Goal: Transaction & Acquisition: Purchase product/service

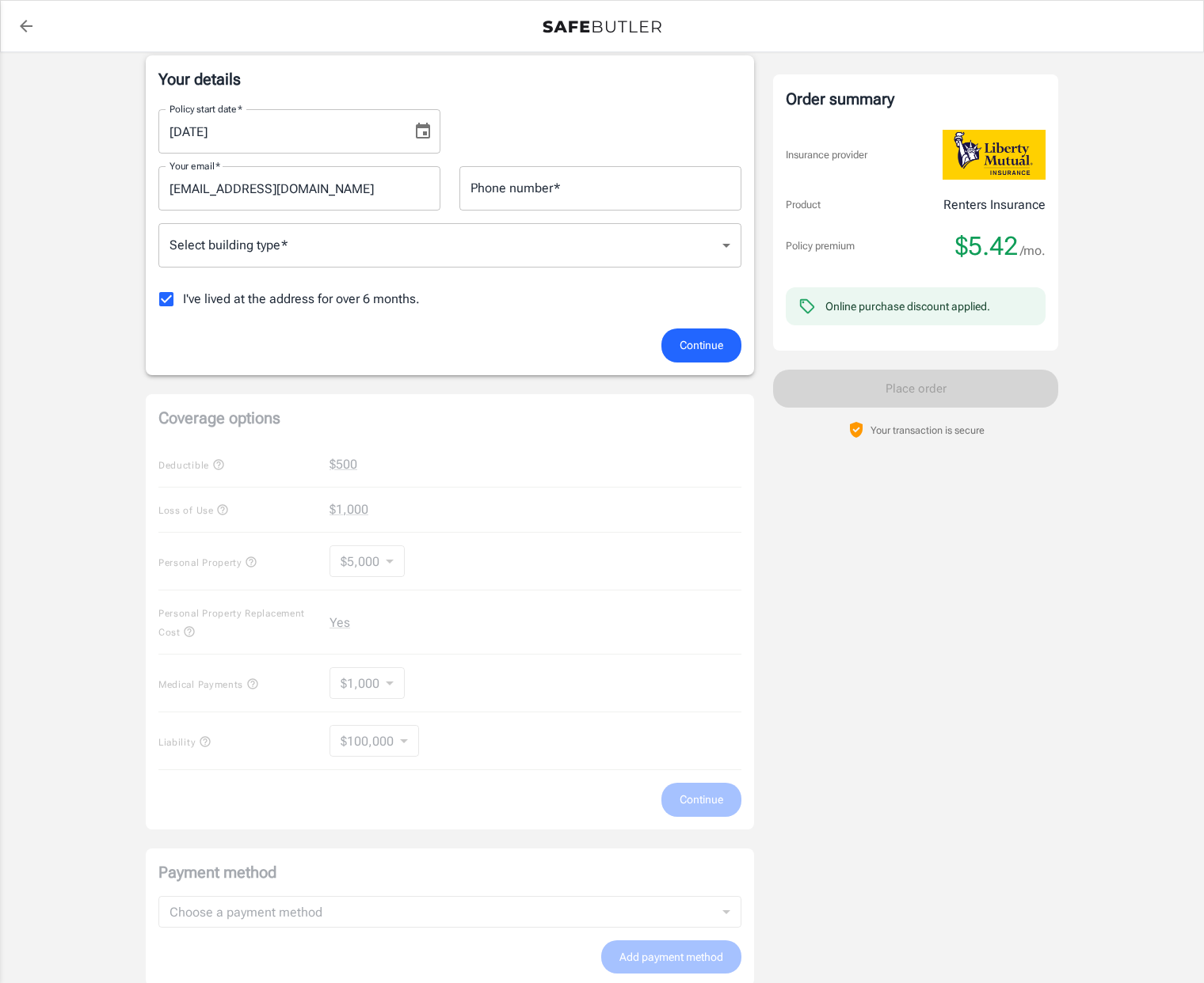
scroll to position [37, 0]
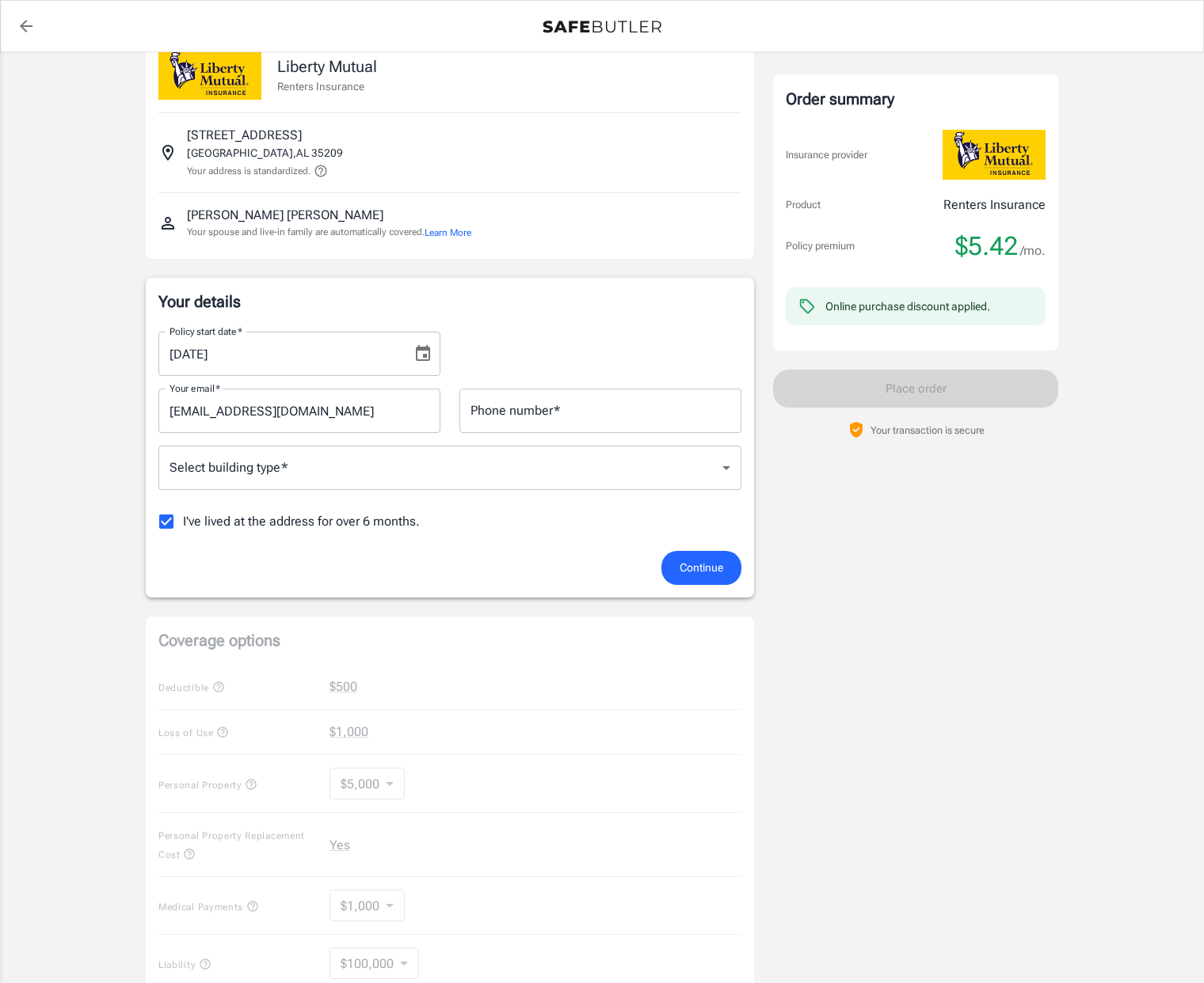
click at [322, 470] on body "Policy premium $ 5.42 /mo Liberty Mutual Renters Insurance [STREET_ADDRESS][PER…" at bounding box center [602, 711] width 1204 height 1497
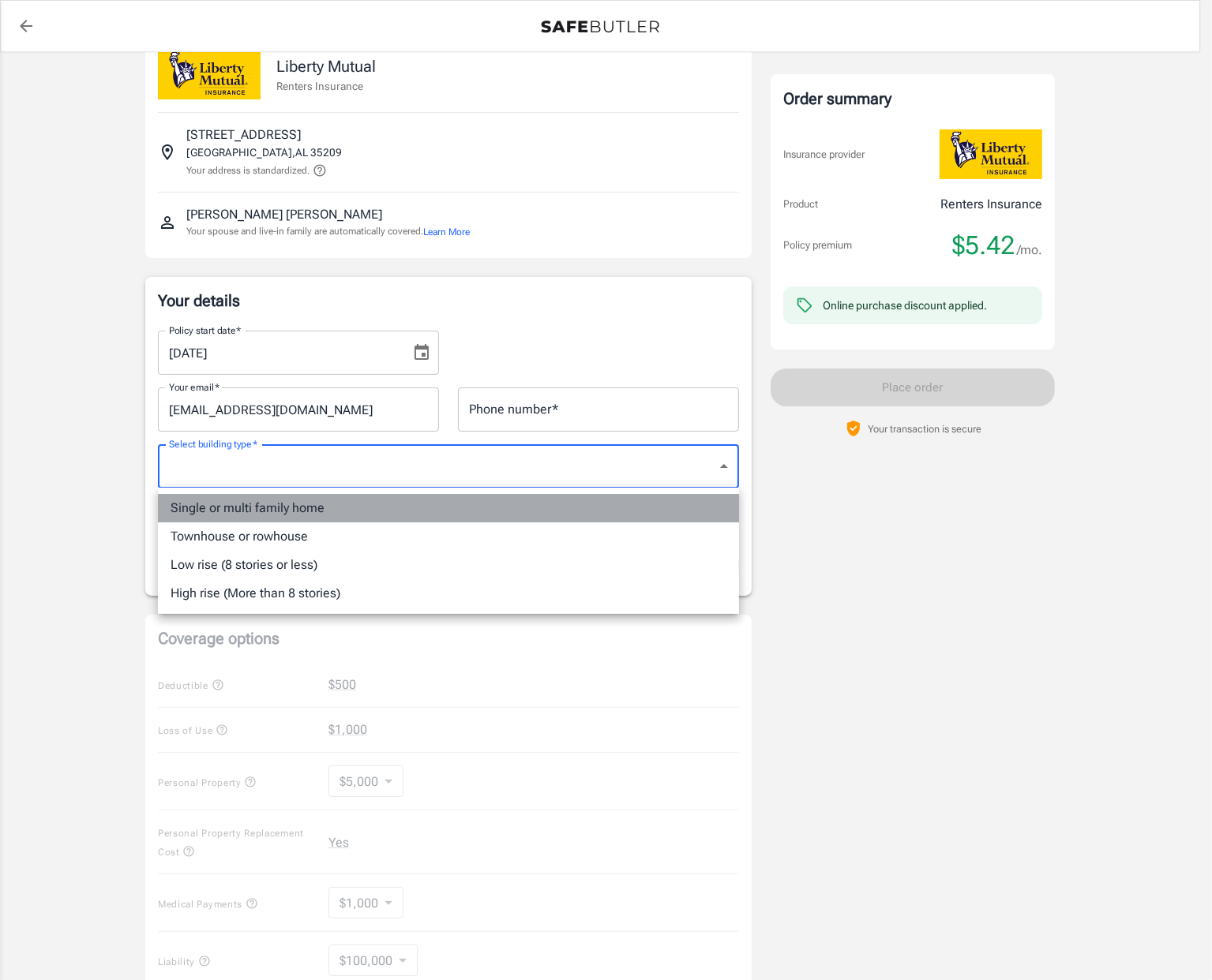
click at [257, 513] on li "Single or multi family home" at bounding box center [449, 507] width 581 height 28
type input "singlefamily"
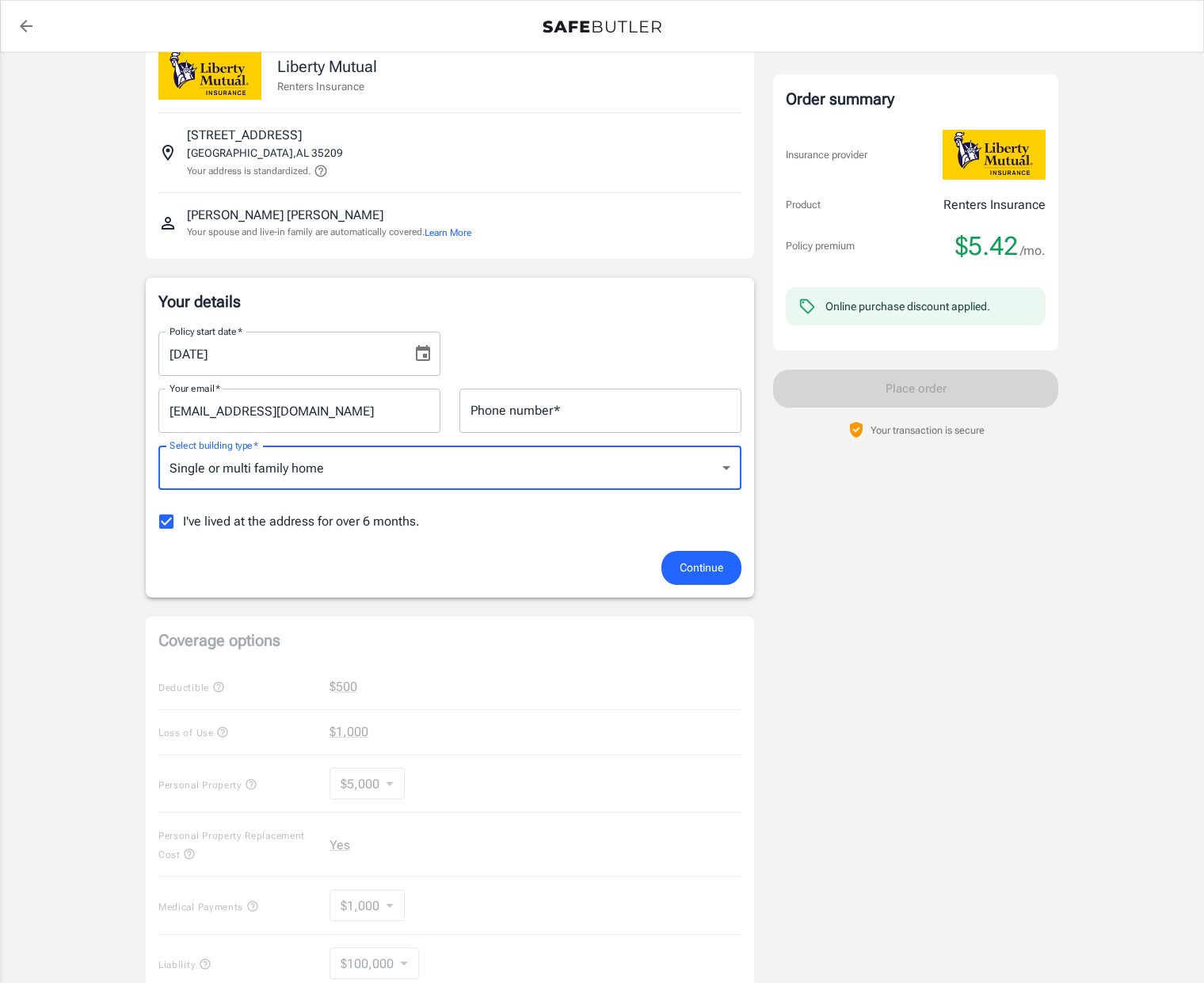
click at [711, 559] on span "Continue" at bounding box center [700, 567] width 43 height 19
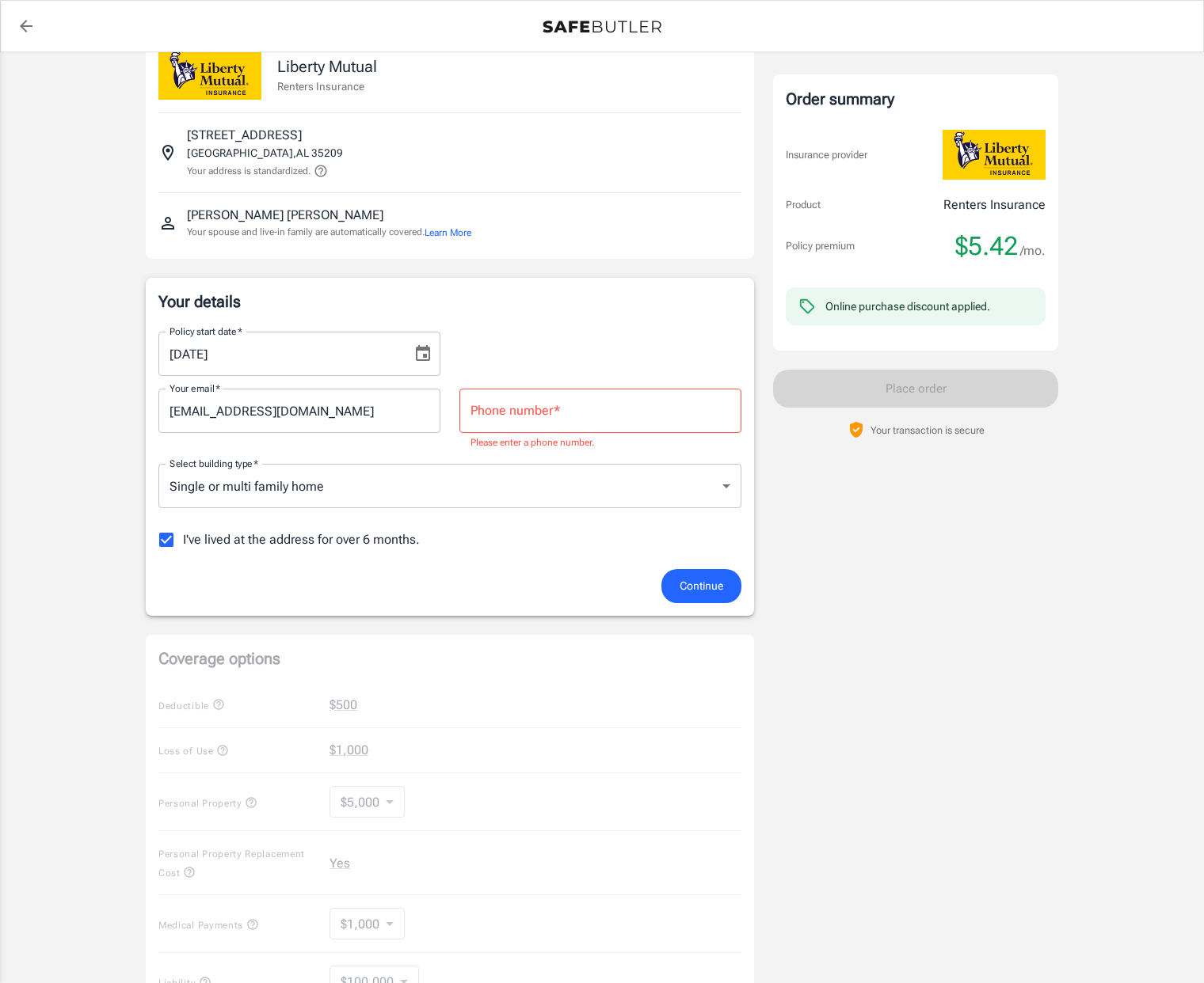
scroll to position [0, 0]
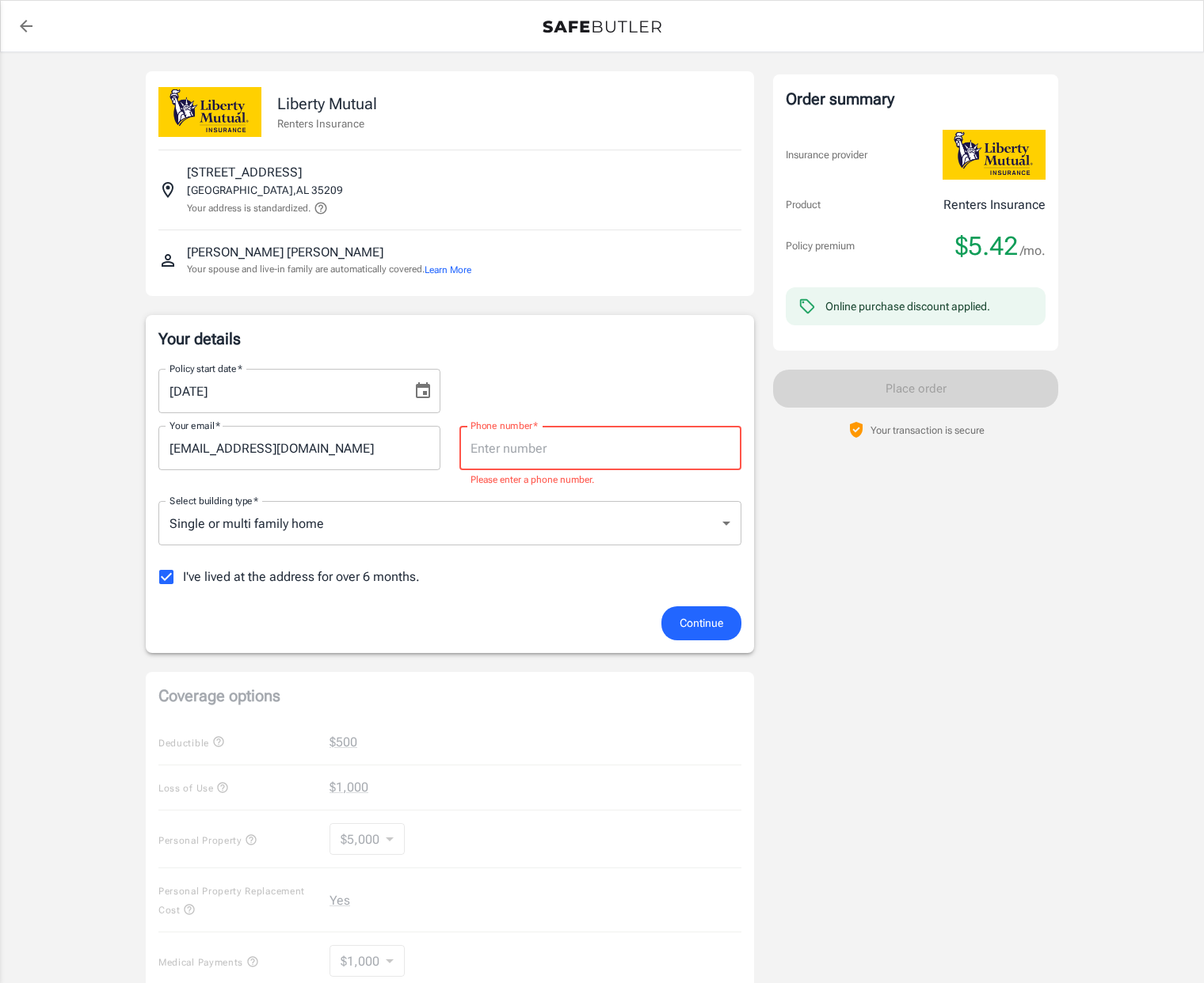
click at [582, 454] on input "Phone number   *" at bounding box center [601, 448] width 282 height 44
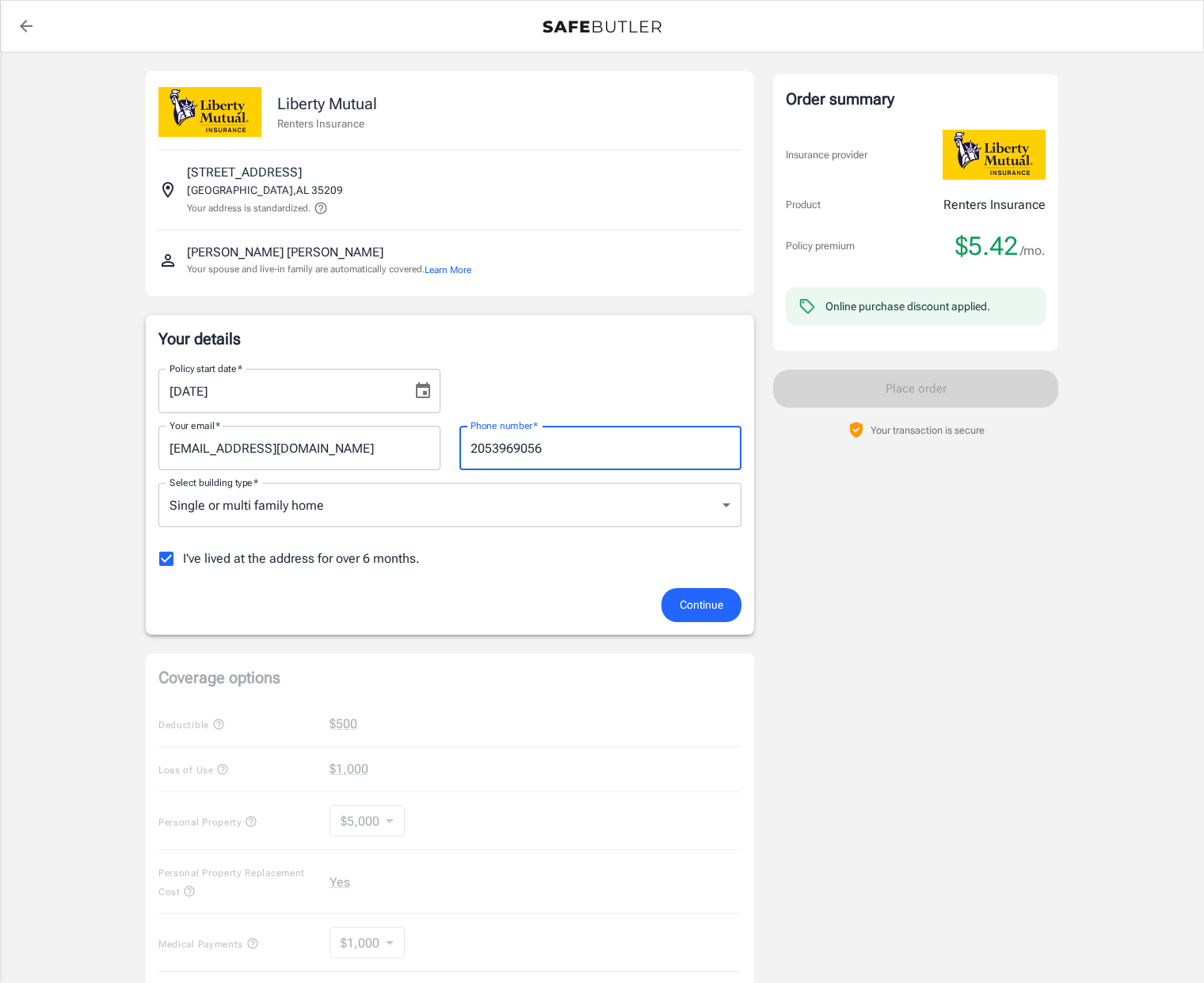
type input "2053969056"
drag, startPoint x: 564, startPoint y: 619, endPoint x: 578, endPoint y: 618, distance: 14.0
click at [564, 619] on div "Continue" at bounding box center [449, 605] width 602 height 34
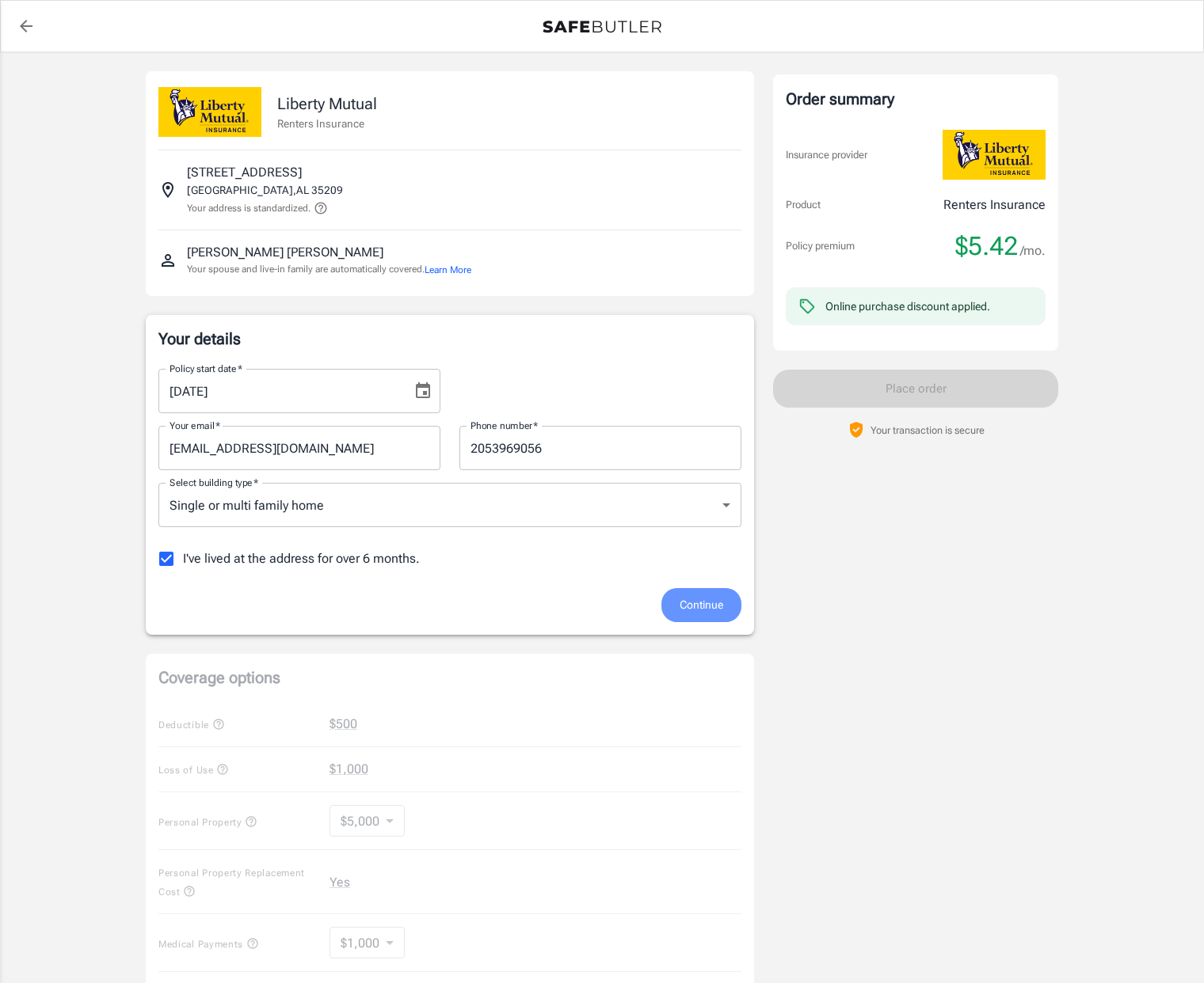
click at [680, 602] on span "Continue" at bounding box center [700, 605] width 43 height 19
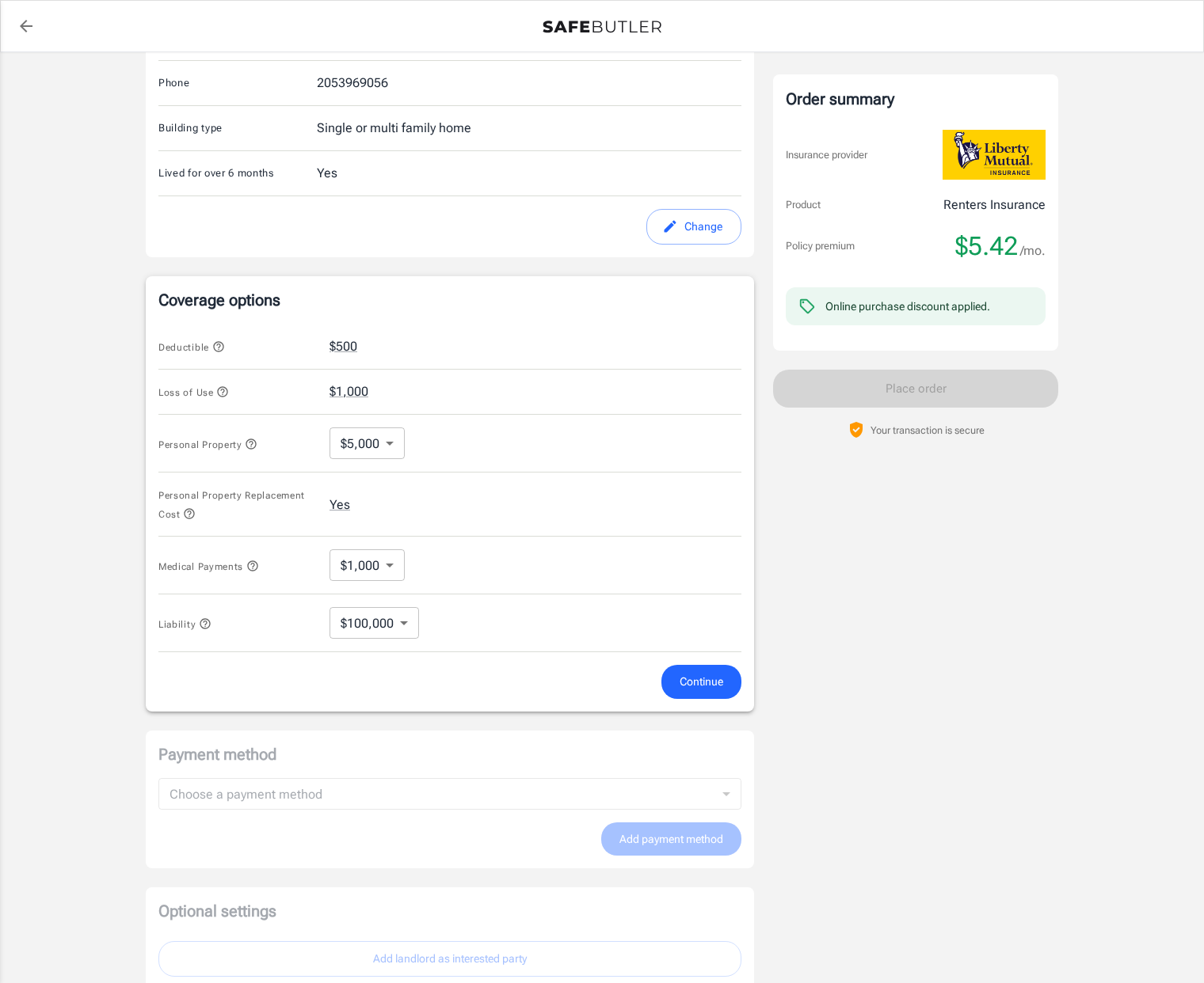
scroll to position [526, 0]
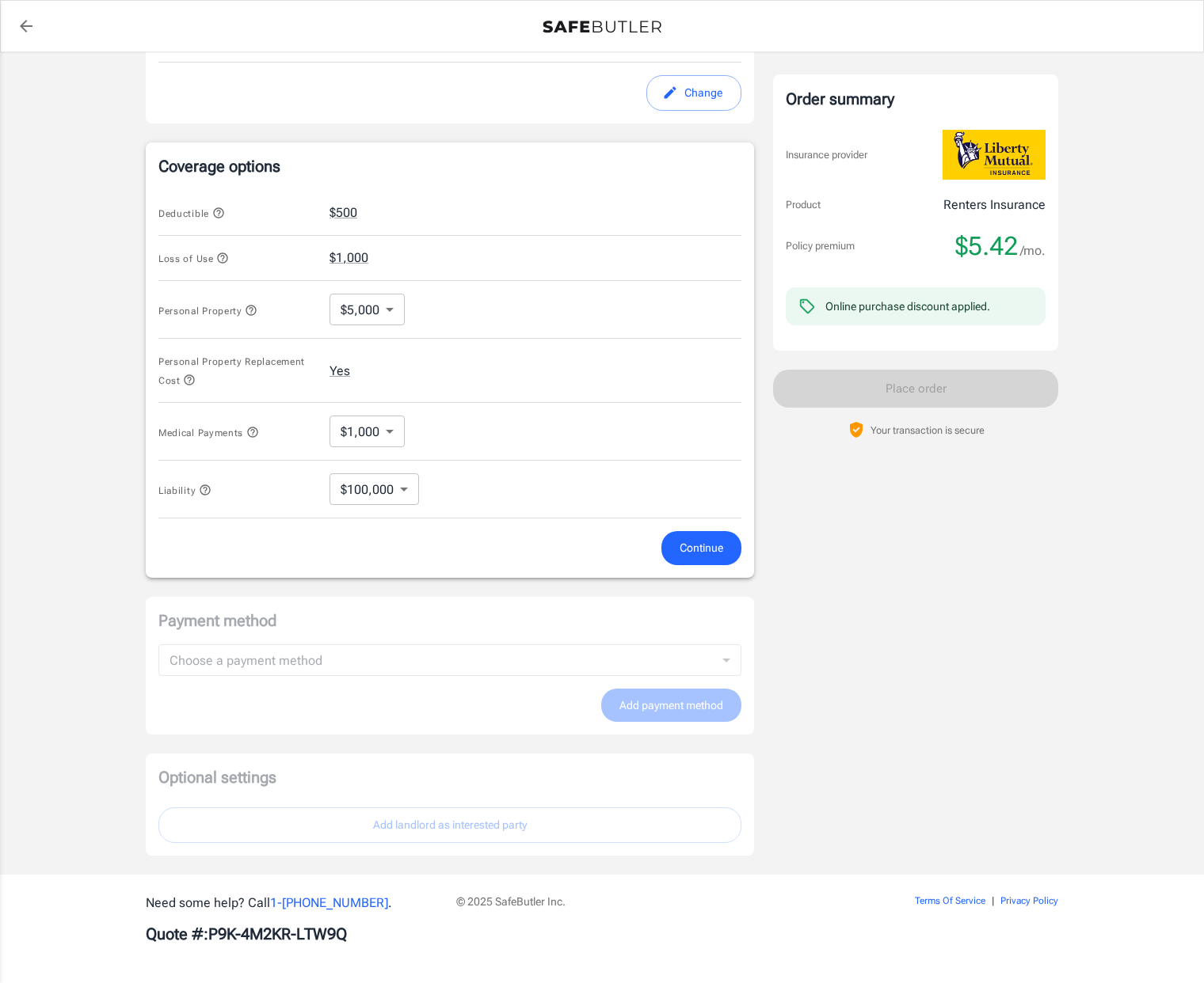
click at [355, 489] on body "Policy premium $ 5.42 /mo Liberty Mutual Renters Insurance [STREET_ADDRESS][PER…" at bounding box center [602, 230] width 1204 height 1511
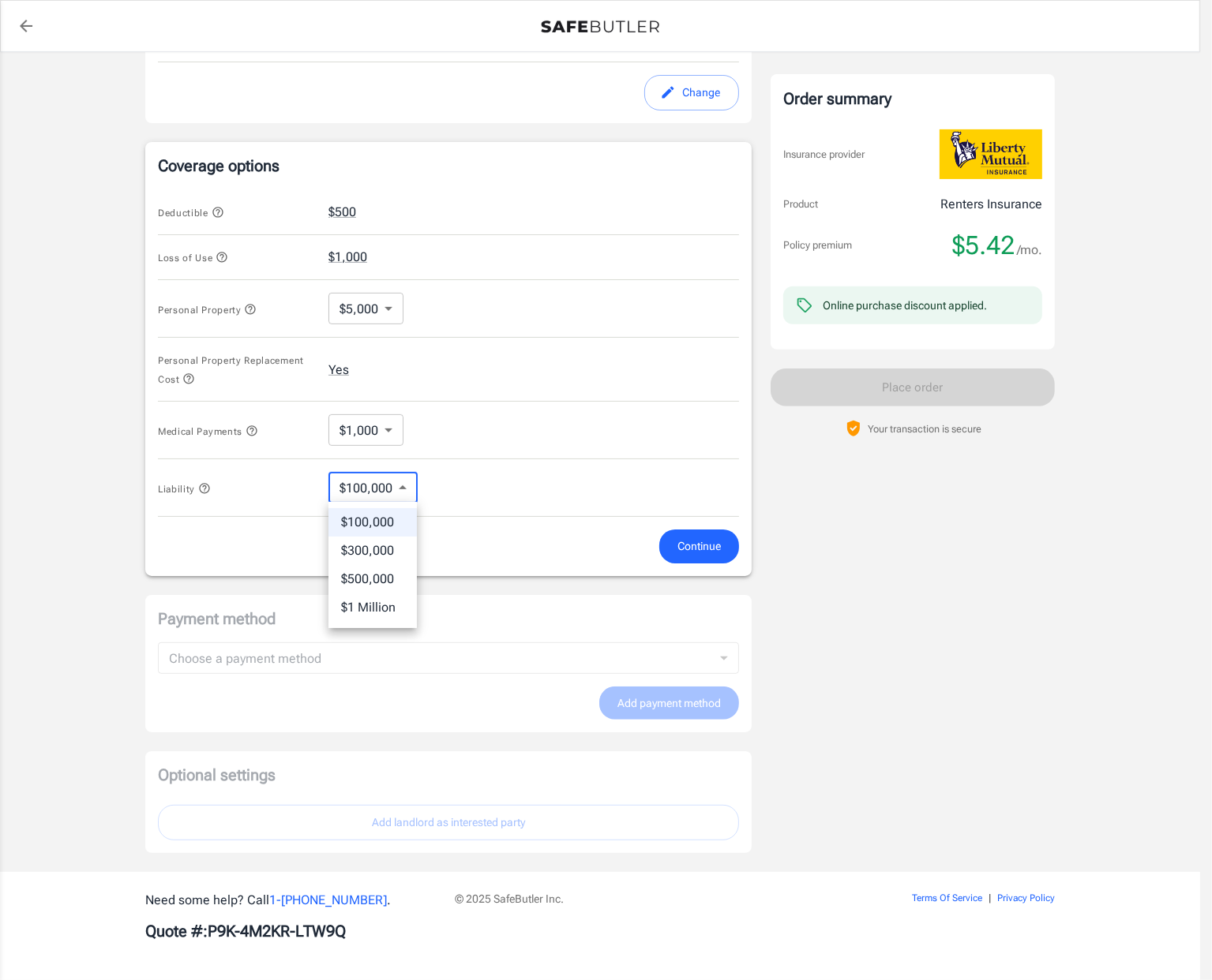
click at [354, 487] on div at bounding box center [606, 490] width 1212 height 980
click at [354, 433] on body "Policy premium $ 5.42 /mo Liberty Mutual Renters Insurance [STREET_ADDRESS][PER…" at bounding box center [606, 229] width 1212 height 1507
click at [354, 433] on div at bounding box center [606, 490] width 1212 height 980
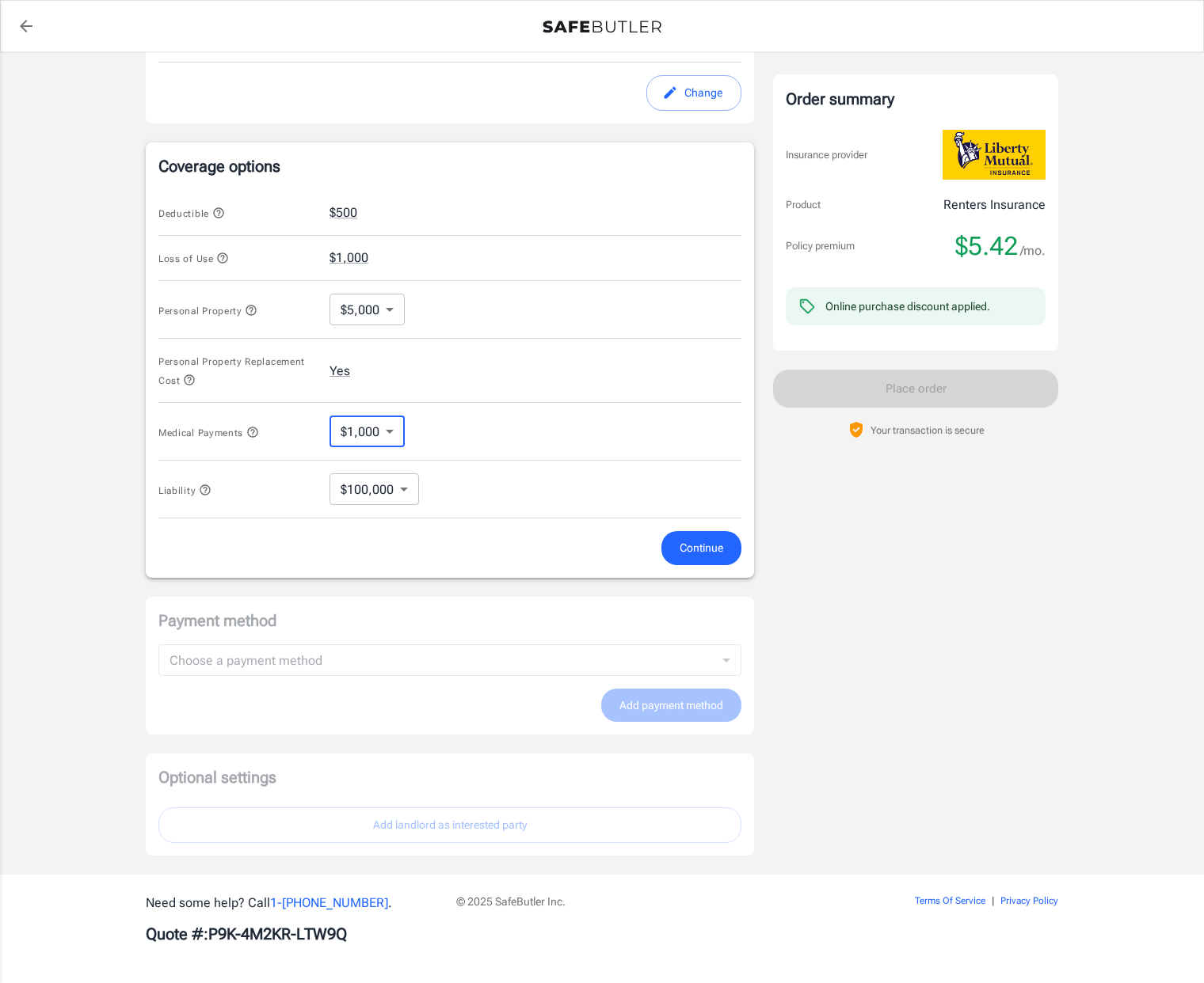
click at [352, 306] on body "Policy premium $ 5.42 /mo Liberty Mutual Renters Insurance [STREET_ADDRESS][PER…" at bounding box center [602, 230] width 1204 height 1511
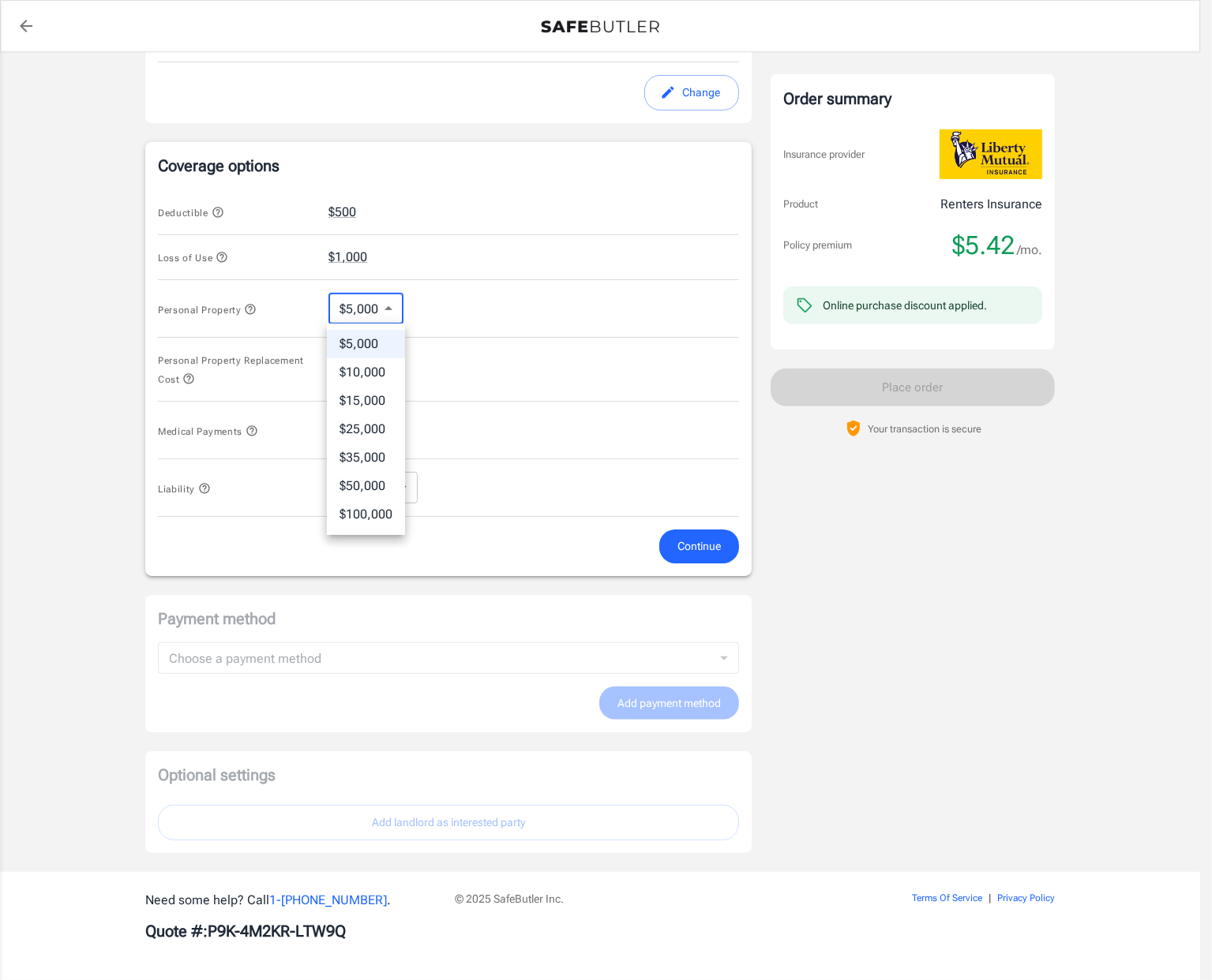
click at [350, 305] on div at bounding box center [606, 490] width 1212 height 980
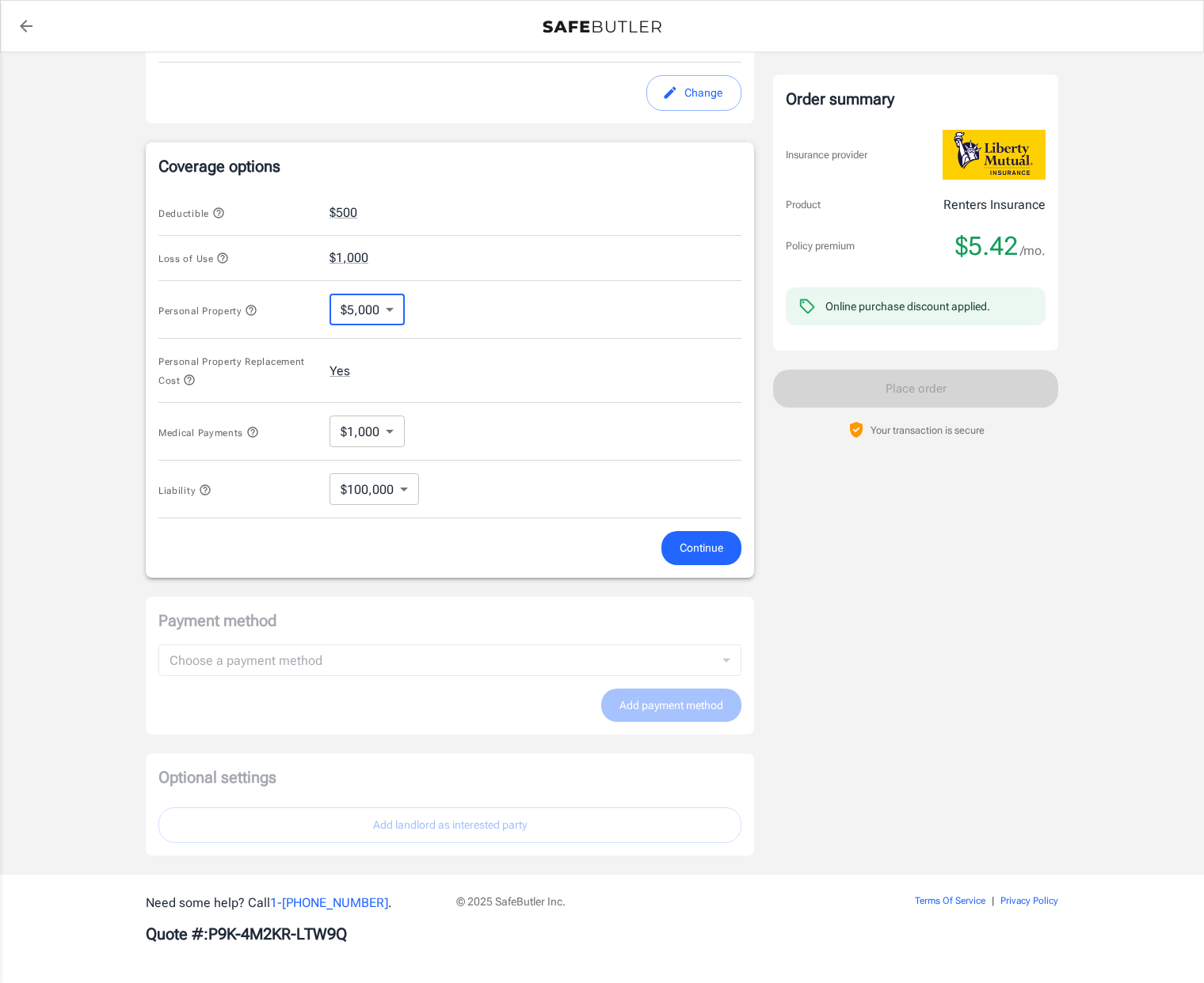
click at [715, 549] on span "Continue" at bounding box center [700, 548] width 43 height 19
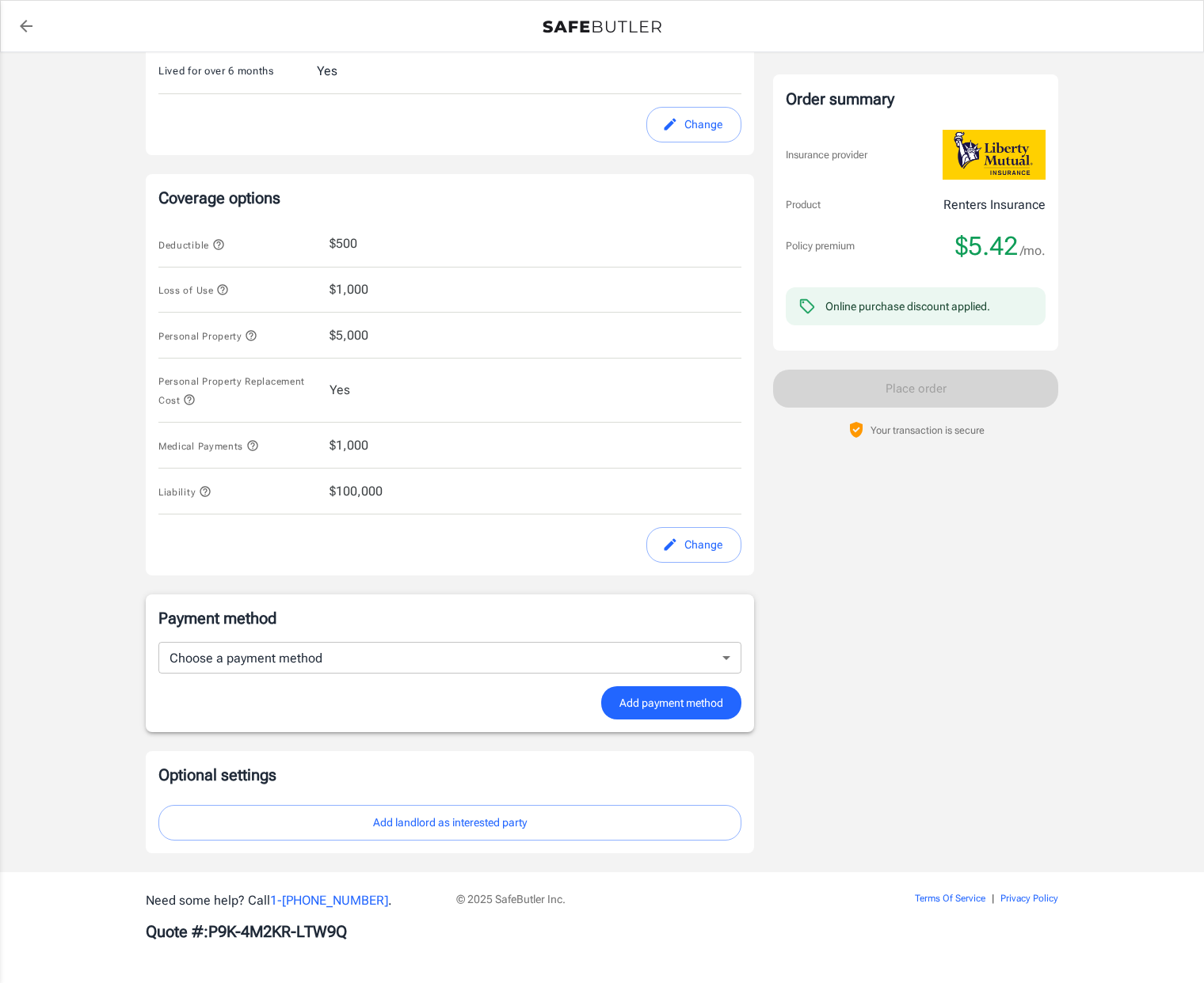
scroll to position [492, 0]
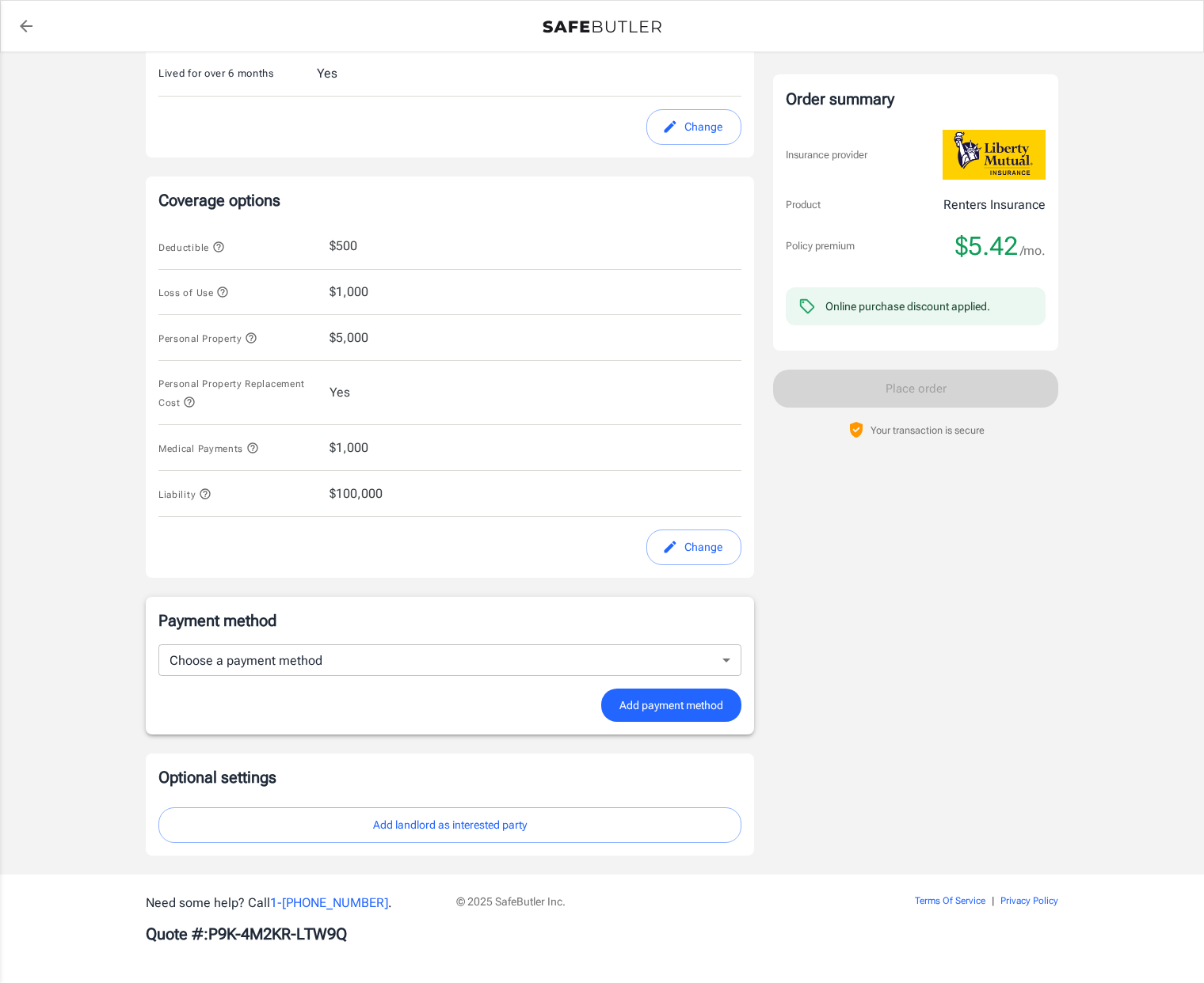
click at [362, 657] on body "Policy premium $ 5.42 /mo Liberty Mutual Renters Insurance [STREET_ADDRESS][PER…" at bounding box center [602, 247] width 1204 height 1477
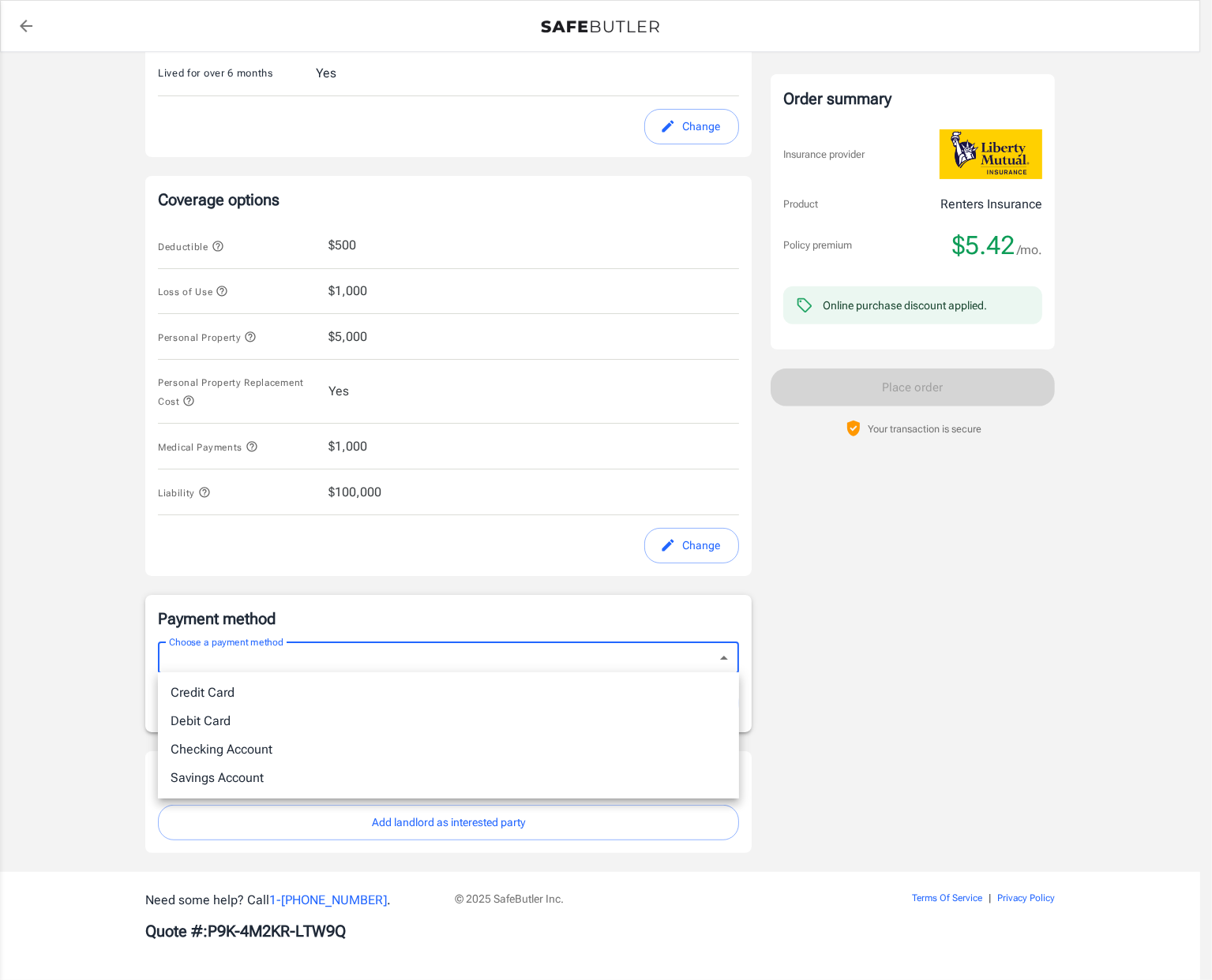
click at [360, 655] on div at bounding box center [606, 490] width 1212 height 980
click at [371, 655] on body "Policy premium $ 5.42 /mo Liberty Mutual Renters Insurance [STREET_ADDRESS][PER…" at bounding box center [606, 246] width 1212 height 1473
click at [371, 655] on div at bounding box center [606, 490] width 1212 height 980
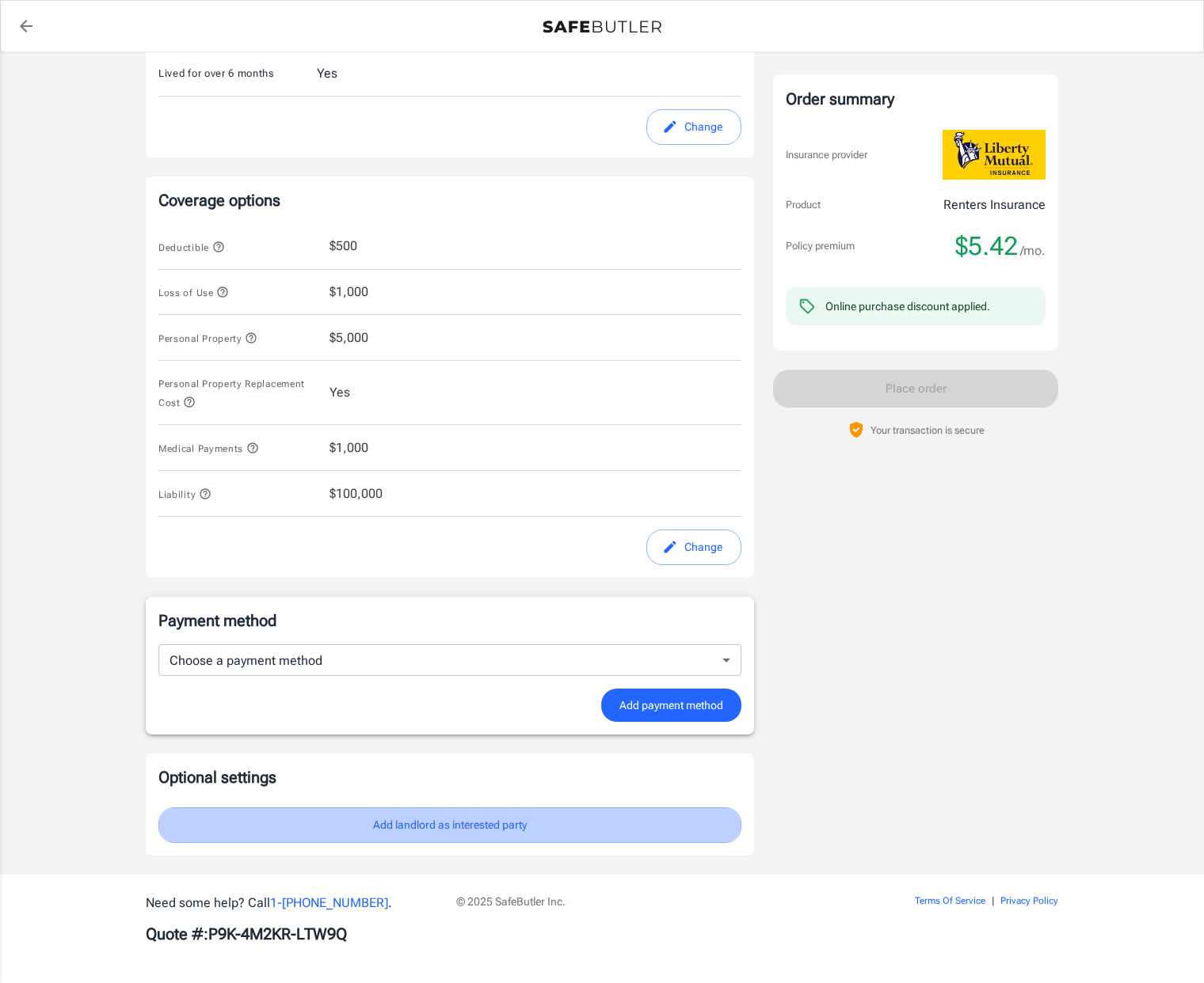
click at [395, 819] on button "Add landlord as interested party" at bounding box center [450, 825] width 583 height 36
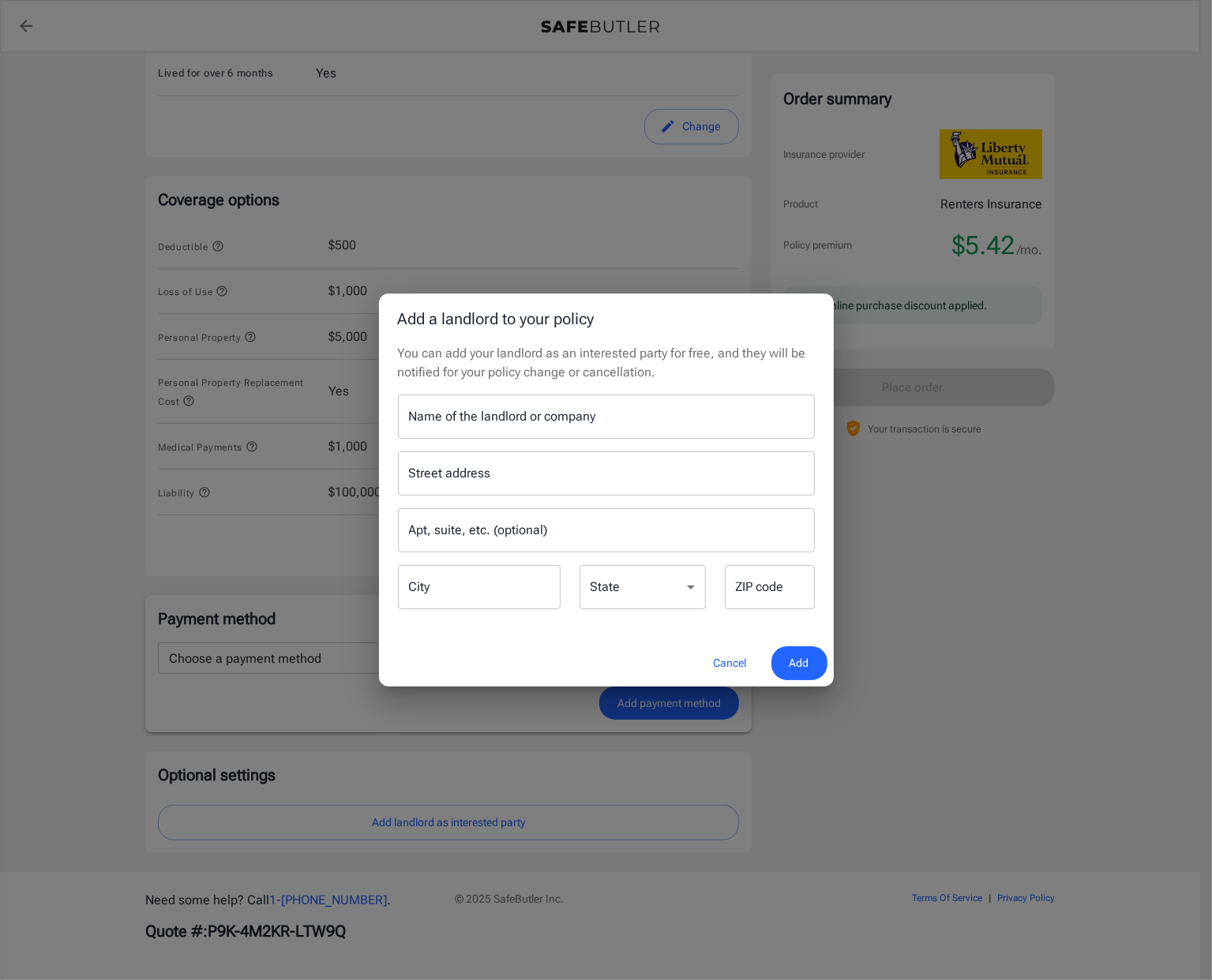
click at [478, 418] on input "Name of the landlord or company" at bounding box center [606, 416] width 417 height 44
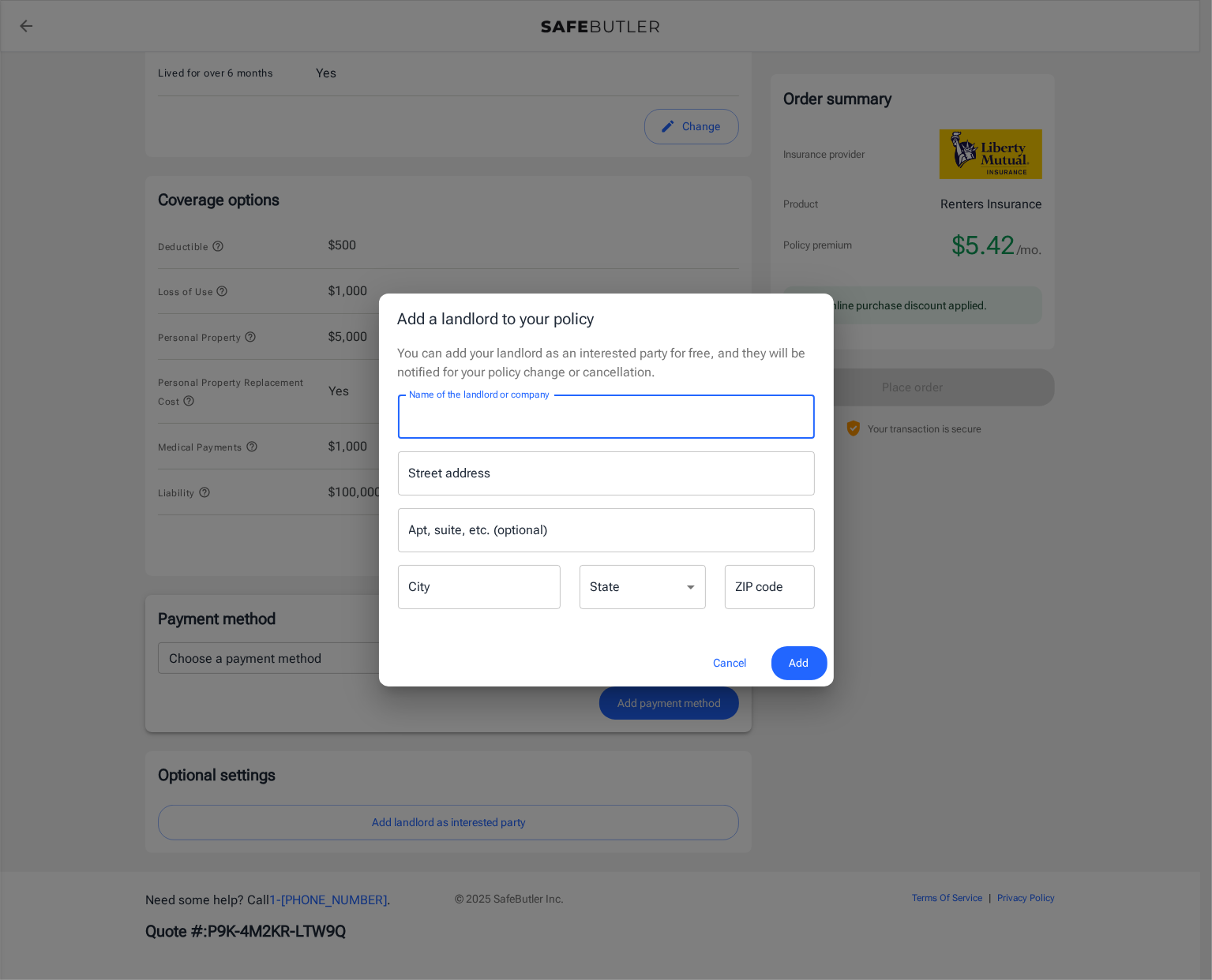
type input "A"
click at [489, 492] on div "Street address" at bounding box center [606, 473] width 417 height 44
type input "2700 at [GEOGRAPHIC_DATA]"
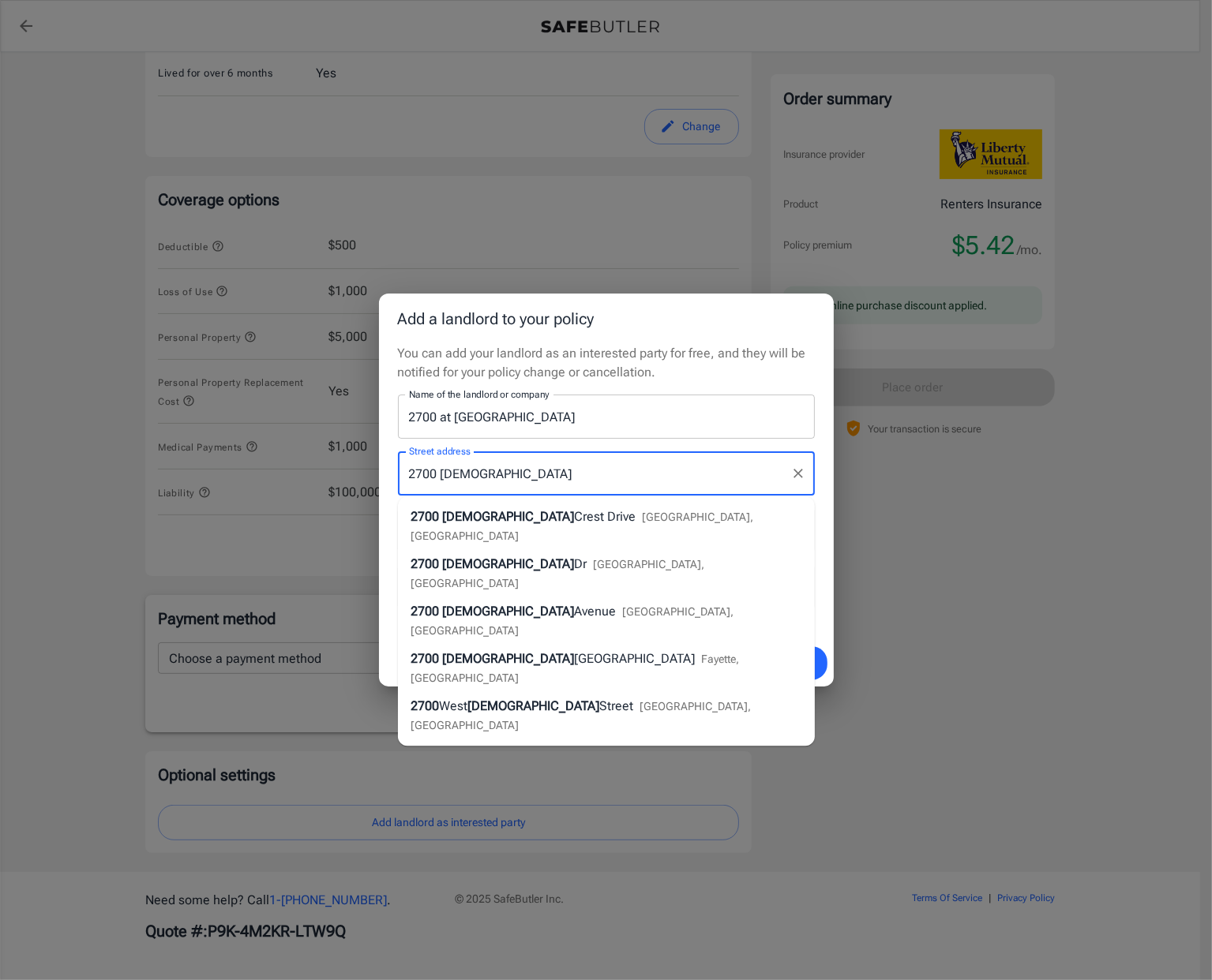
click at [574, 519] on span "Crest Drive" at bounding box center [604, 517] width 62 height 15
type input "[STREET_ADDRESS]"
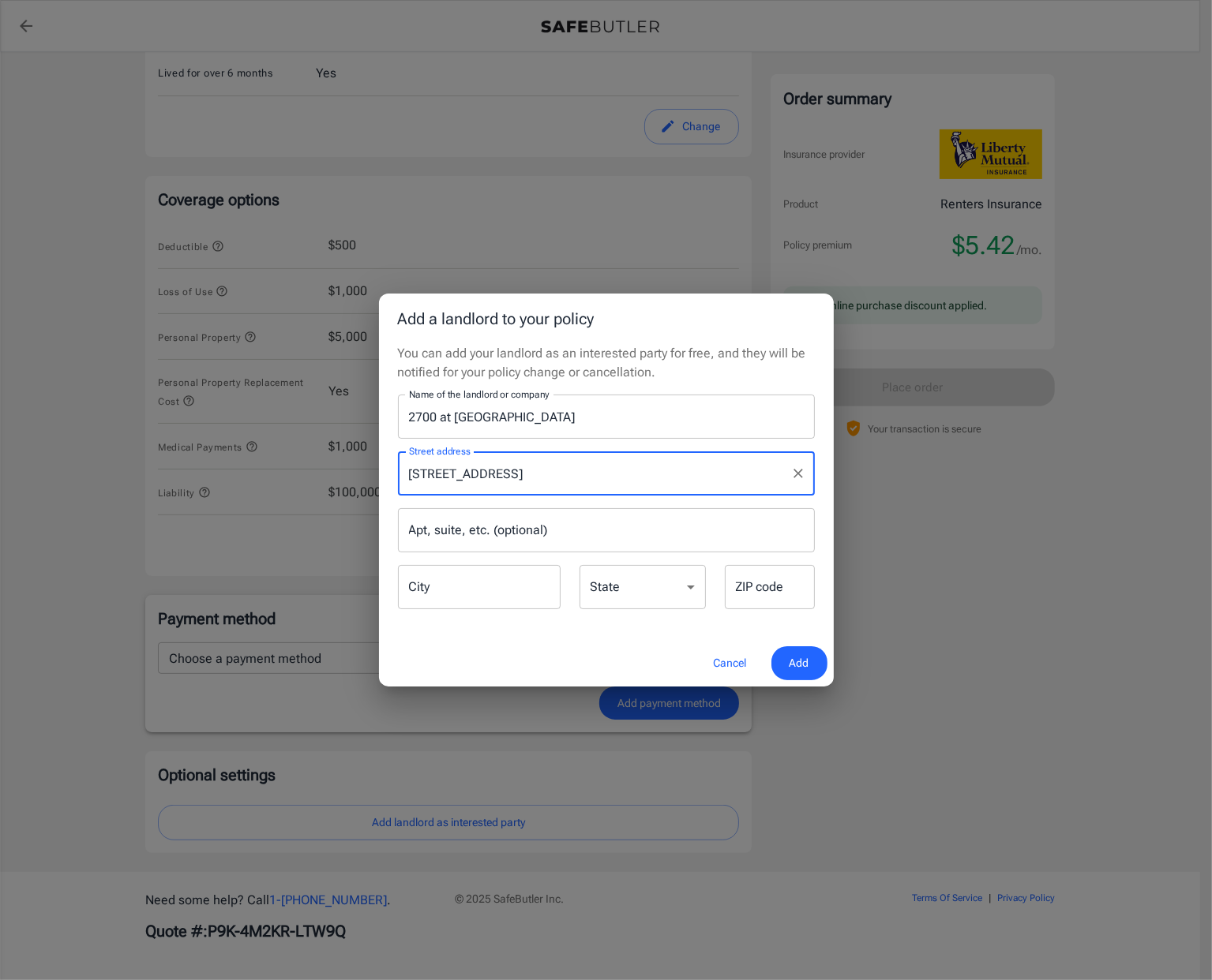
type input "[GEOGRAPHIC_DATA]"
select select "AL"
type input "35209"
type input "[STREET_ADDRESS]"
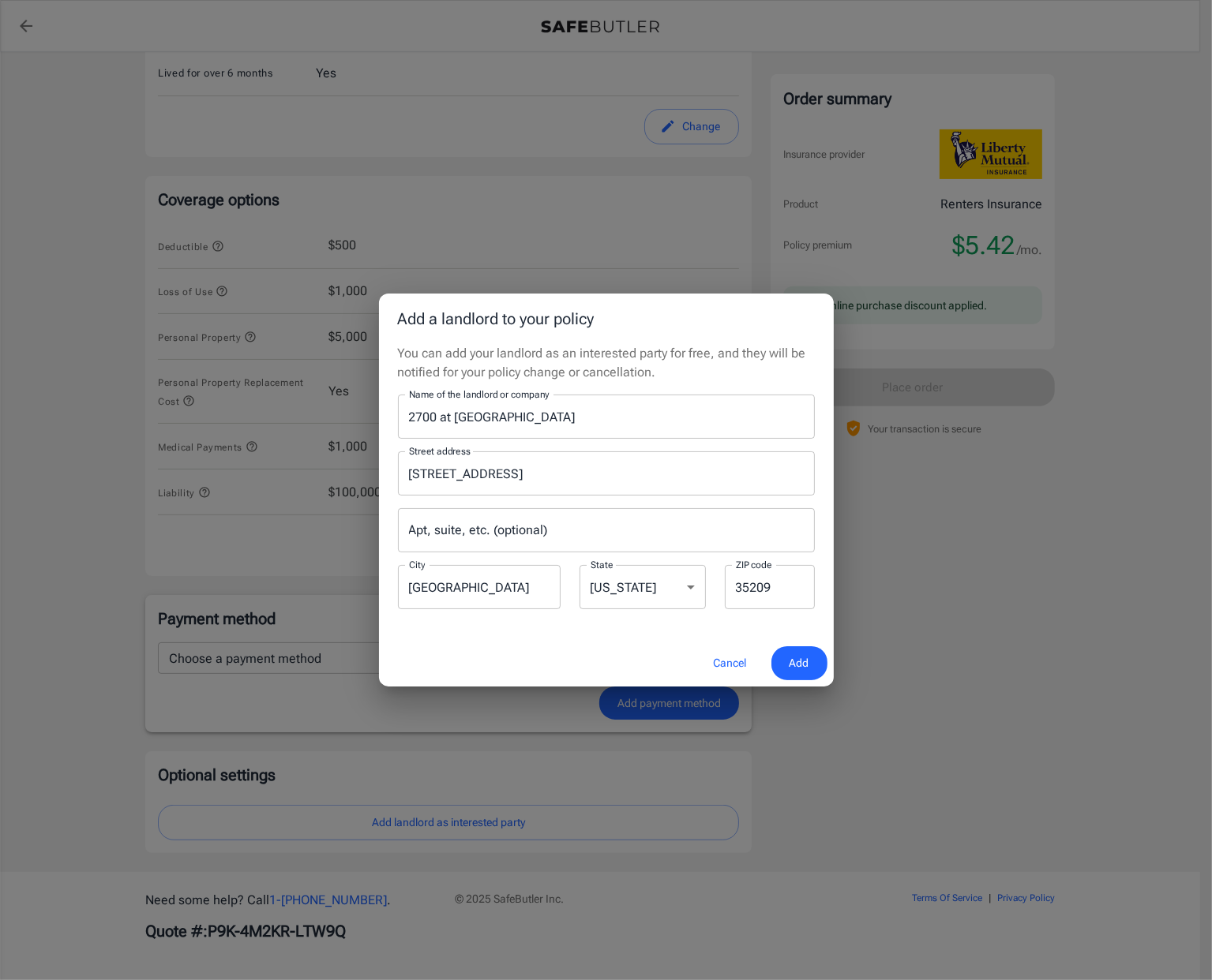
click at [791, 660] on span "Add" at bounding box center [798, 663] width 19 height 19
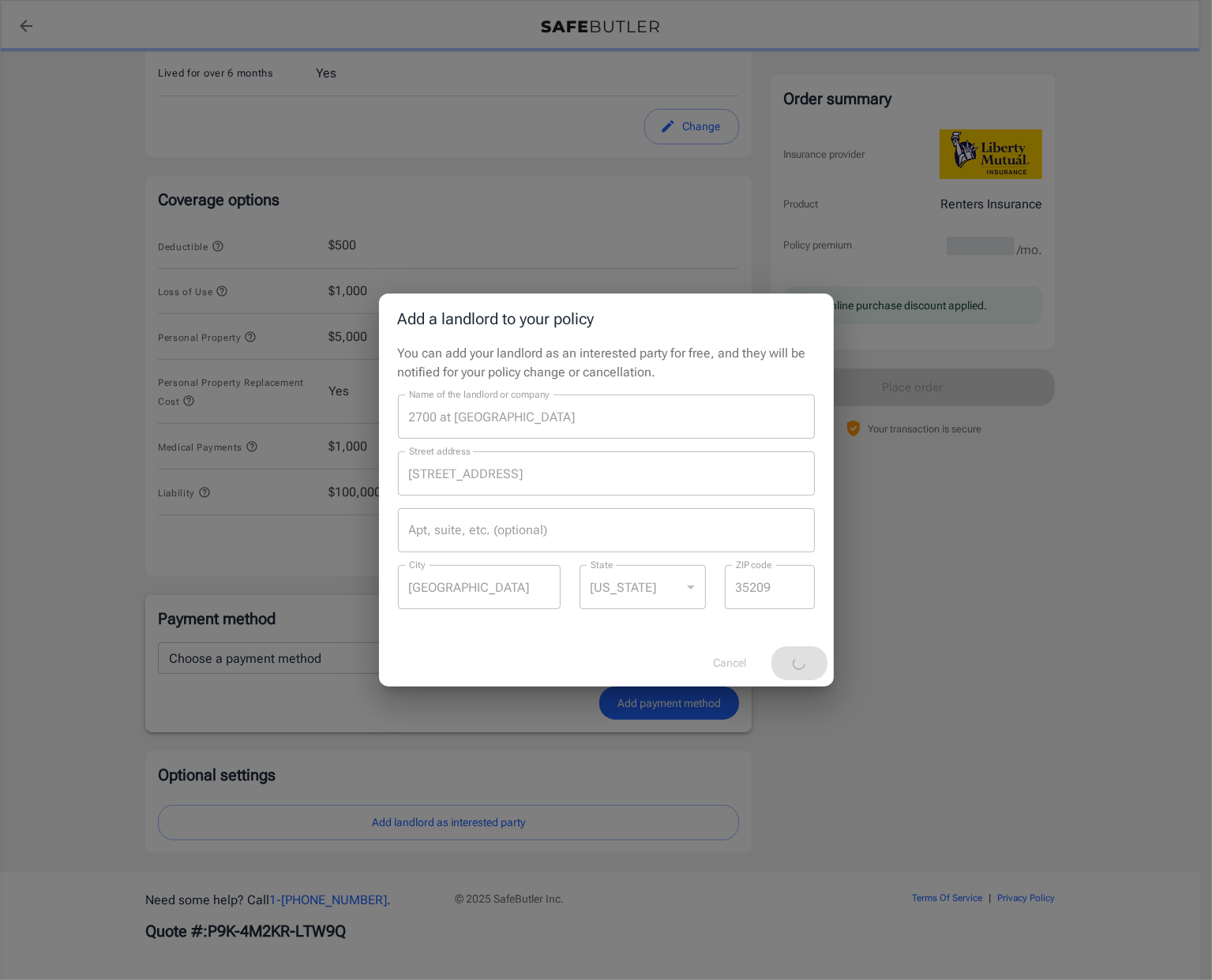
click at [950, 616] on div "Add a landlord to your policy You can add your landlord as an interested party …" at bounding box center [606, 490] width 1212 height 980
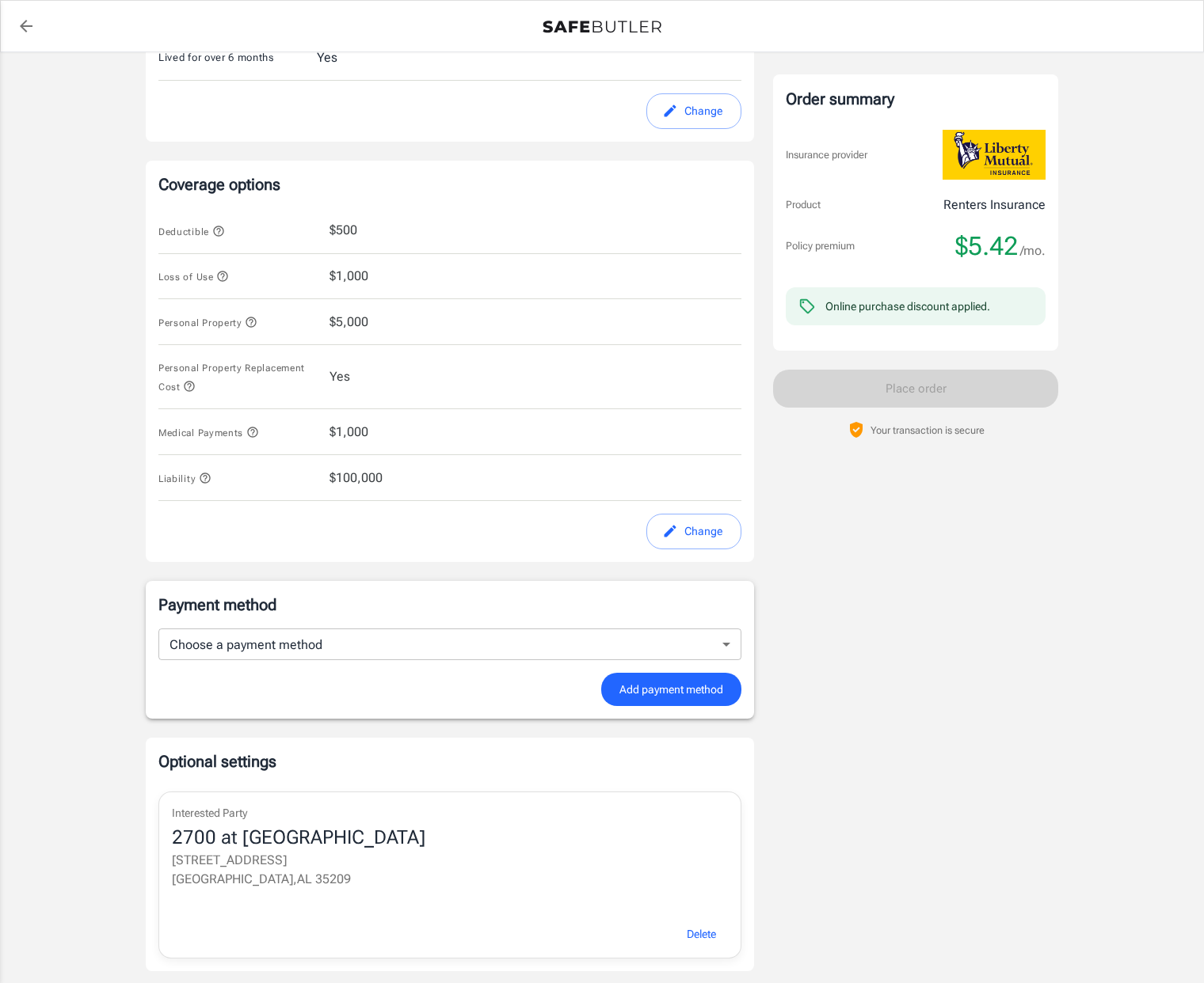
scroll to position [386, 0]
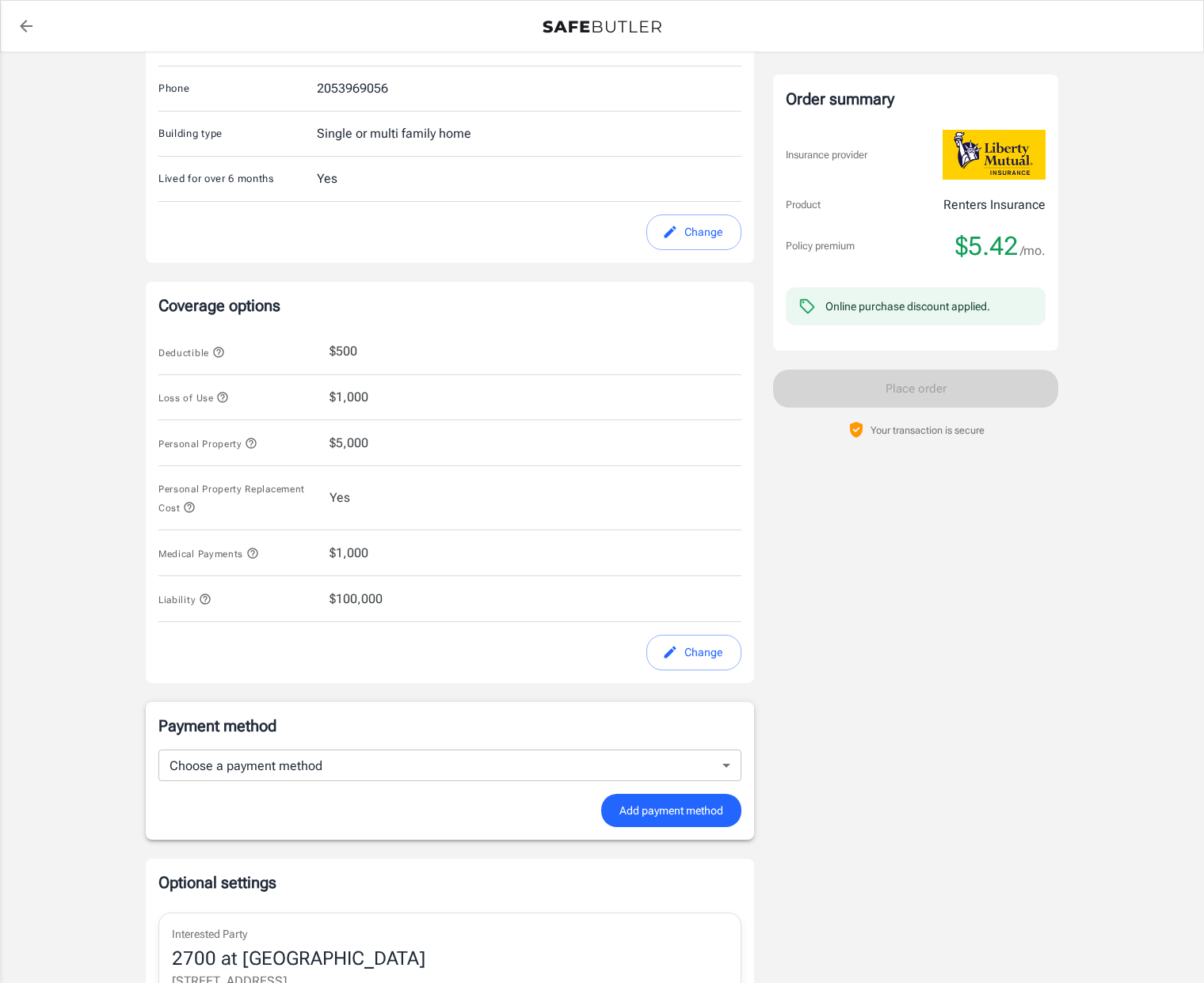
click at [415, 757] on body "Policy premium $ 5.42 /mo Liberty Mutual Renters Insurance [STREET_ADDRESS][PER…" at bounding box center [602, 418] width 1204 height 1608
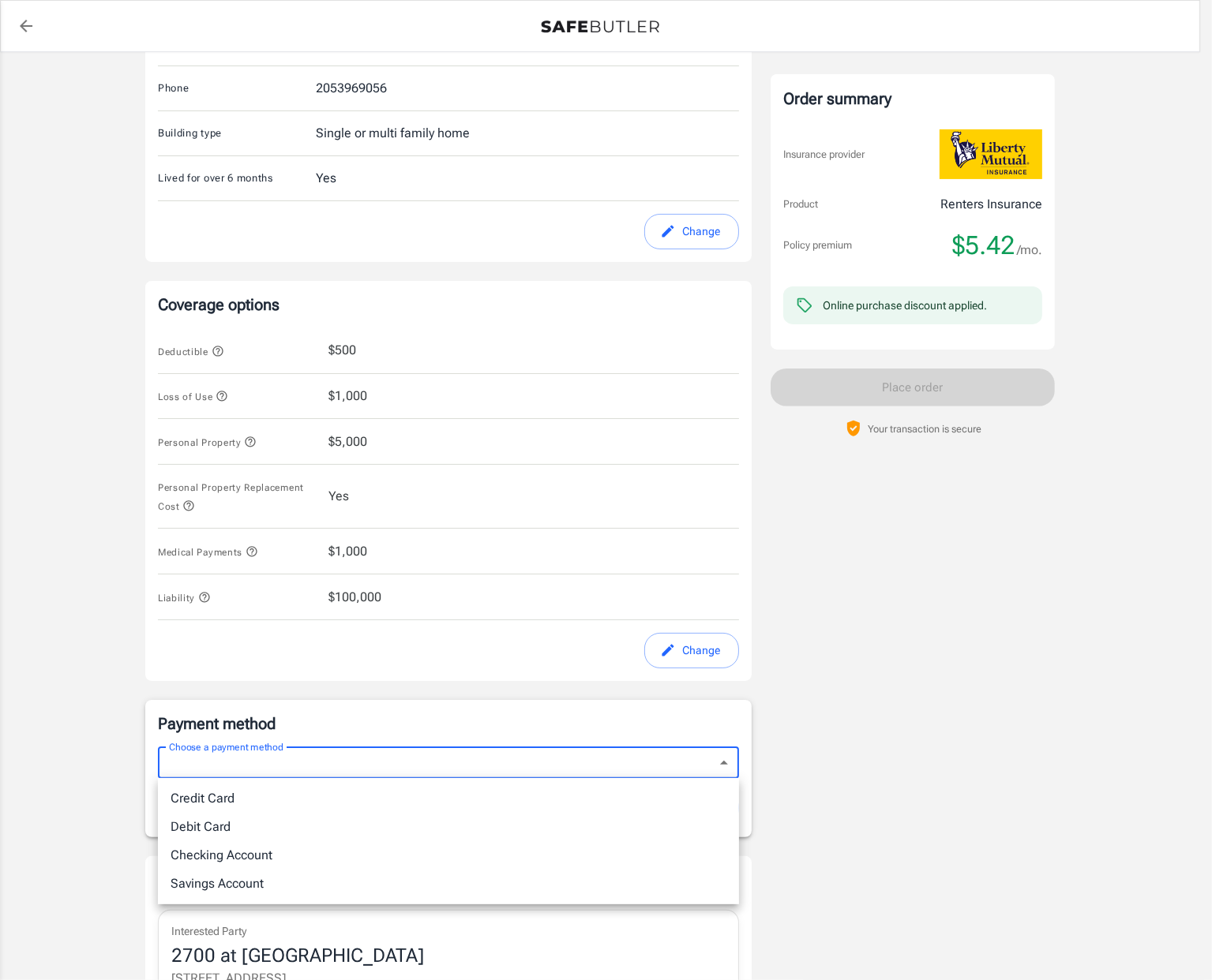
click at [259, 755] on div at bounding box center [606, 490] width 1212 height 980
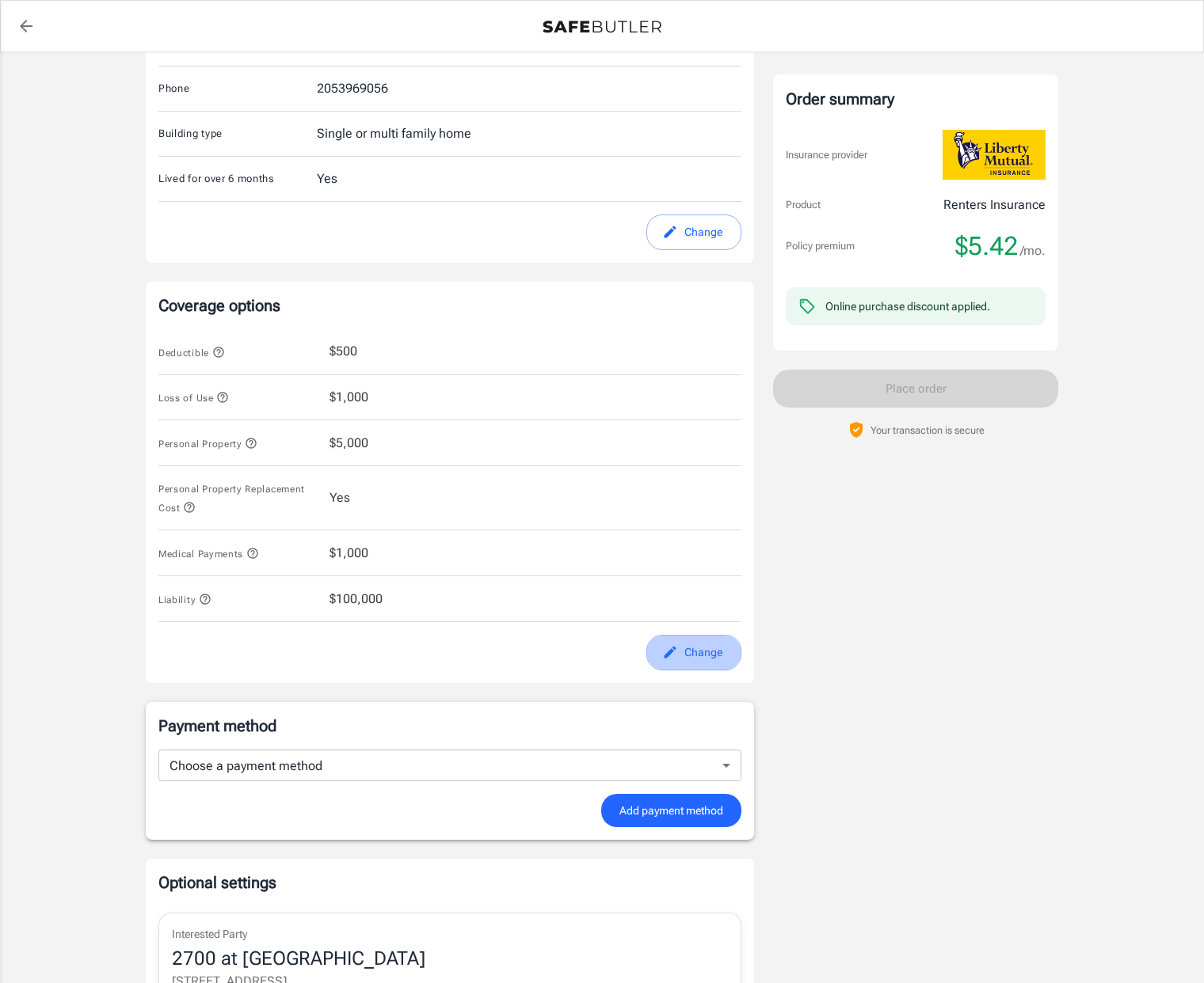
click at [697, 657] on button "Change" at bounding box center [693, 652] width 95 height 36
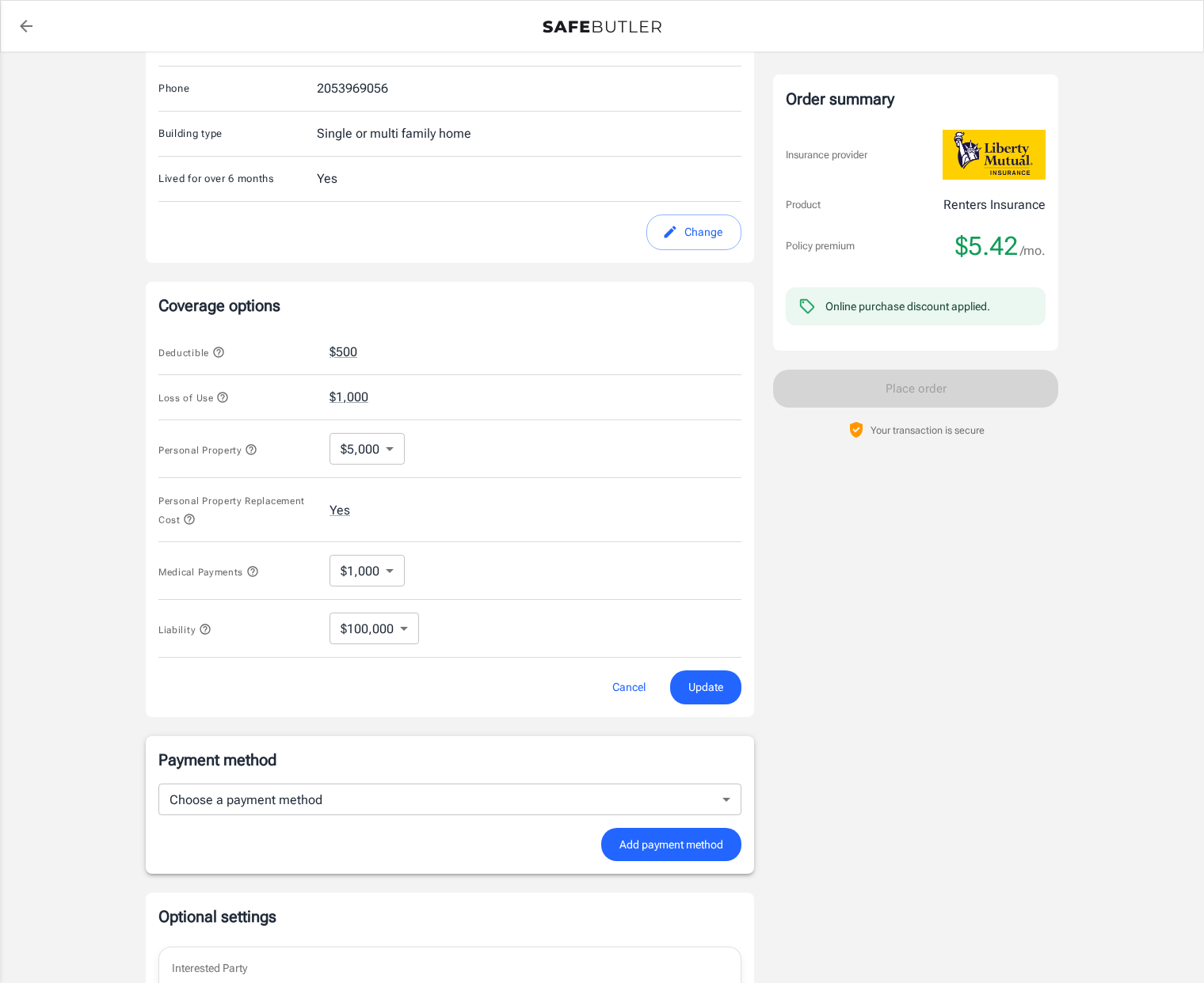
click at [371, 453] on body "Policy premium $ 5.42 /mo Liberty Mutual Renters Insurance [STREET_ADDRESS][PER…" at bounding box center [602, 434] width 1204 height 1642
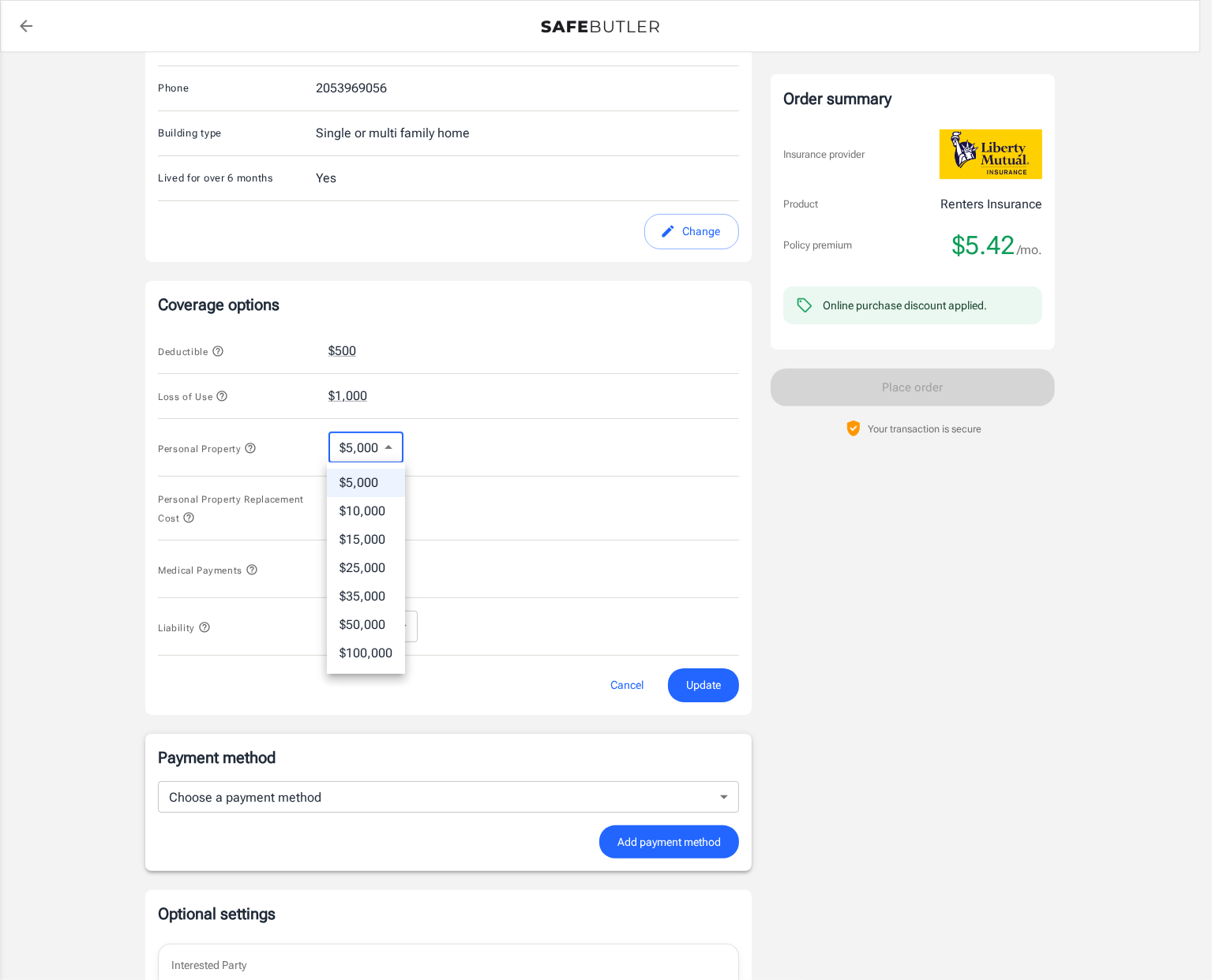
click at [370, 451] on div at bounding box center [606, 490] width 1212 height 980
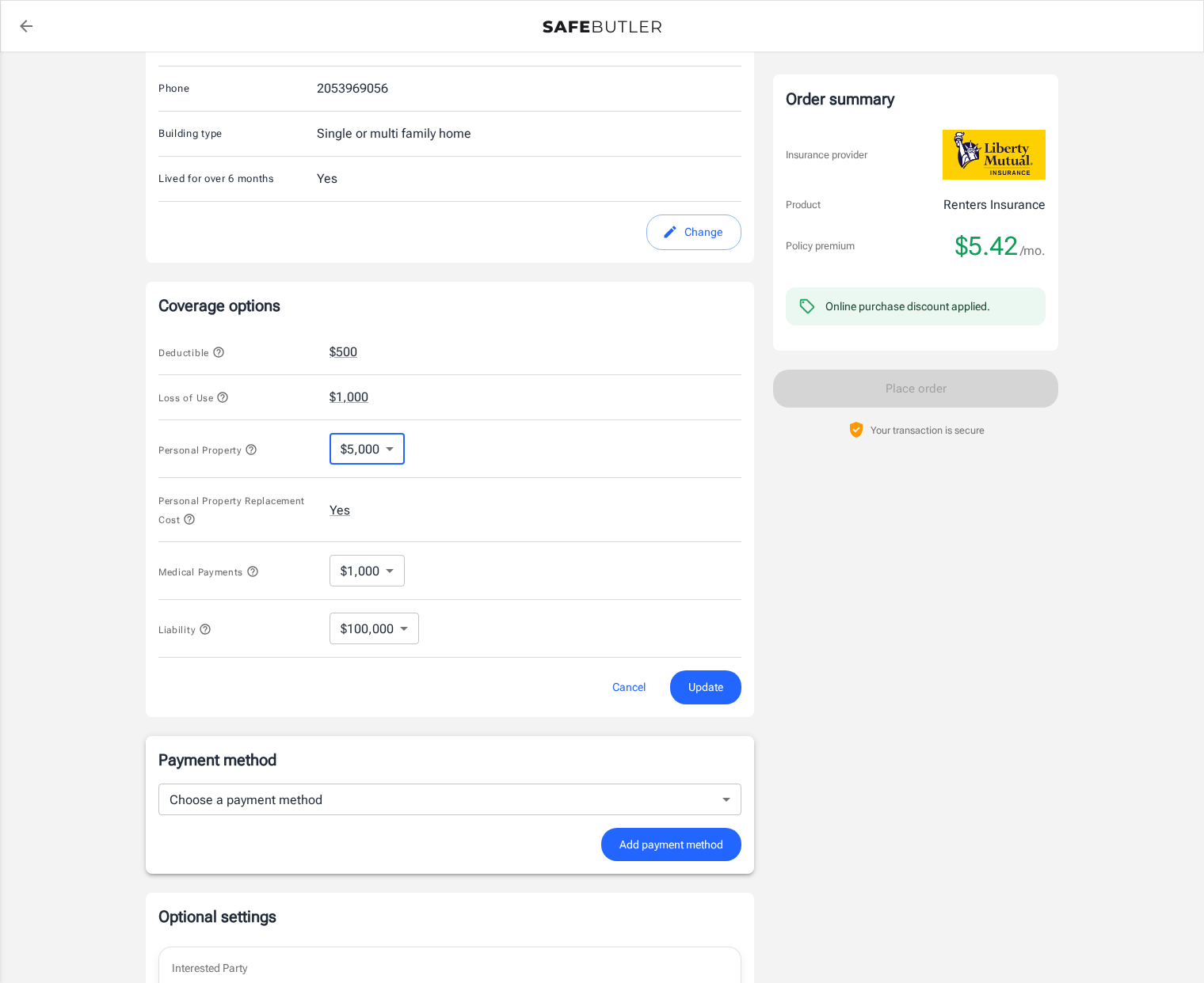
click at [368, 567] on body "Policy premium $ 5.42 /mo Liberty Mutual Renters Insurance [STREET_ADDRESS][PER…" at bounding box center [602, 434] width 1204 height 1642
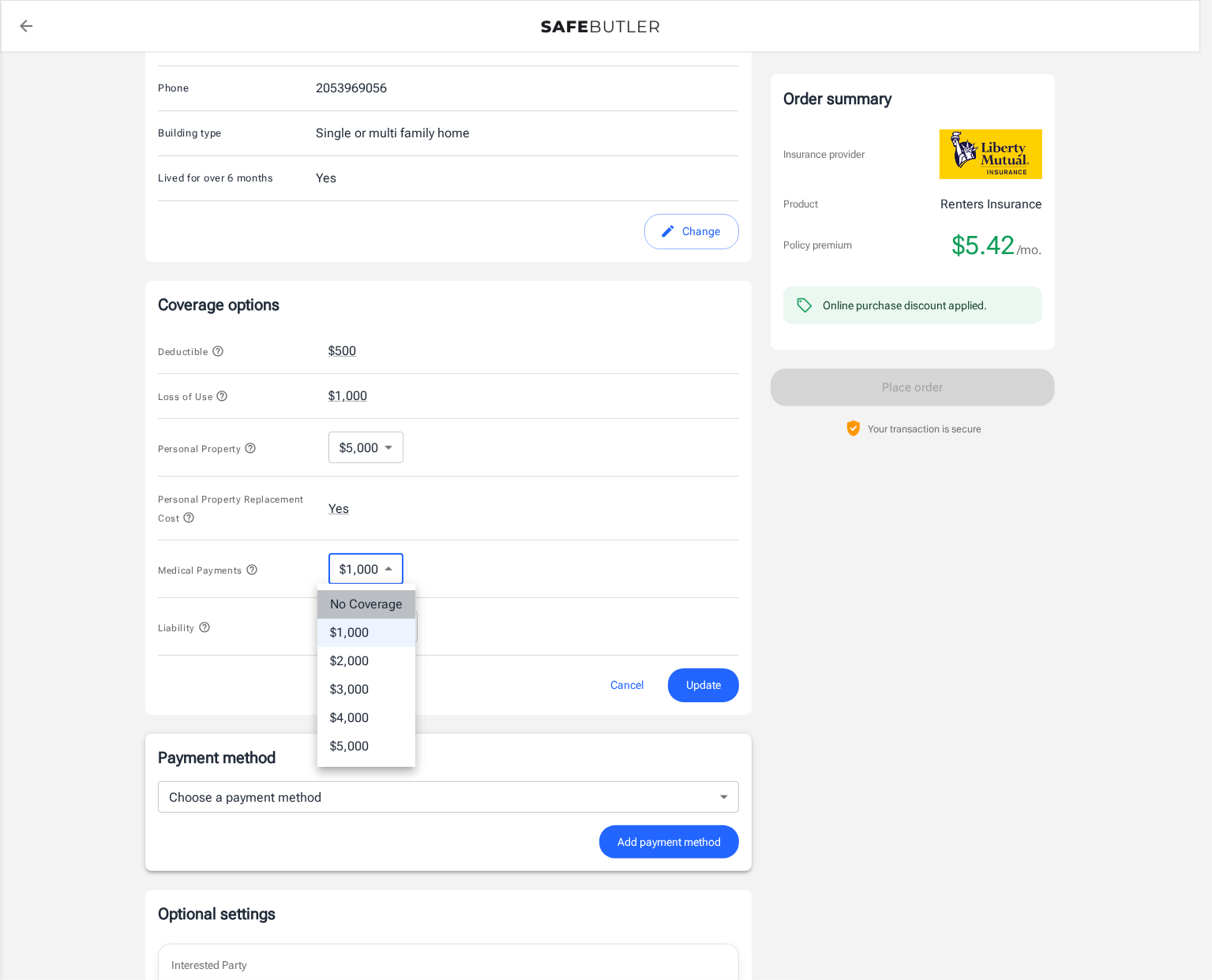
click at [363, 595] on li "No Coverage" at bounding box center [366, 604] width 97 height 28
click at [361, 571] on body "Policy premium $ 5.42 /mo Liberty Mutual Renters Insurance [STREET_ADDRESS][PER…" at bounding box center [606, 433] width 1212 height 1637
click at [375, 619] on li "$1,000" at bounding box center [382, 632] width 108 height 28
click at [386, 630] on body "Policy premium $ 5.42 /mo Liberty Mutual Renters Insurance [STREET_ADDRESS][PER…" at bounding box center [606, 433] width 1212 height 1637
click at [387, 629] on div at bounding box center [606, 490] width 1212 height 980
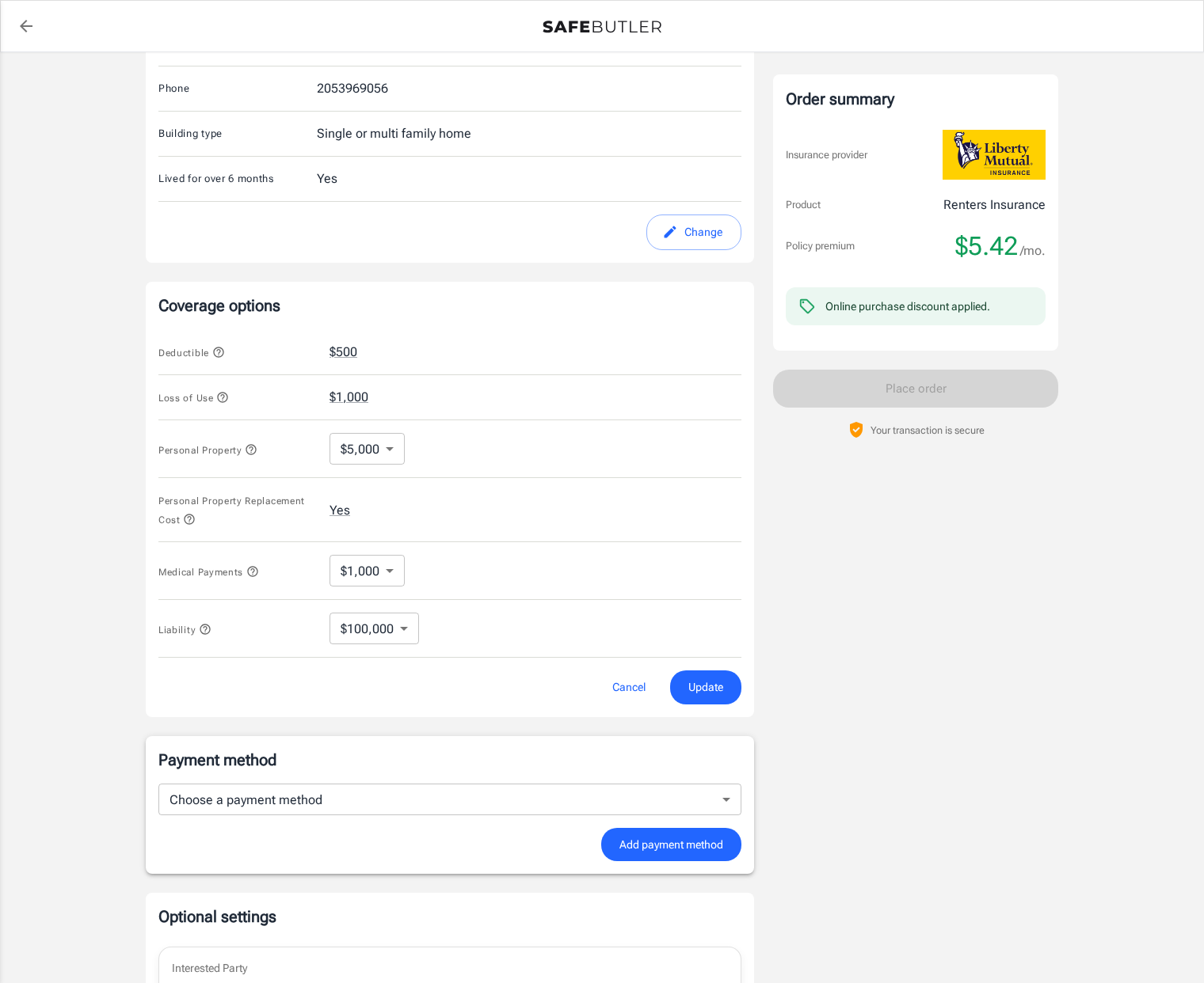
click at [355, 463] on div "$5,000 5000 ​" at bounding box center [367, 449] width 76 height 31
click at [361, 450] on body "Policy premium $ 5.42 /mo Liberty Mutual Renters Insurance [STREET_ADDRESS][PER…" at bounding box center [602, 434] width 1204 height 1642
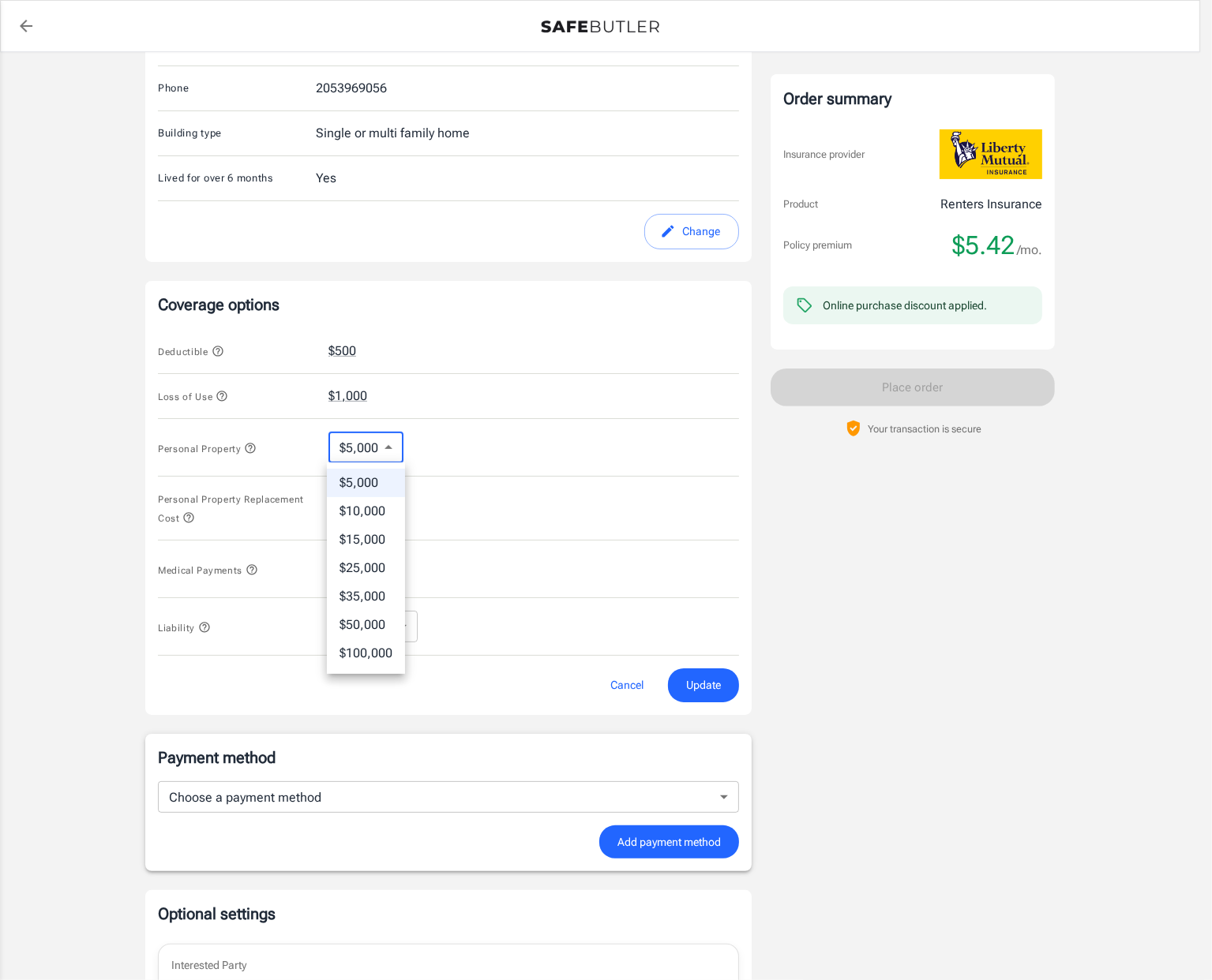
click at [462, 433] on div at bounding box center [606, 490] width 1212 height 980
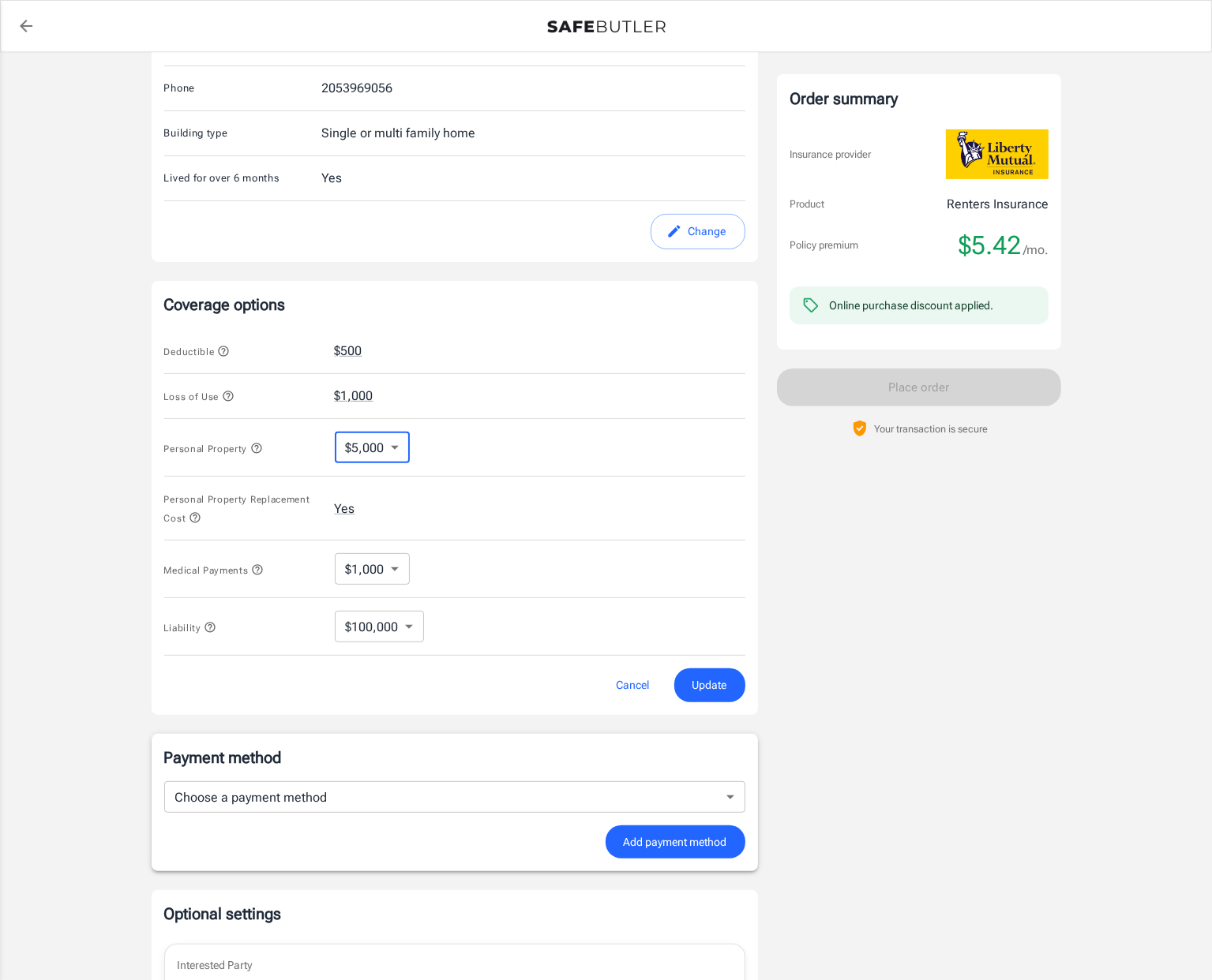
click at [354, 560] on body "Policy premium $ 5.42 /mo Liberty Mutual Renters Insurance [STREET_ADDRESS][PER…" at bounding box center [606, 433] width 1212 height 1637
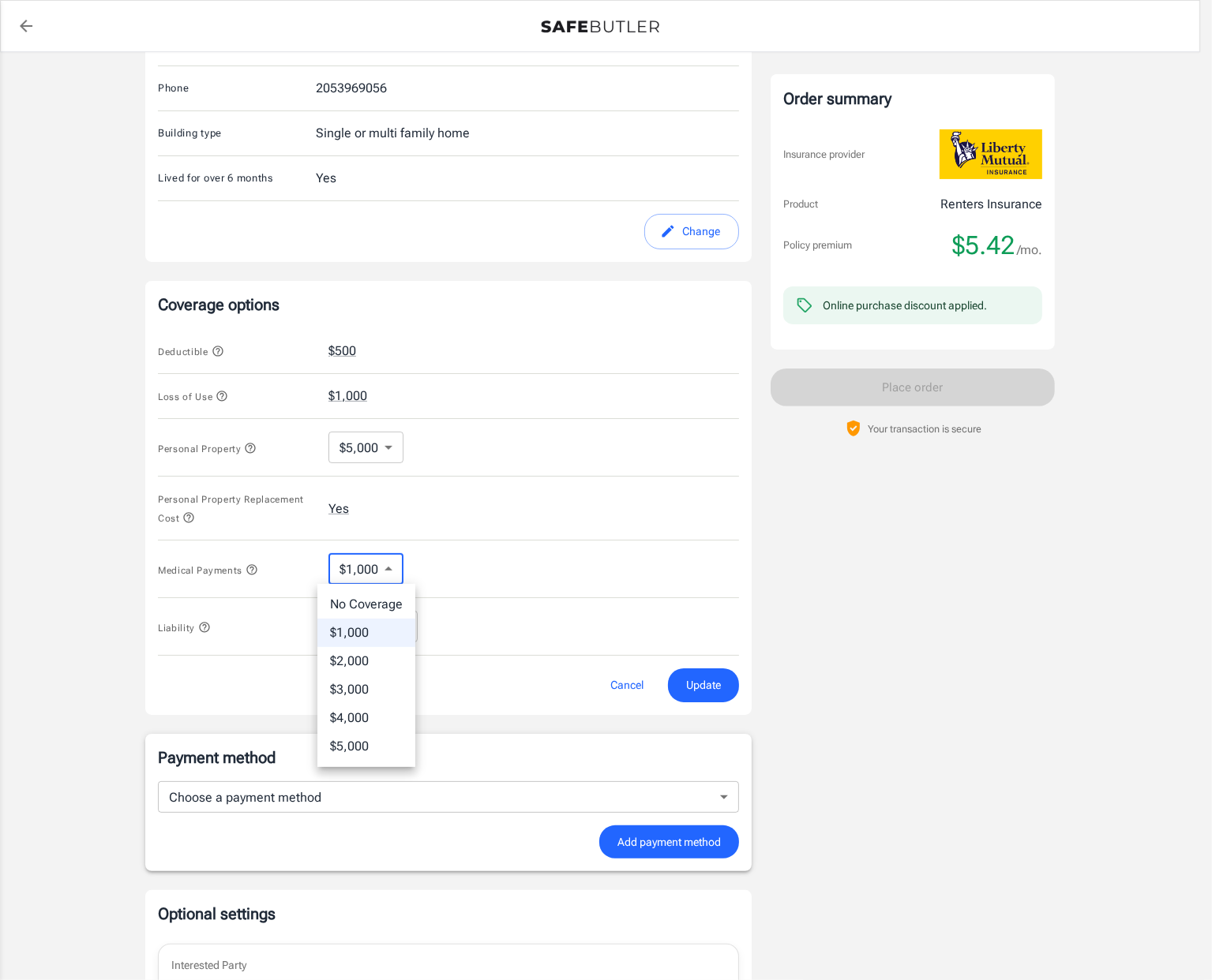
click at [366, 604] on li "No Coverage" at bounding box center [366, 604] width 97 height 28
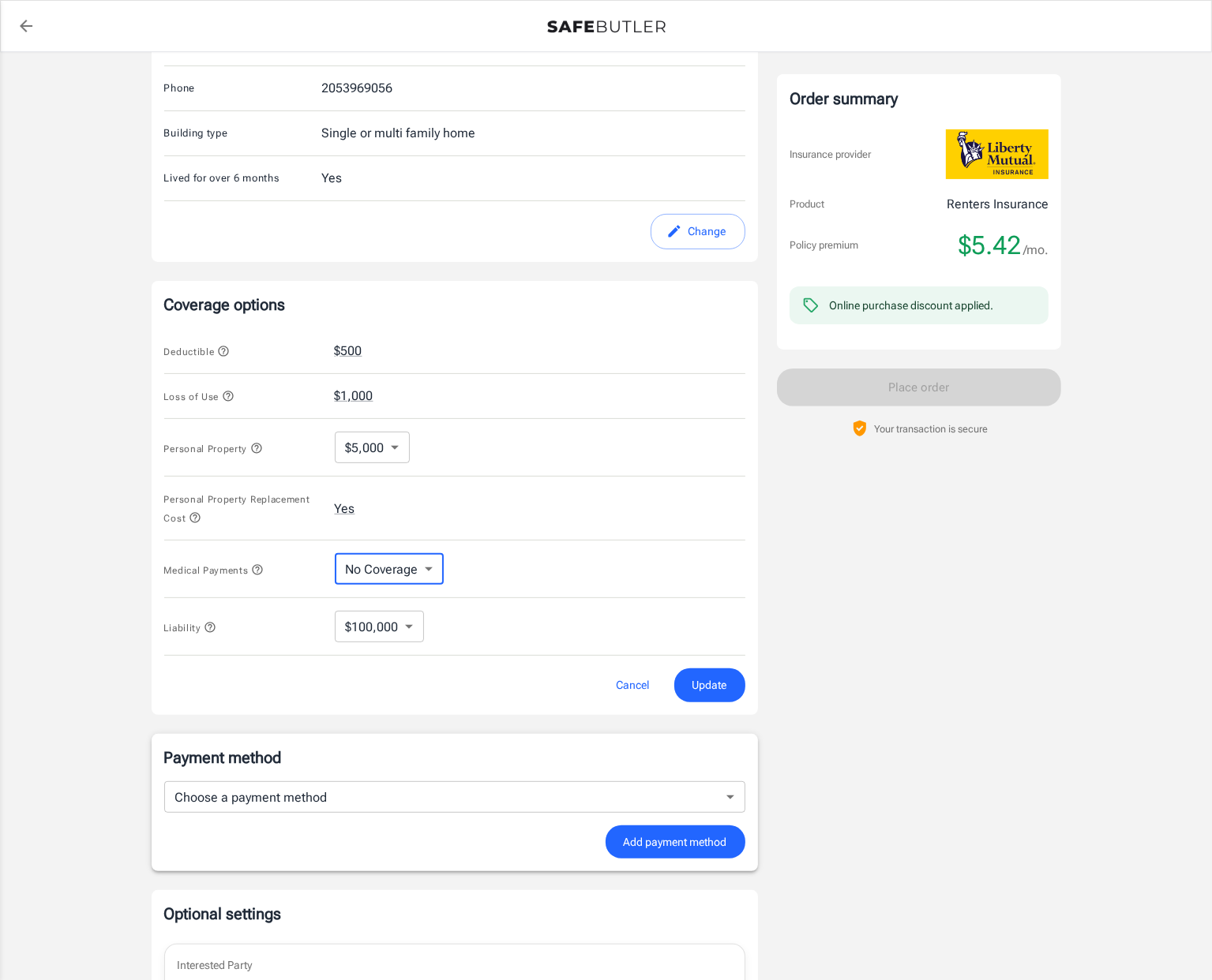
type input "No Coverage"
click at [701, 673] on button "Update" at bounding box center [703, 685] width 71 height 34
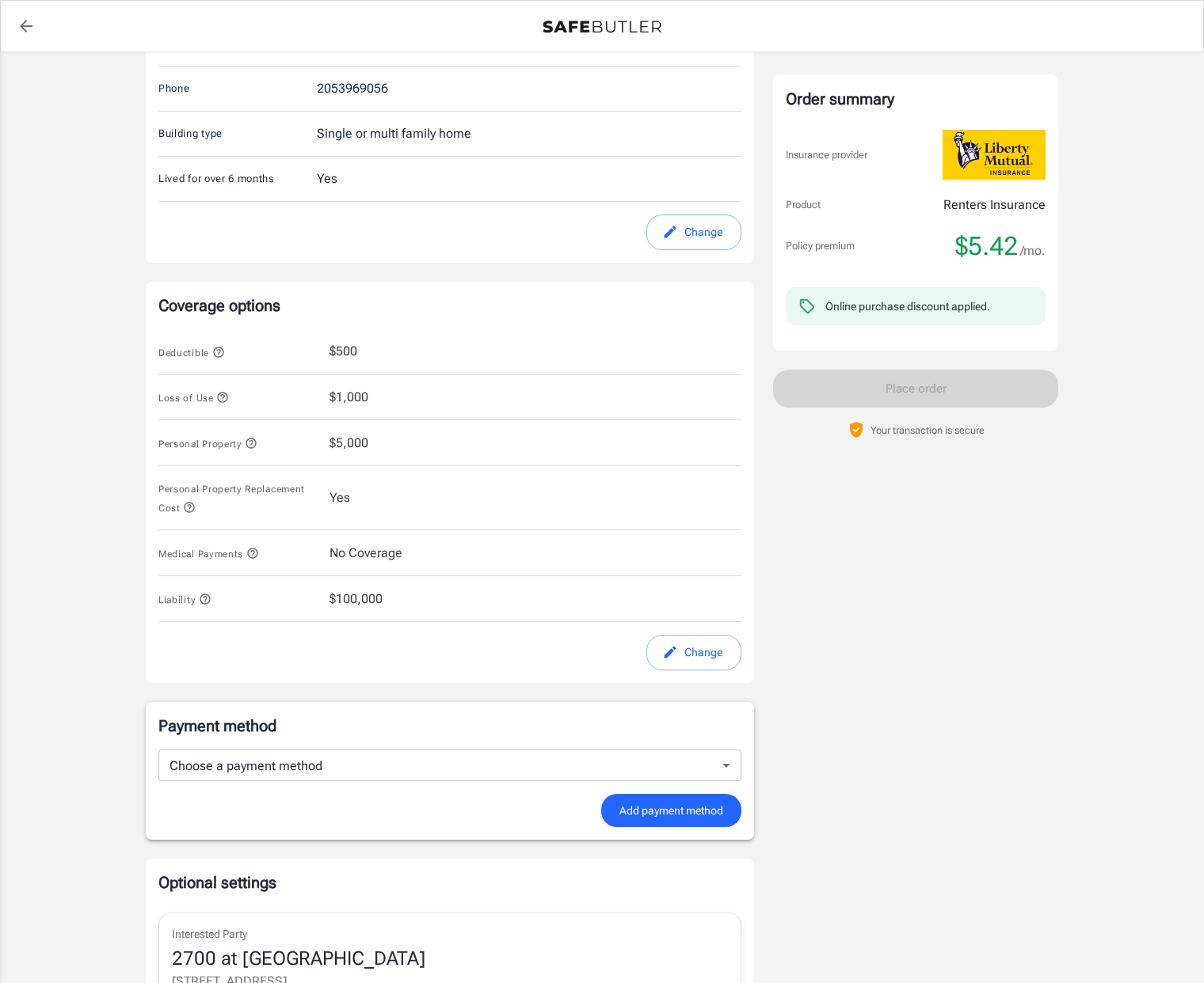
click at [679, 656] on button "Change" at bounding box center [693, 652] width 95 height 36
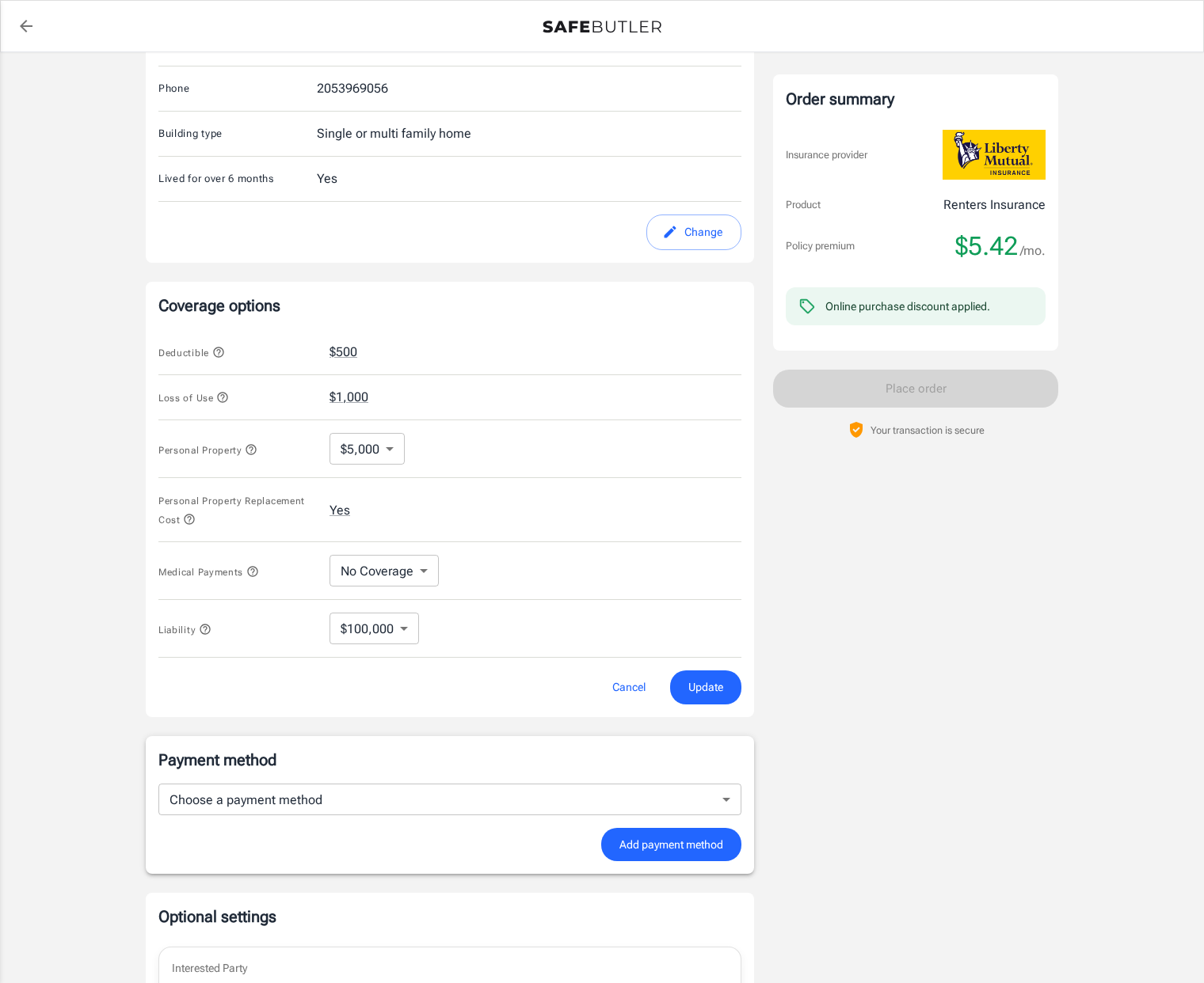
click at [387, 567] on body "Policy premium $ 5.42 /mo Liberty Mutual Renters Insurance [STREET_ADDRESS][PER…" at bounding box center [602, 434] width 1204 height 1642
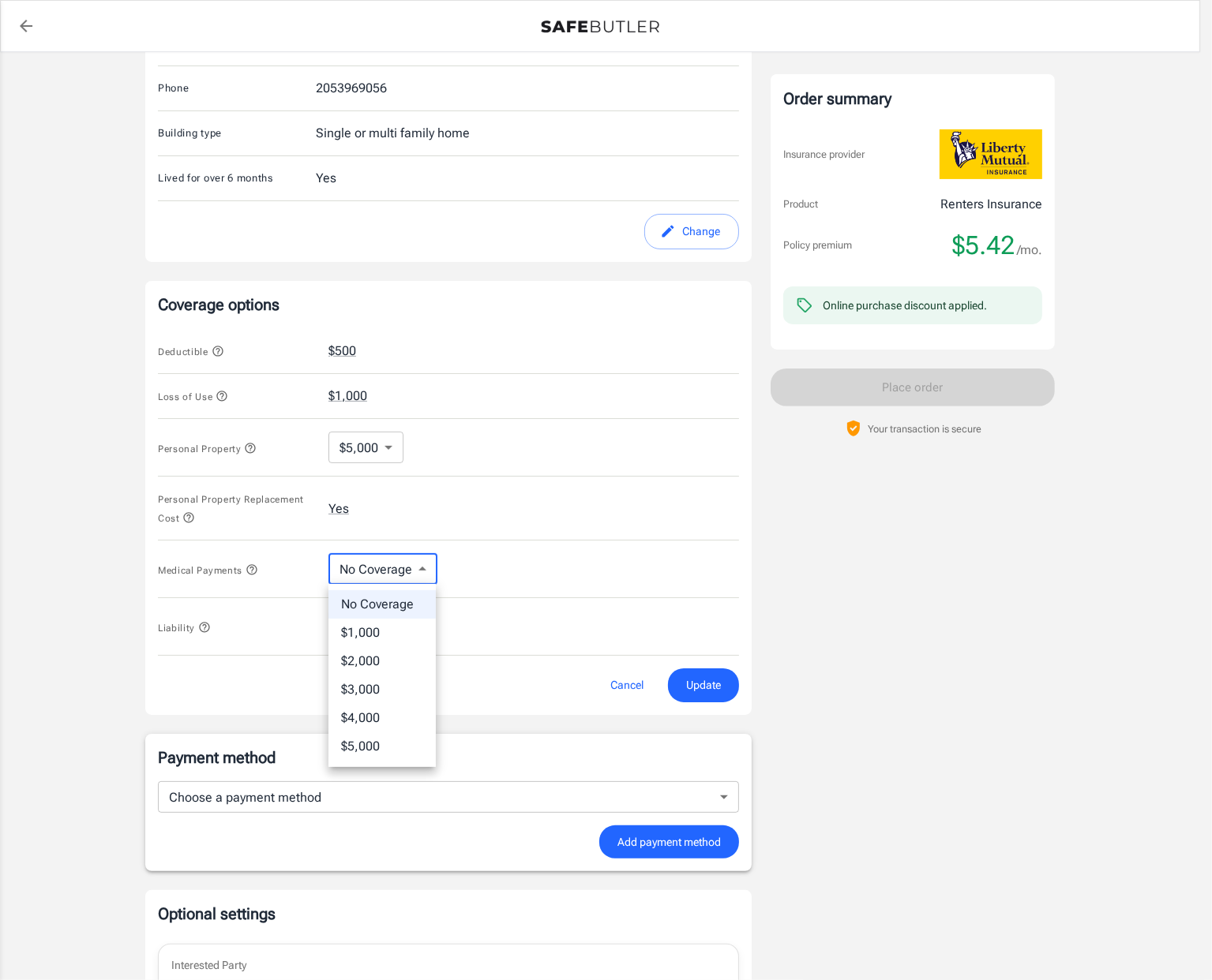
click at [337, 632] on li "$1,000" at bounding box center [382, 632] width 108 height 28
type input "1000"
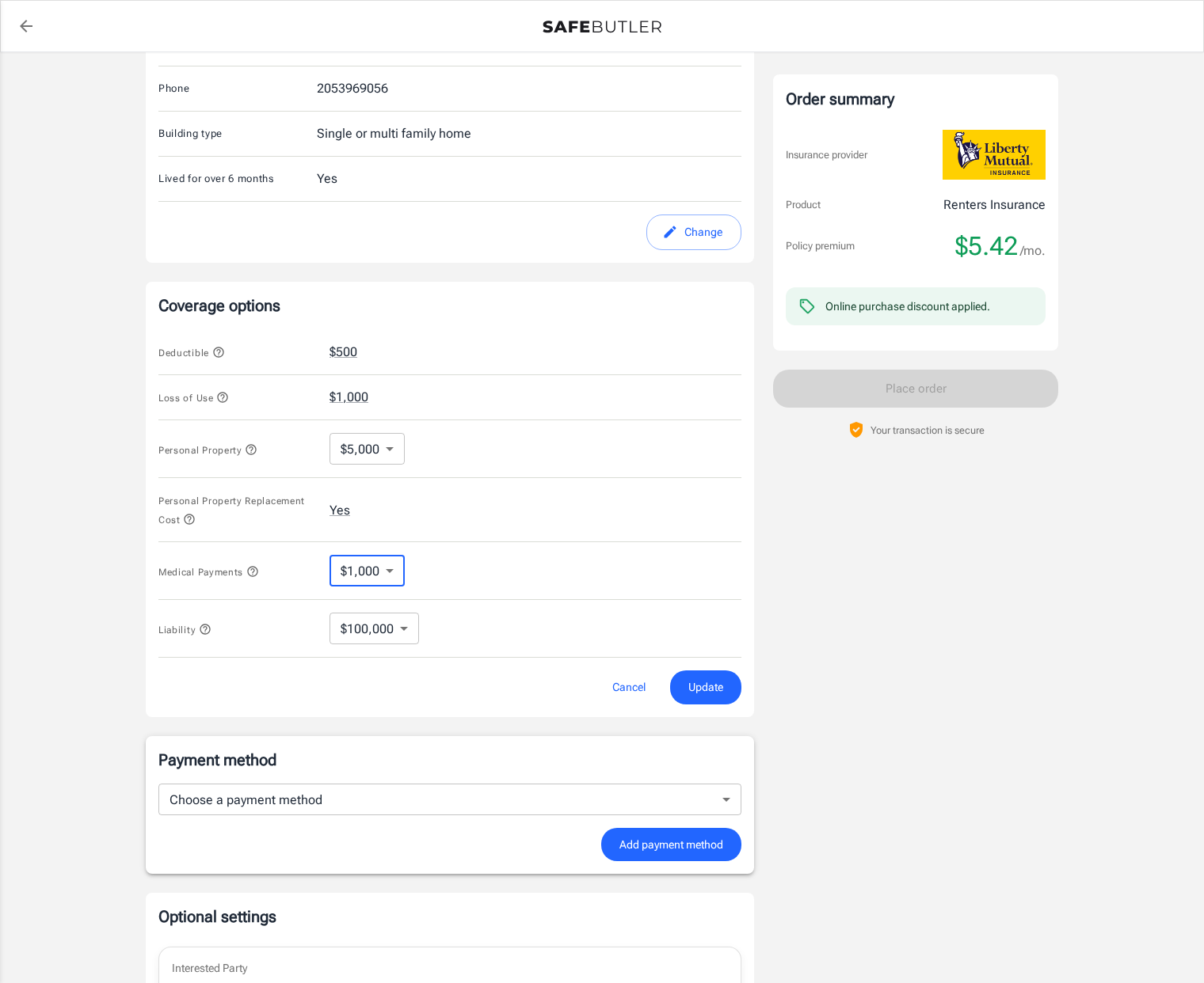
click at [502, 567] on div "Medical Payments $1,000 1000 ​" at bounding box center [450, 571] width 583 height 58
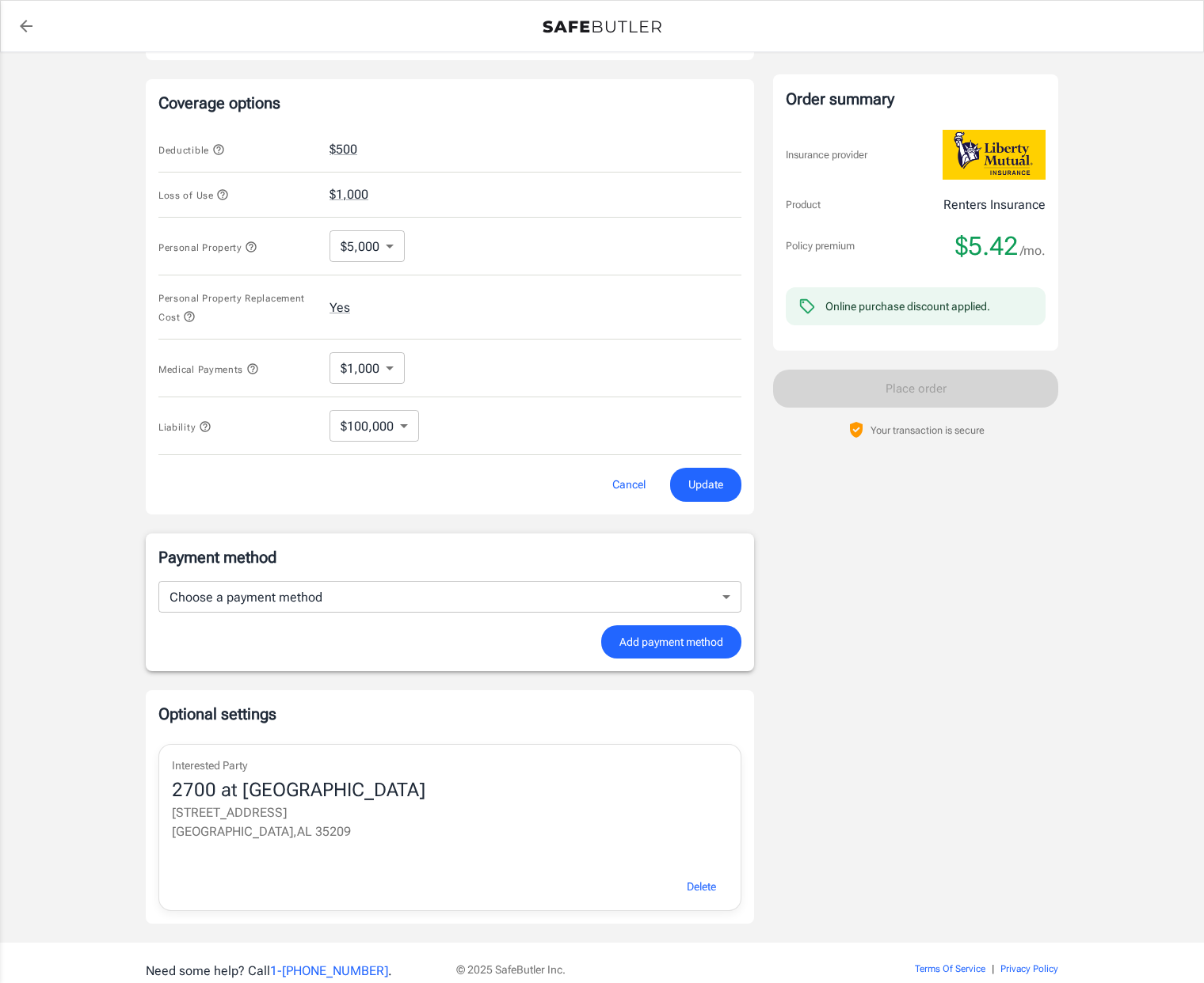
scroll to position [657, 0]
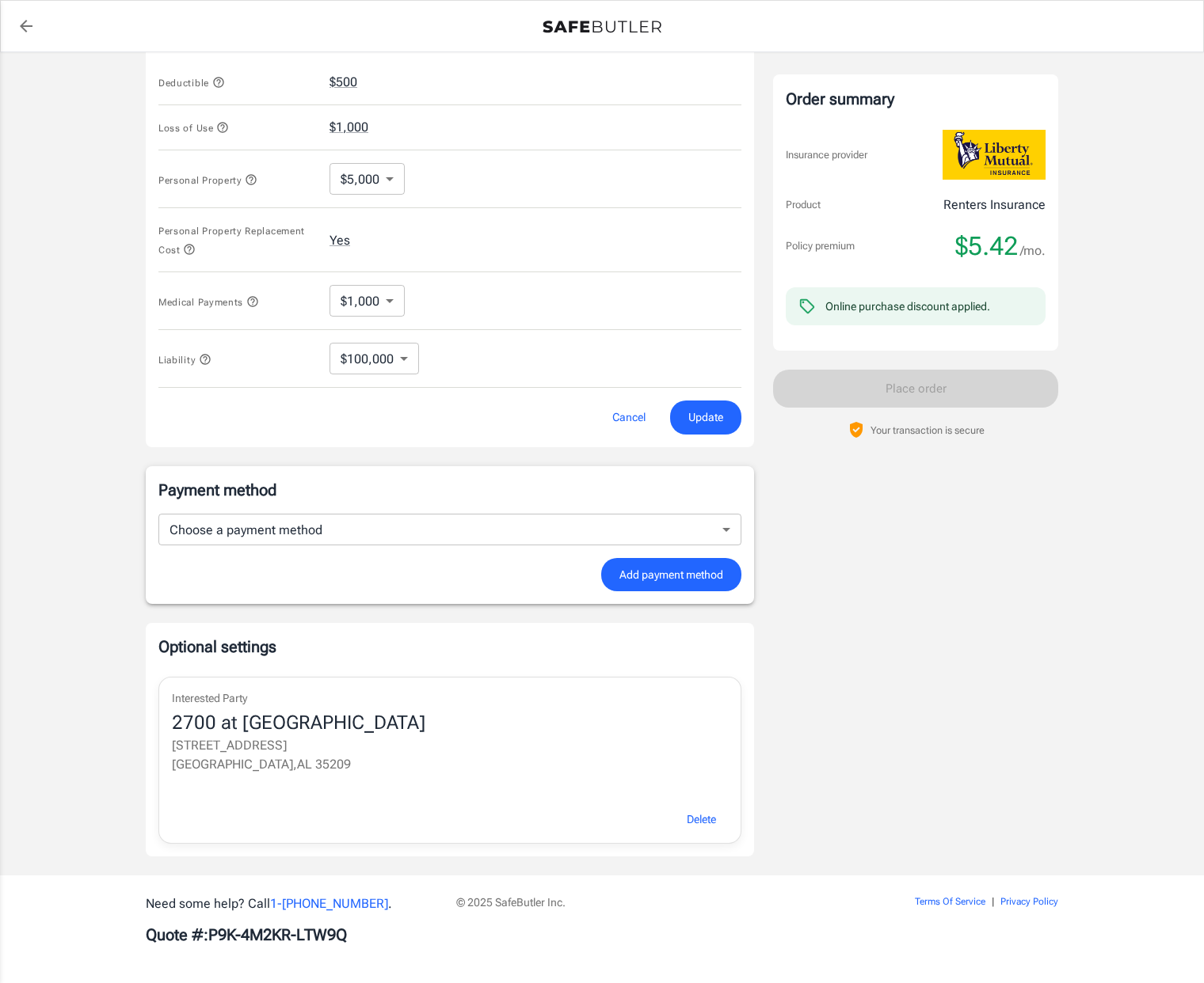
click at [956, 547] on div "Order summary Insurance provider Product Renters Insurance Policy premium $5.42…" at bounding box center [915, 136] width 285 height 1441
click at [485, 527] on body "Policy premium $ 5.42 /mo Liberty Mutual Renters Insurance [STREET_ADDRESS][PER…" at bounding box center [602, 164] width 1204 height 1642
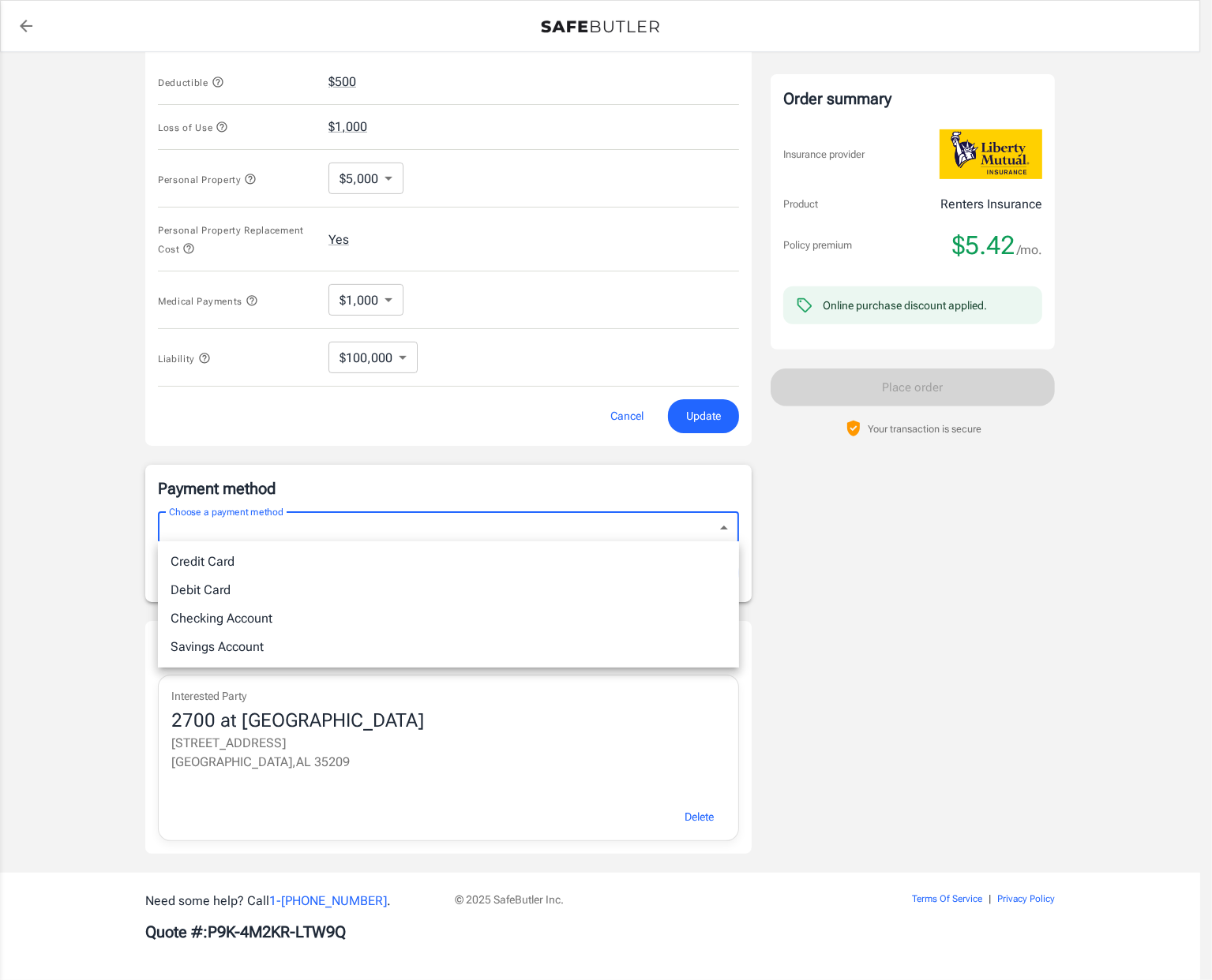
click at [971, 547] on div at bounding box center [606, 490] width 1212 height 980
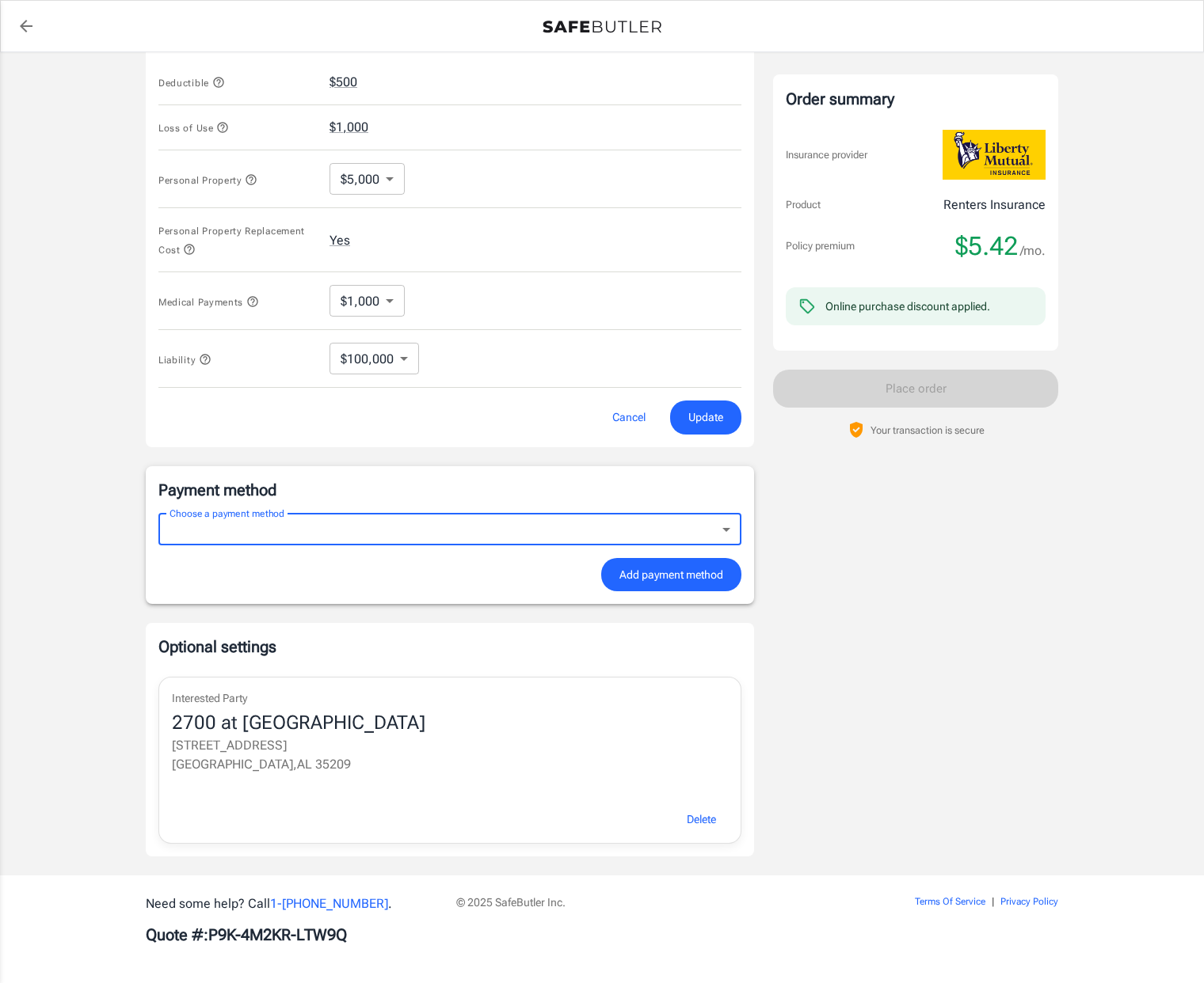
click at [233, 518] on body "Policy premium $ 5.42 /mo Liberty Mutual Renters Insurance [STREET_ADDRESS][PER…" at bounding box center [602, 164] width 1204 height 1642
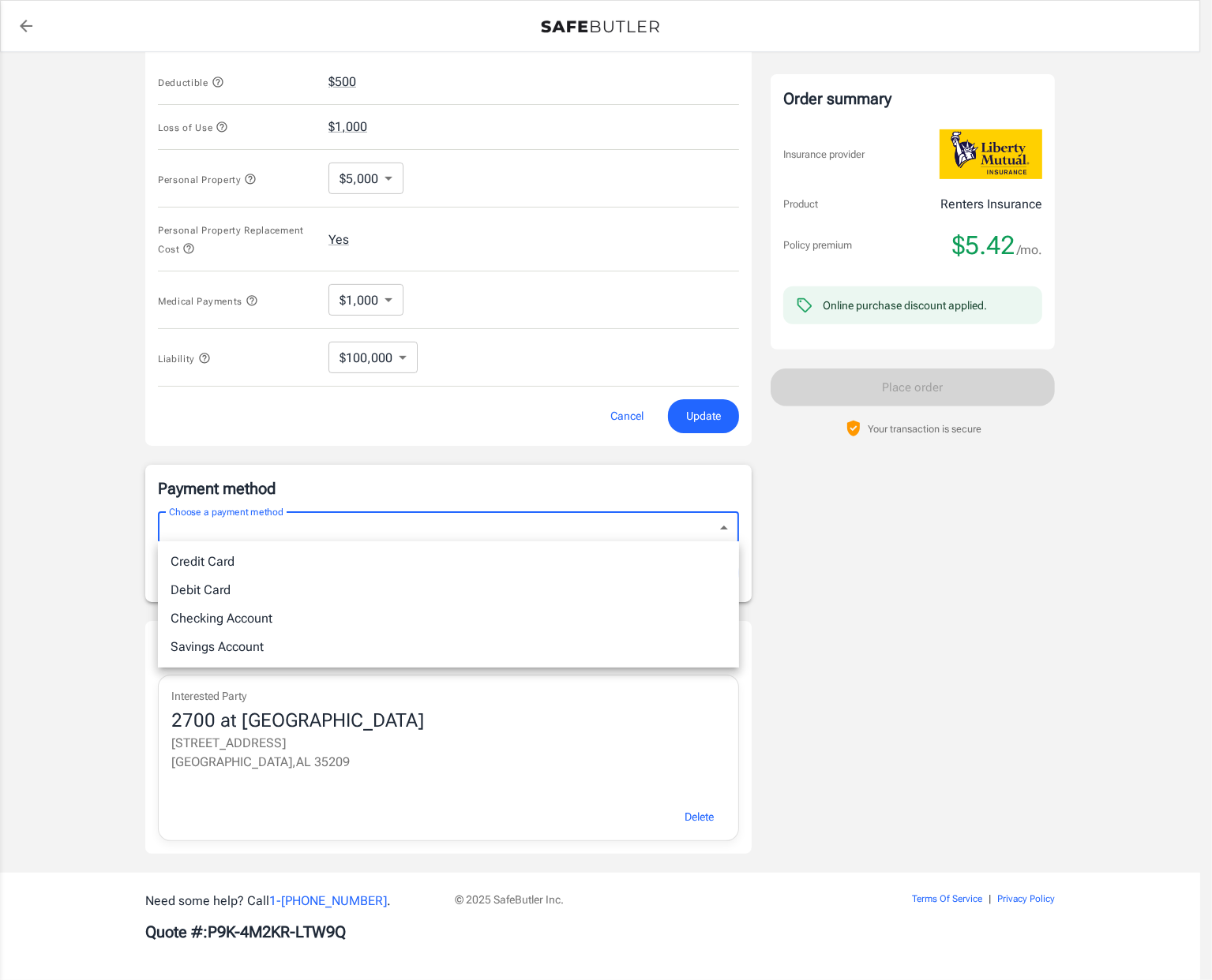
click at [973, 510] on div at bounding box center [606, 490] width 1212 height 980
click at [246, 539] on body "Policy premium $ 5.42 /mo Liberty Mutual Renters Insurance [STREET_ADDRESS][PER…" at bounding box center [600, 164] width 1200 height 1637
click at [1000, 677] on div at bounding box center [606, 490] width 1212 height 980
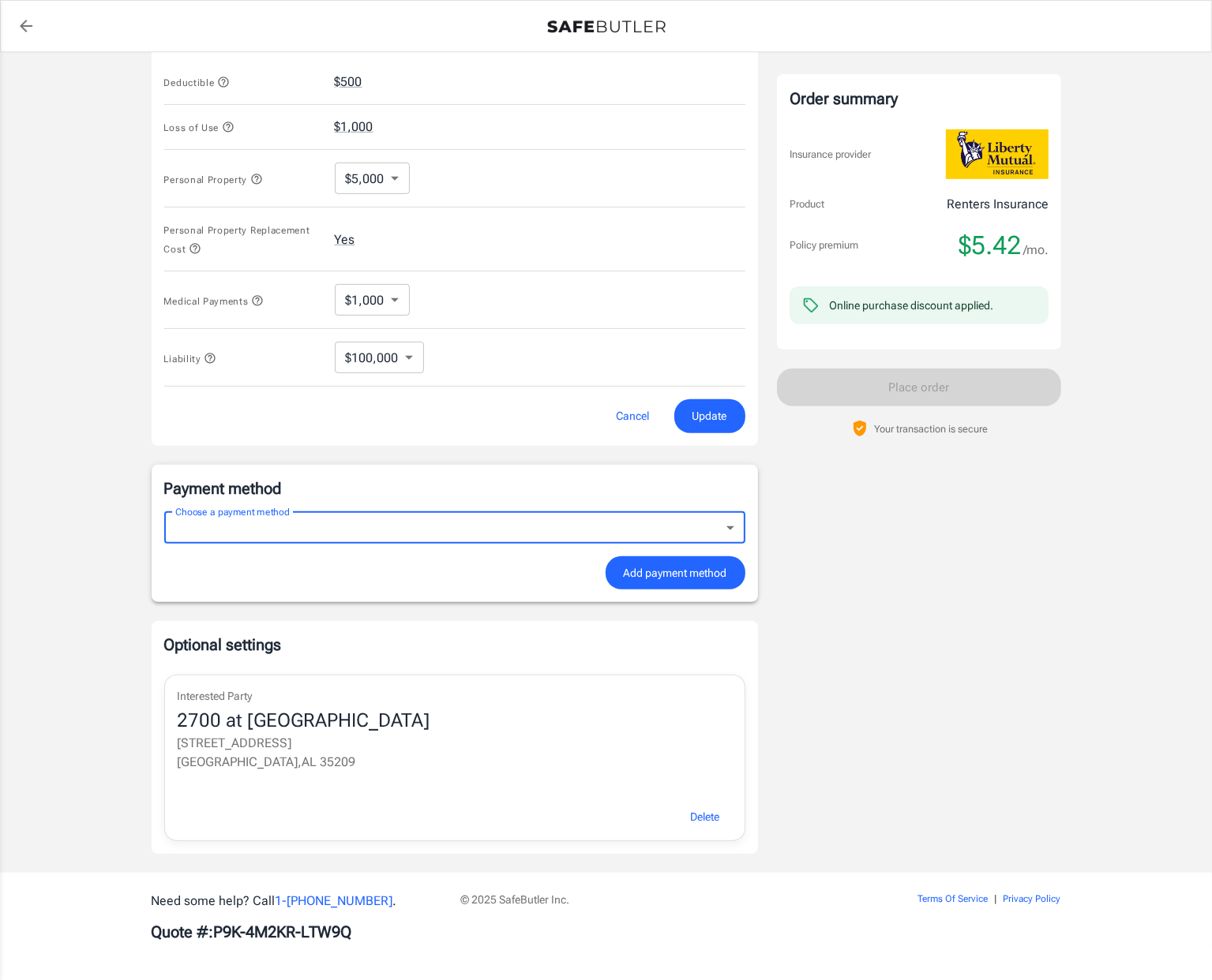
click at [343, 540] on body "Policy premium $ 5.42 /mo Liberty Mutual Renters Insurance [STREET_ADDRESS][PER…" at bounding box center [606, 164] width 1212 height 1637
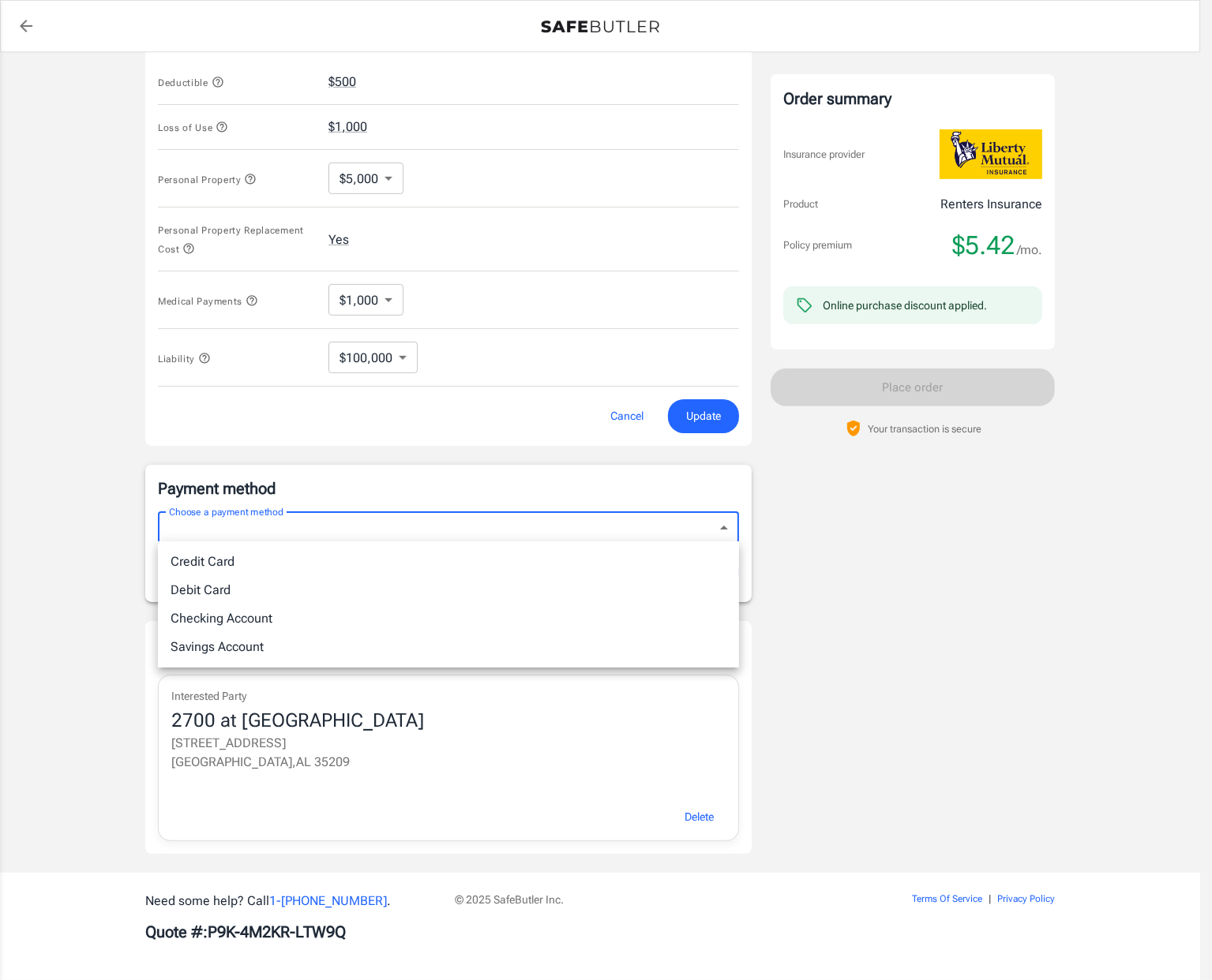
click at [911, 562] on div at bounding box center [606, 490] width 1212 height 980
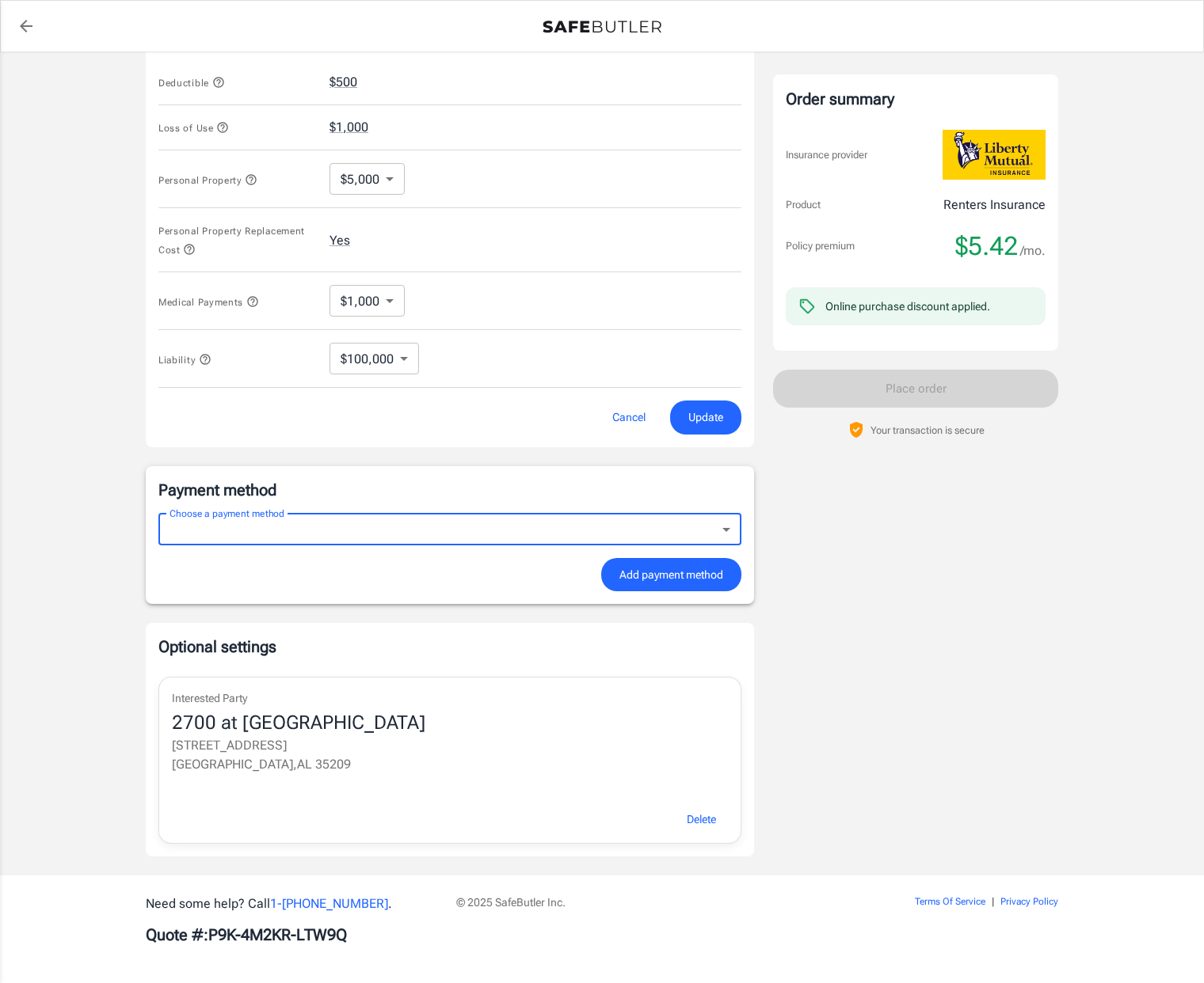
click at [507, 528] on body "Policy premium $ 5.42 /mo Liberty Mutual Renters Insurance [STREET_ADDRESS][PER…" at bounding box center [602, 164] width 1204 height 1642
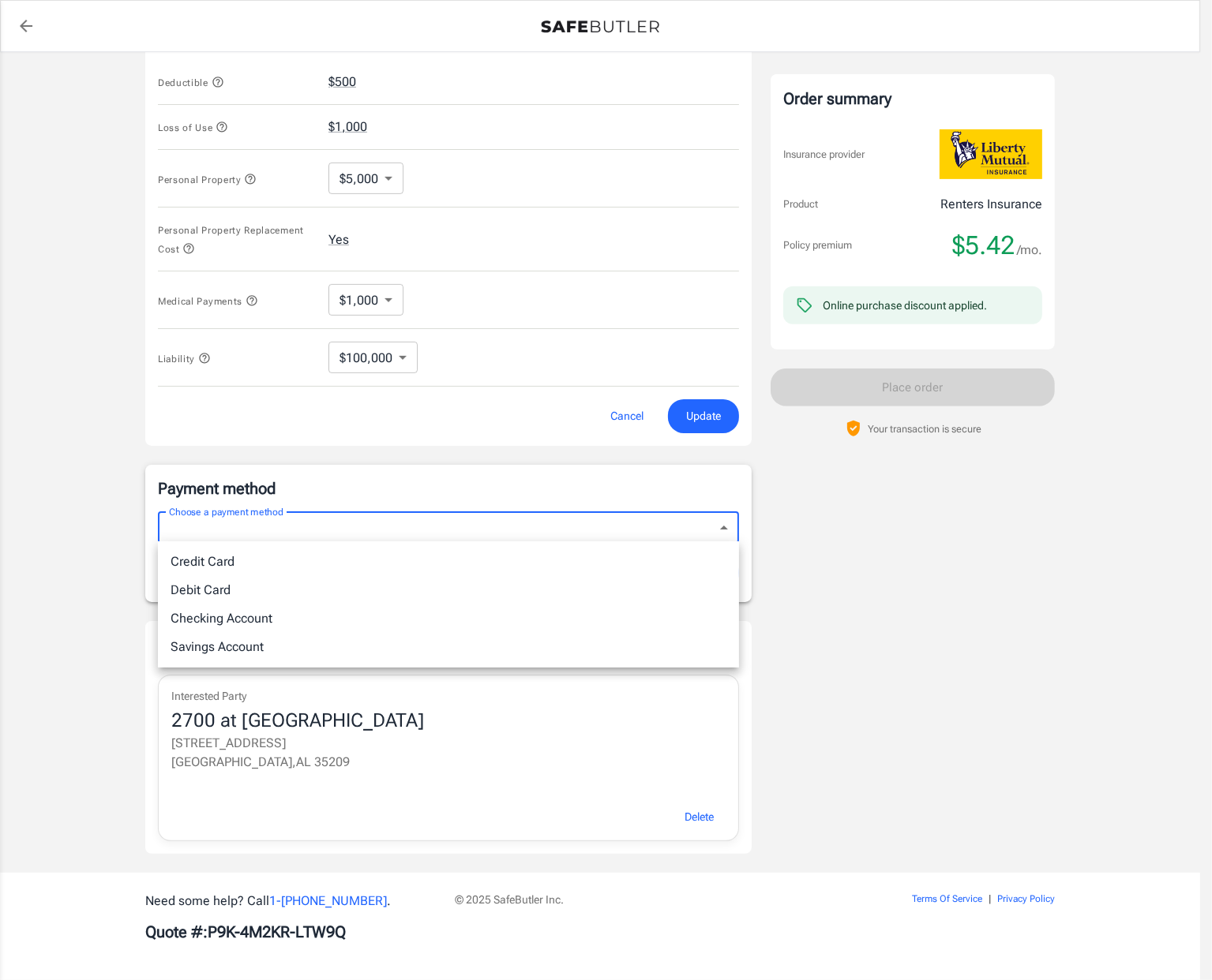
click at [900, 550] on div at bounding box center [606, 490] width 1212 height 980
click at [245, 527] on body "Policy premium $ 5.42 /mo Liberty Mutual Renters Insurance [STREET_ADDRESS][PER…" at bounding box center [600, 164] width 1200 height 1637
click at [245, 527] on div at bounding box center [606, 490] width 1212 height 980
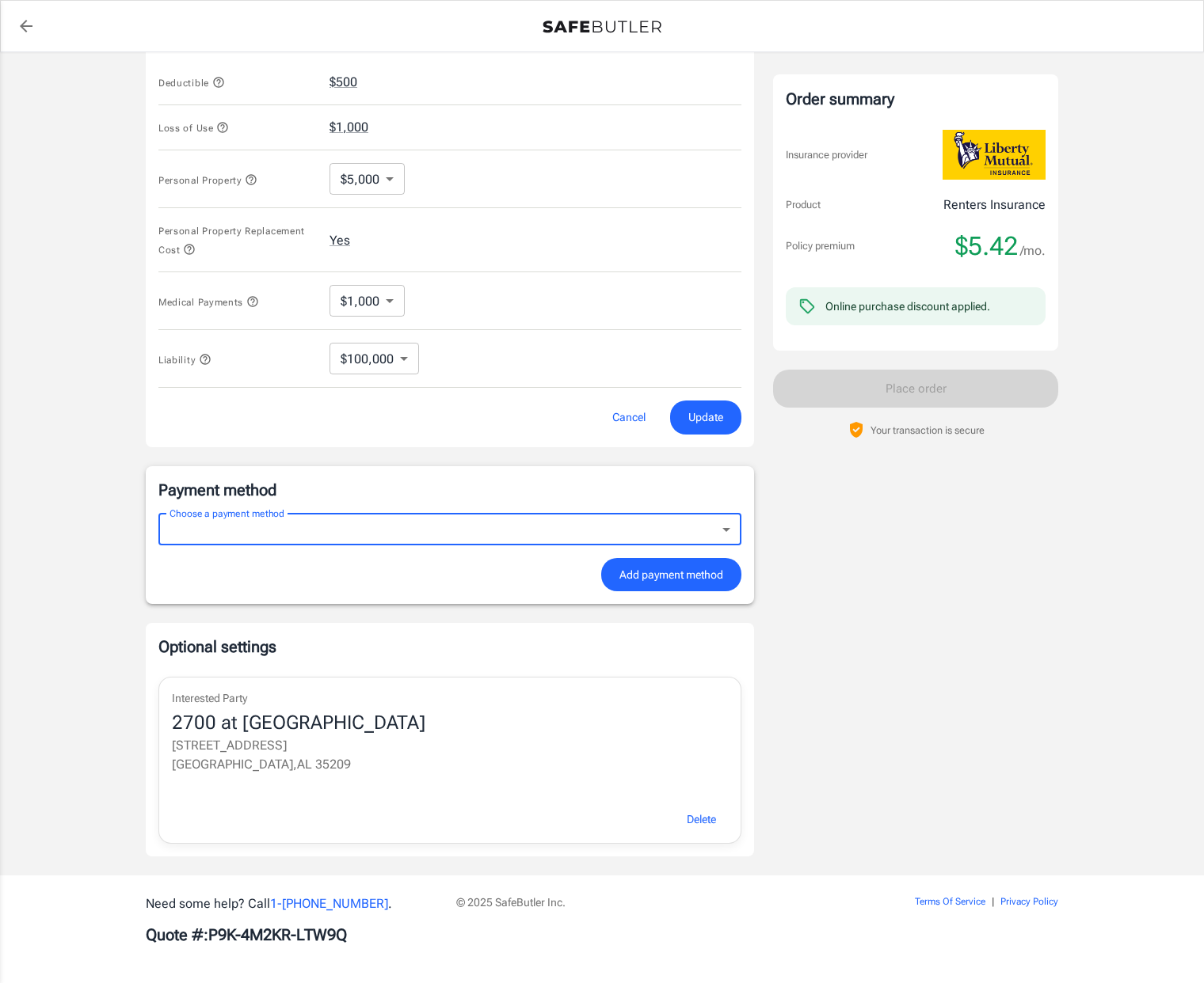
click at [365, 362] on body "Policy premium $ 5.42 /mo Liberty Mutual Renters Insurance [STREET_ADDRESS][PER…" at bounding box center [602, 164] width 1204 height 1642
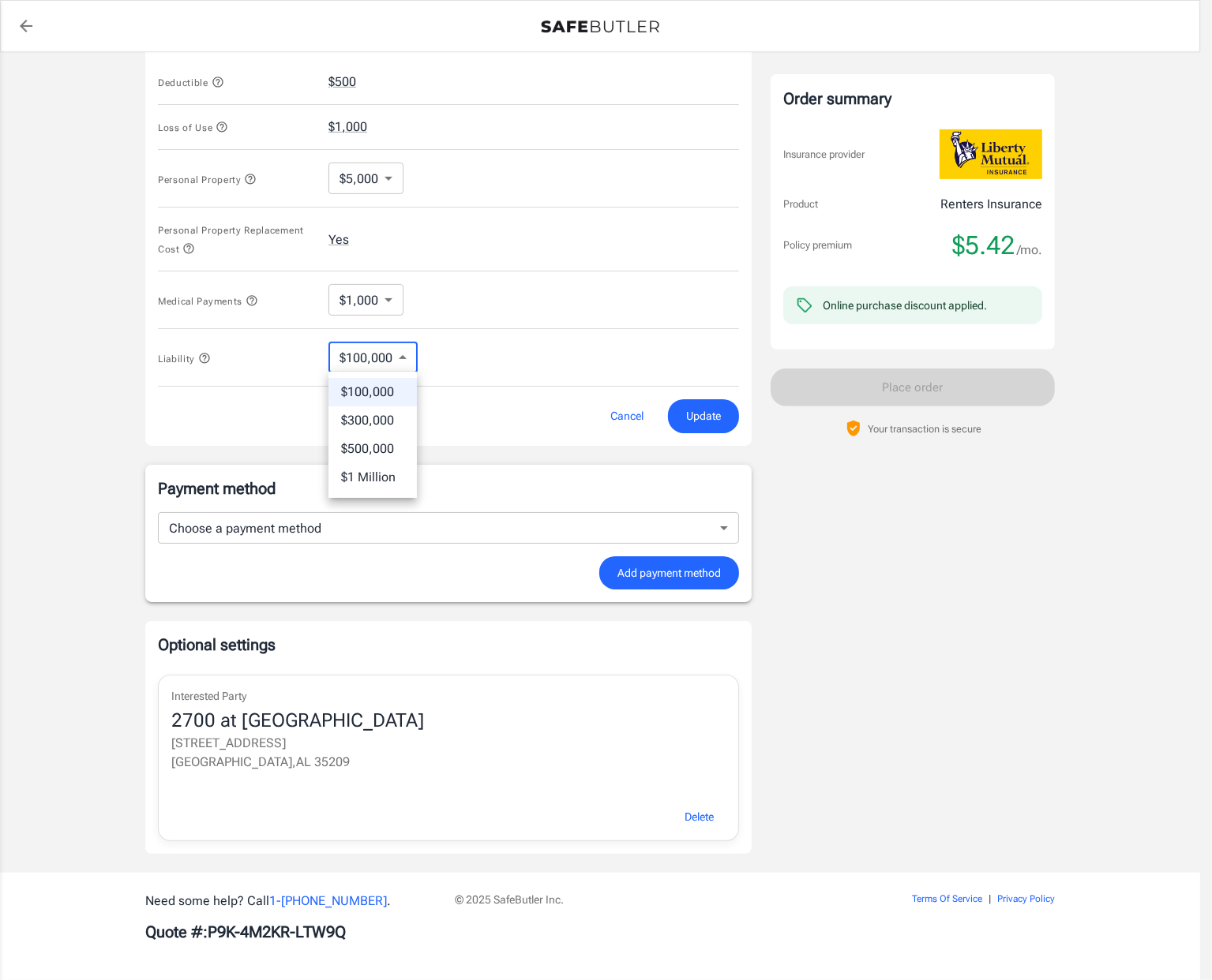
click at [364, 361] on div at bounding box center [606, 490] width 1212 height 980
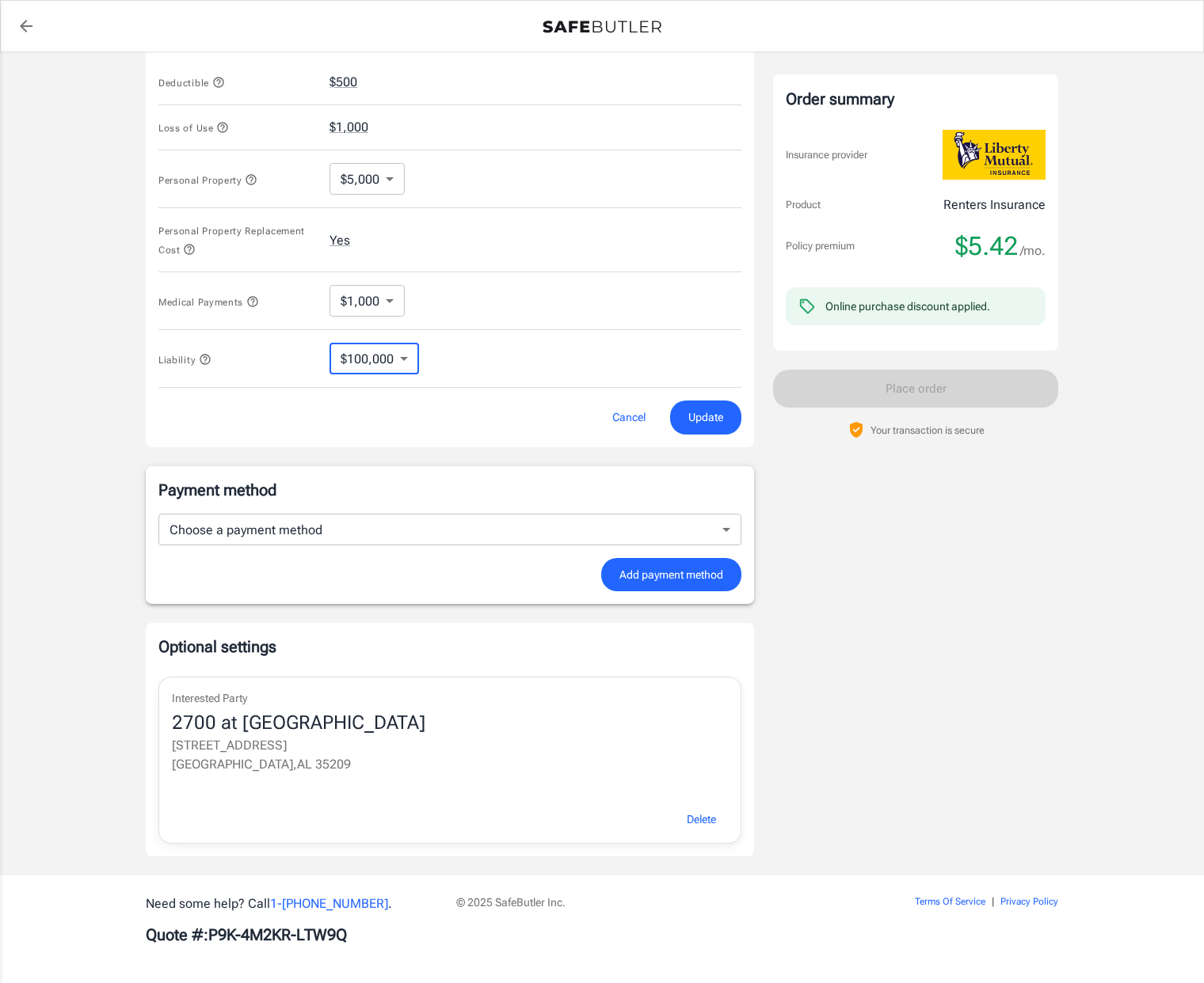
click at [316, 513] on body "Policy premium $ 5.42 /mo Liberty Mutual Renters Insurance [STREET_ADDRESS][PER…" at bounding box center [602, 164] width 1204 height 1642
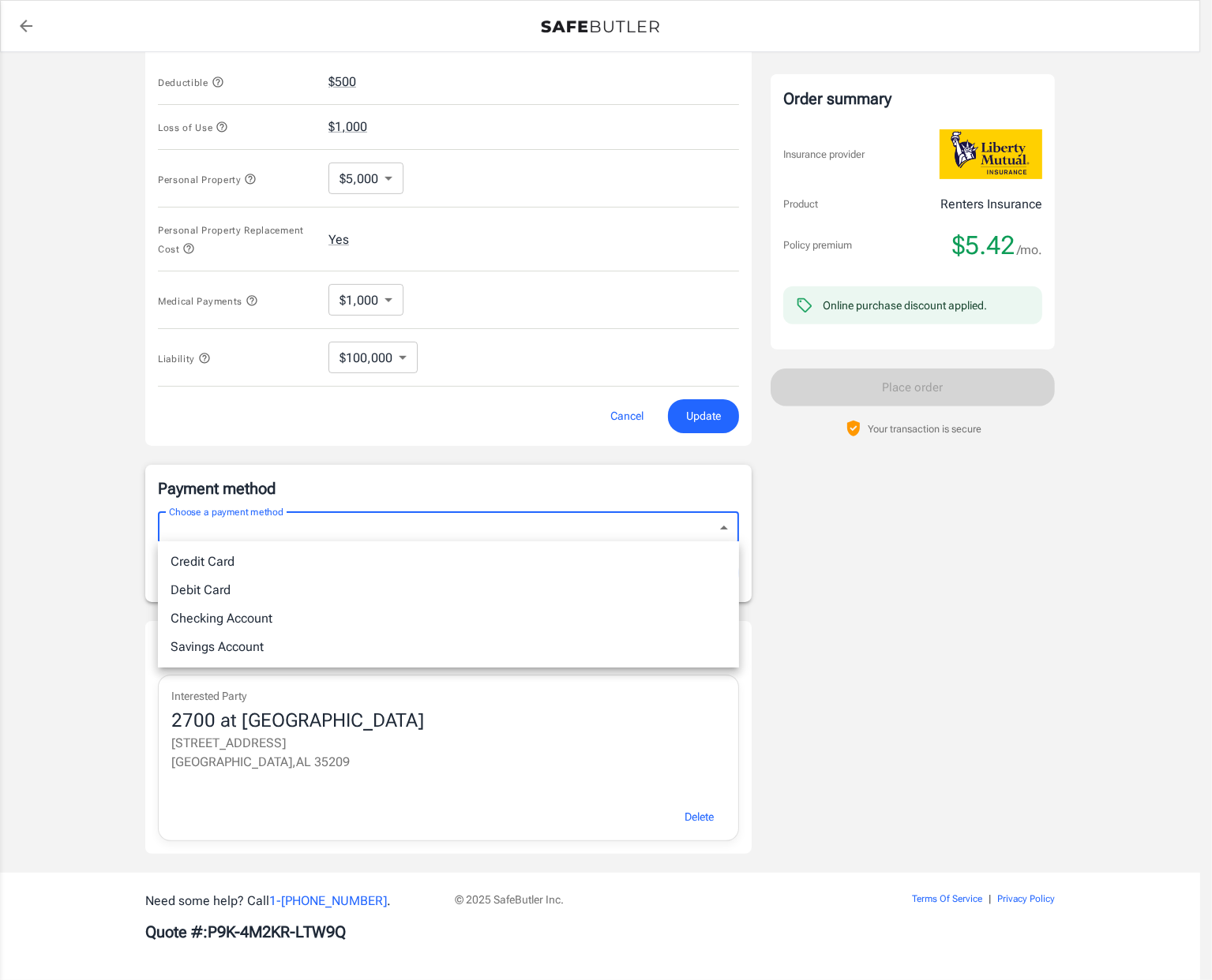
click at [314, 511] on div at bounding box center [606, 490] width 1212 height 980
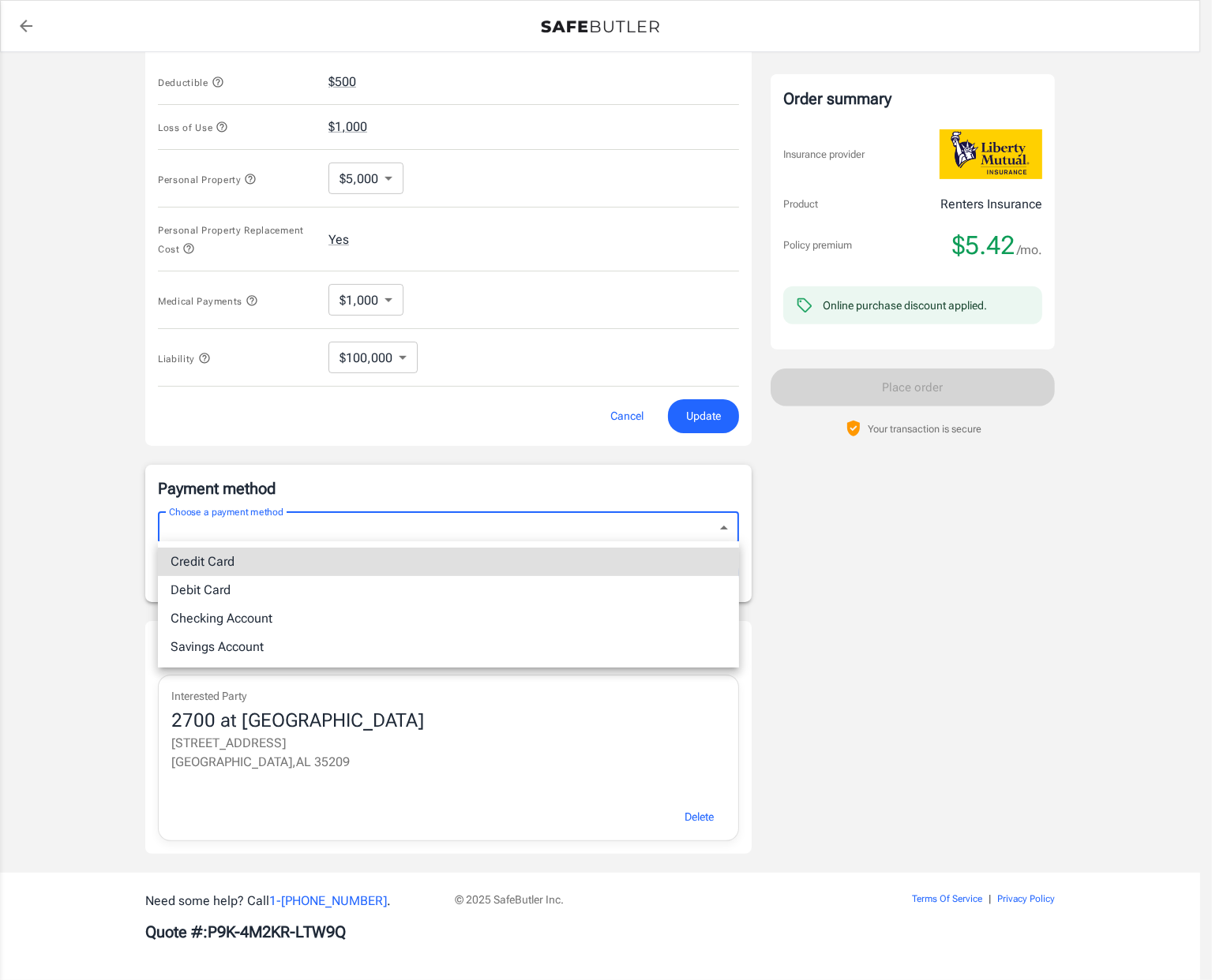
click at [431, 523] on body "Policy premium $ 5.42 /mo Liberty Mutual Renters Insurance [STREET_ADDRESS][PER…" at bounding box center [606, 164] width 1212 height 1637
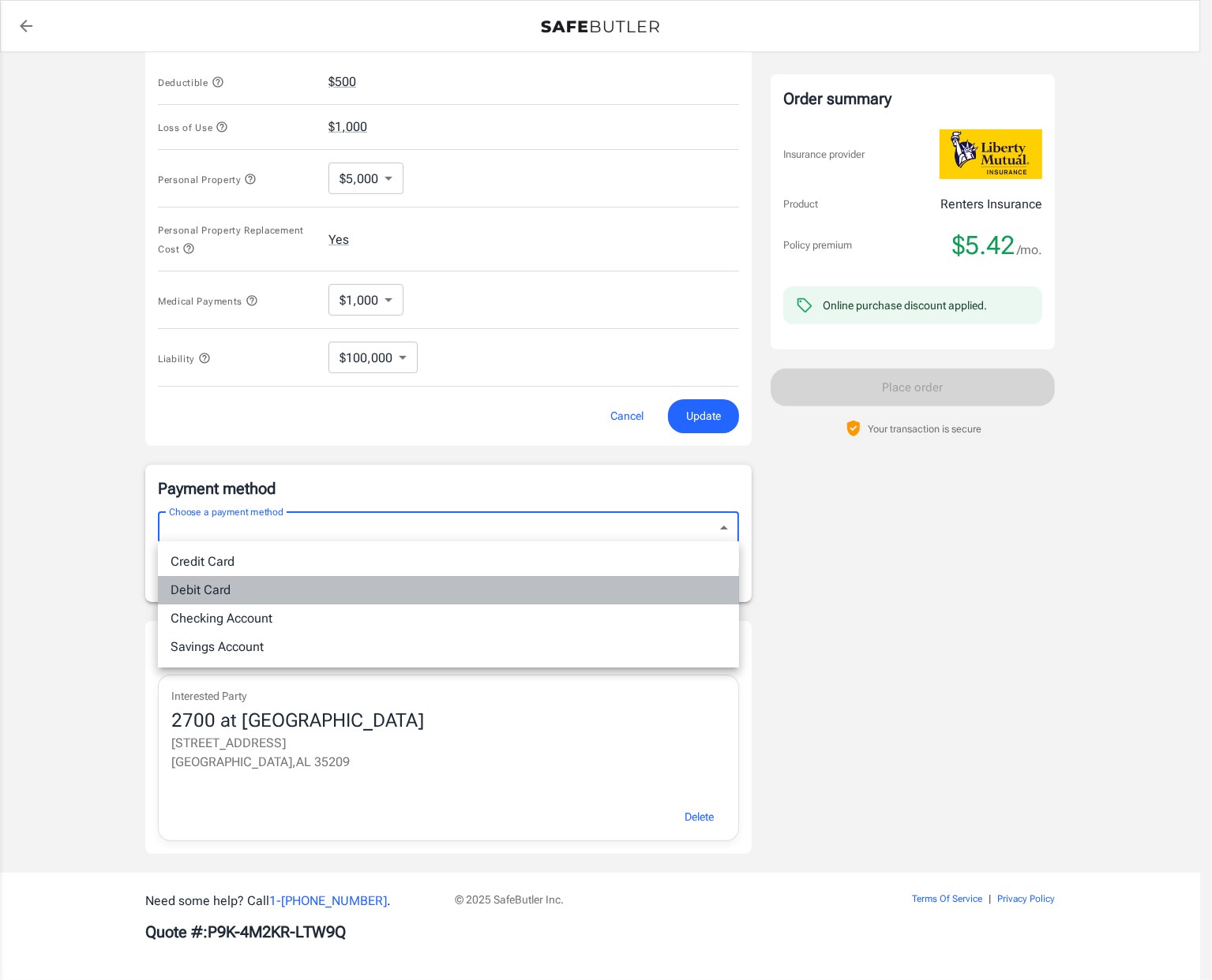
click at [360, 598] on li "Debit Card" at bounding box center [449, 590] width 581 height 28
type input "debit"
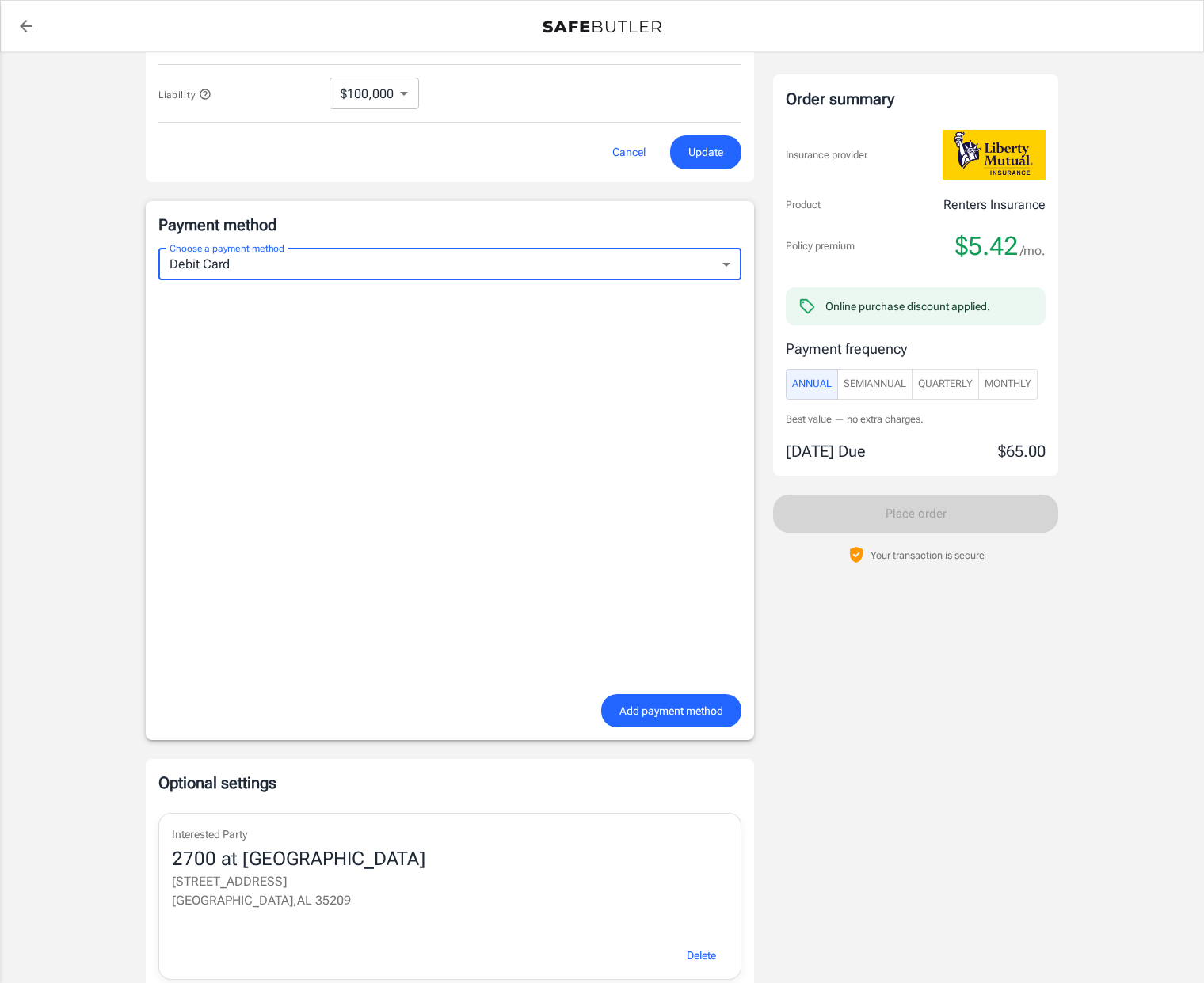
scroll to position [1052, 0]
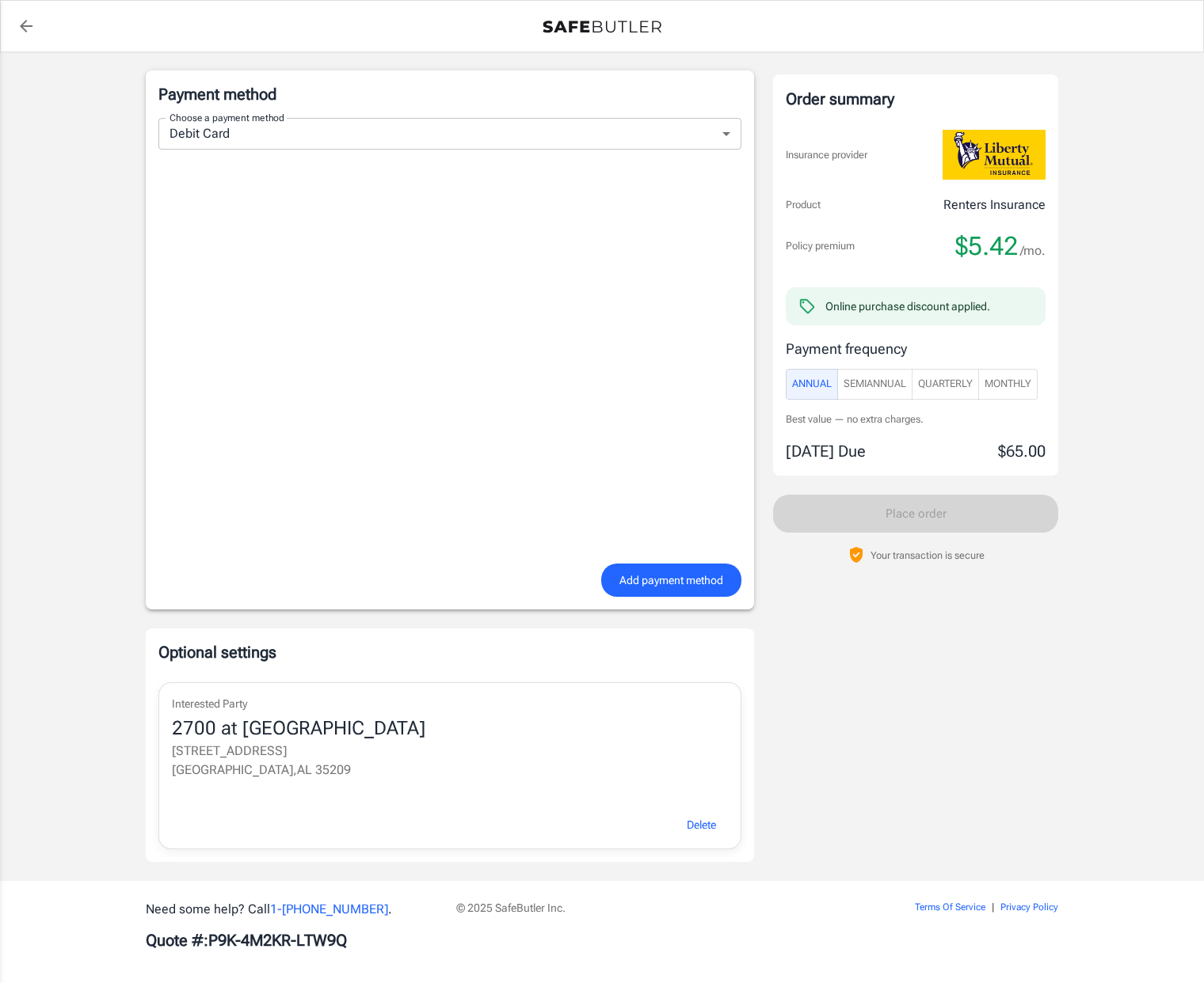
click at [1031, 384] on span "Monthly" at bounding box center [1007, 385] width 47 height 18
click at [672, 572] on span "Add payment method" at bounding box center [671, 580] width 103 height 19
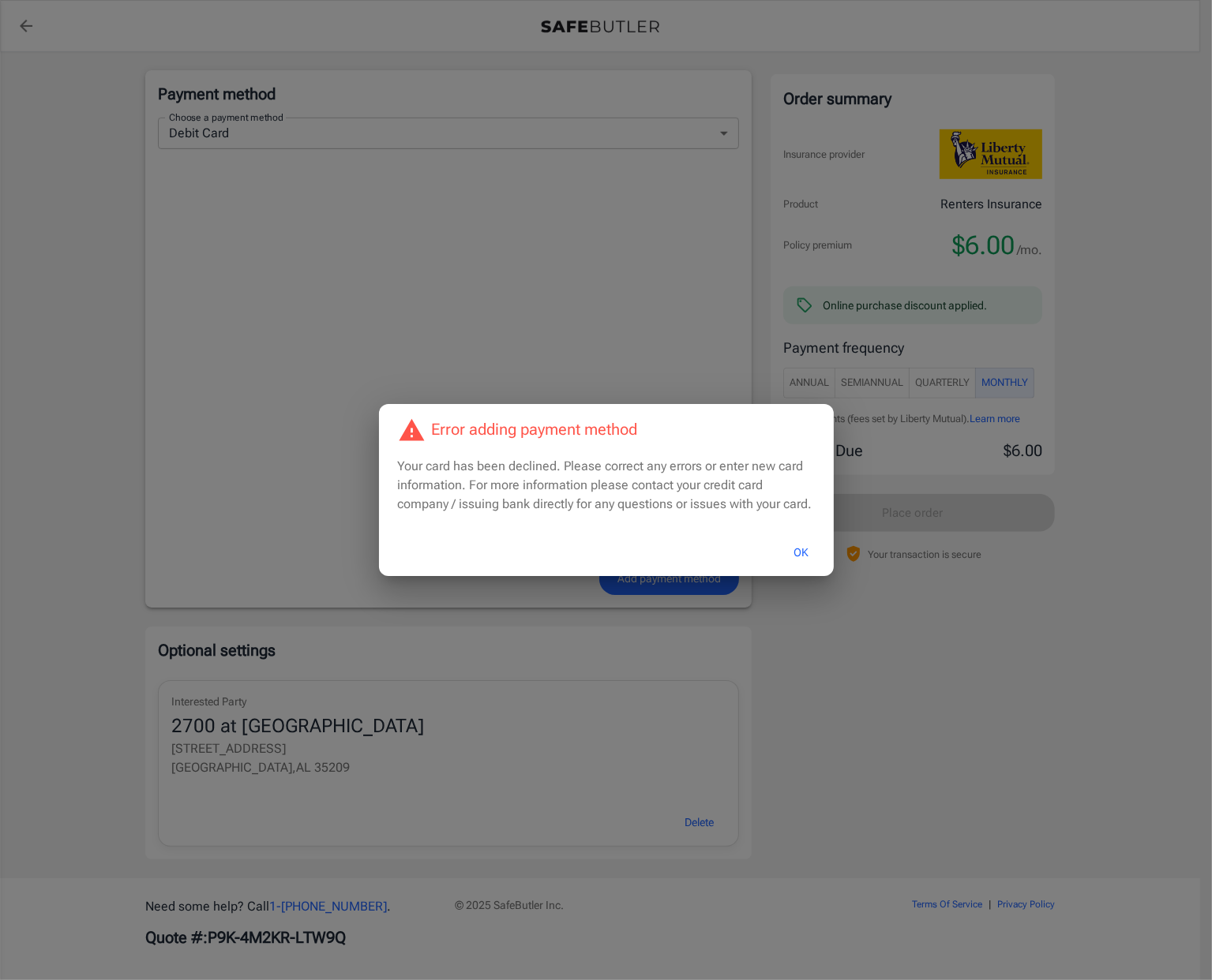
drag, startPoint x: 795, startPoint y: 549, endPoint x: 754, endPoint y: 517, distance: 52.0
click at [795, 551] on button "OK" at bounding box center [802, 553] width 51 height 34
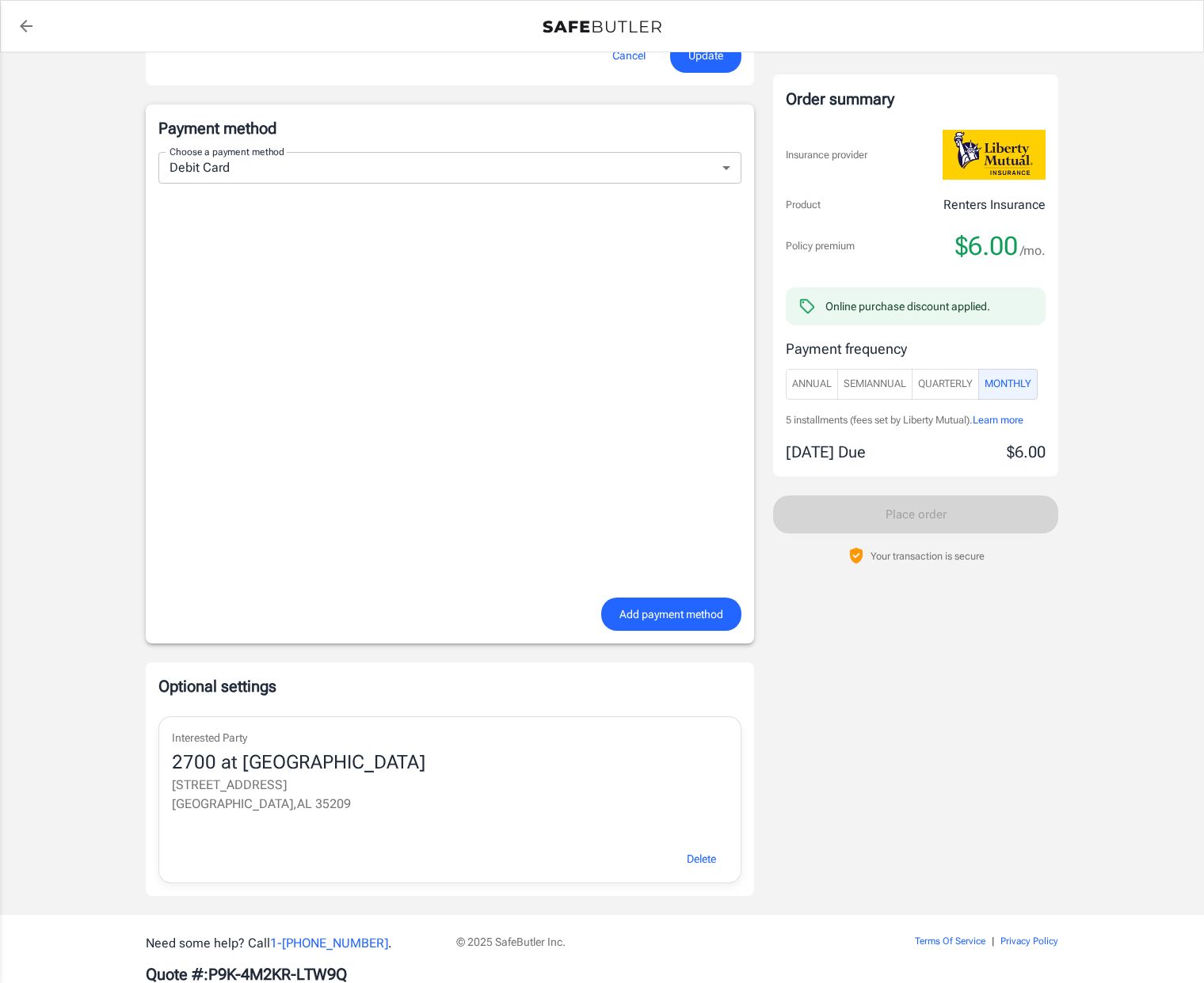
scroll to position [1058, 0]
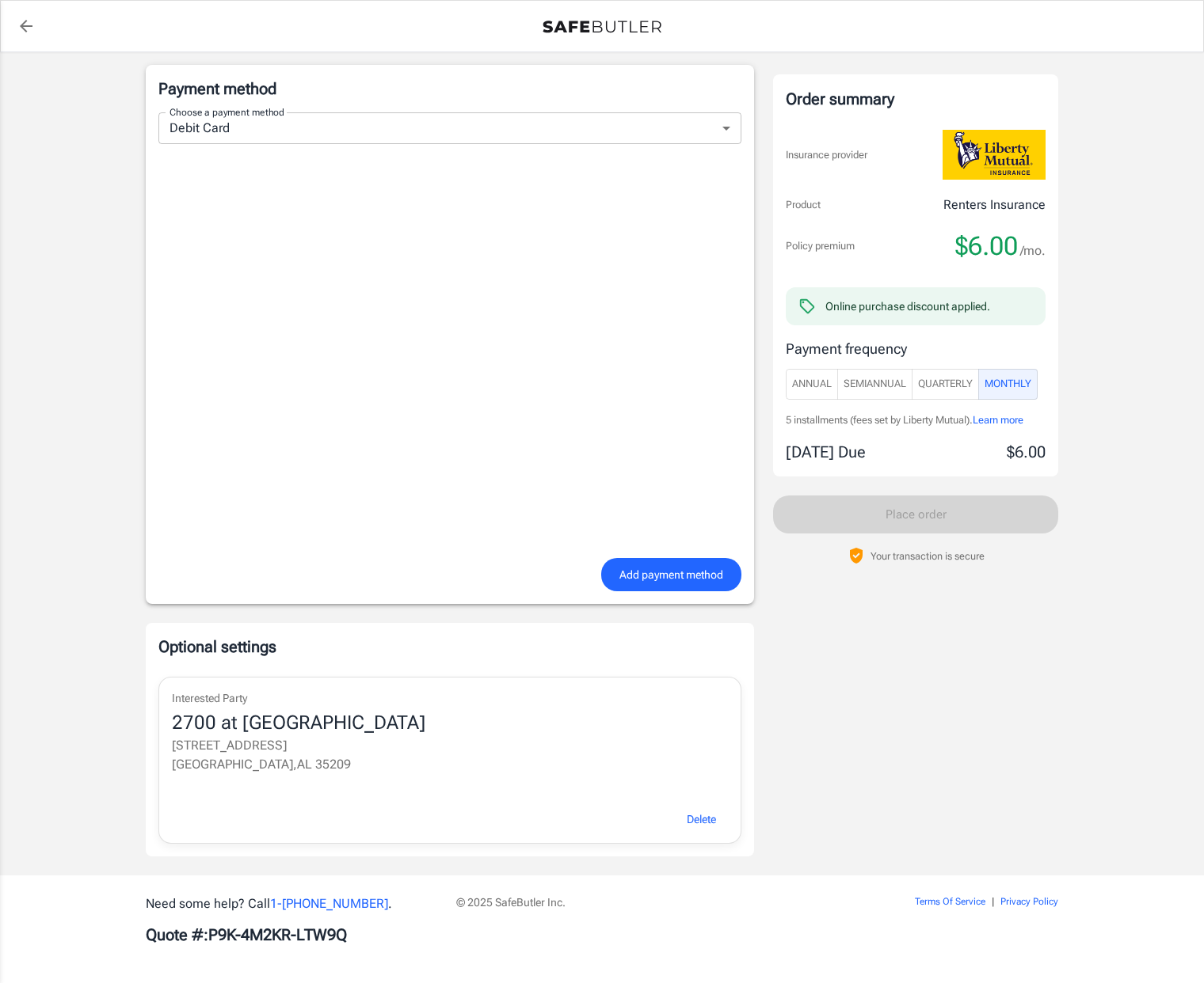
click at [682, 554] on div at bounding box center [450, 357] width 583 height 401
click at [643, 565] on span "Add payment method" at bounding box center [671, 574] width 103 height 19
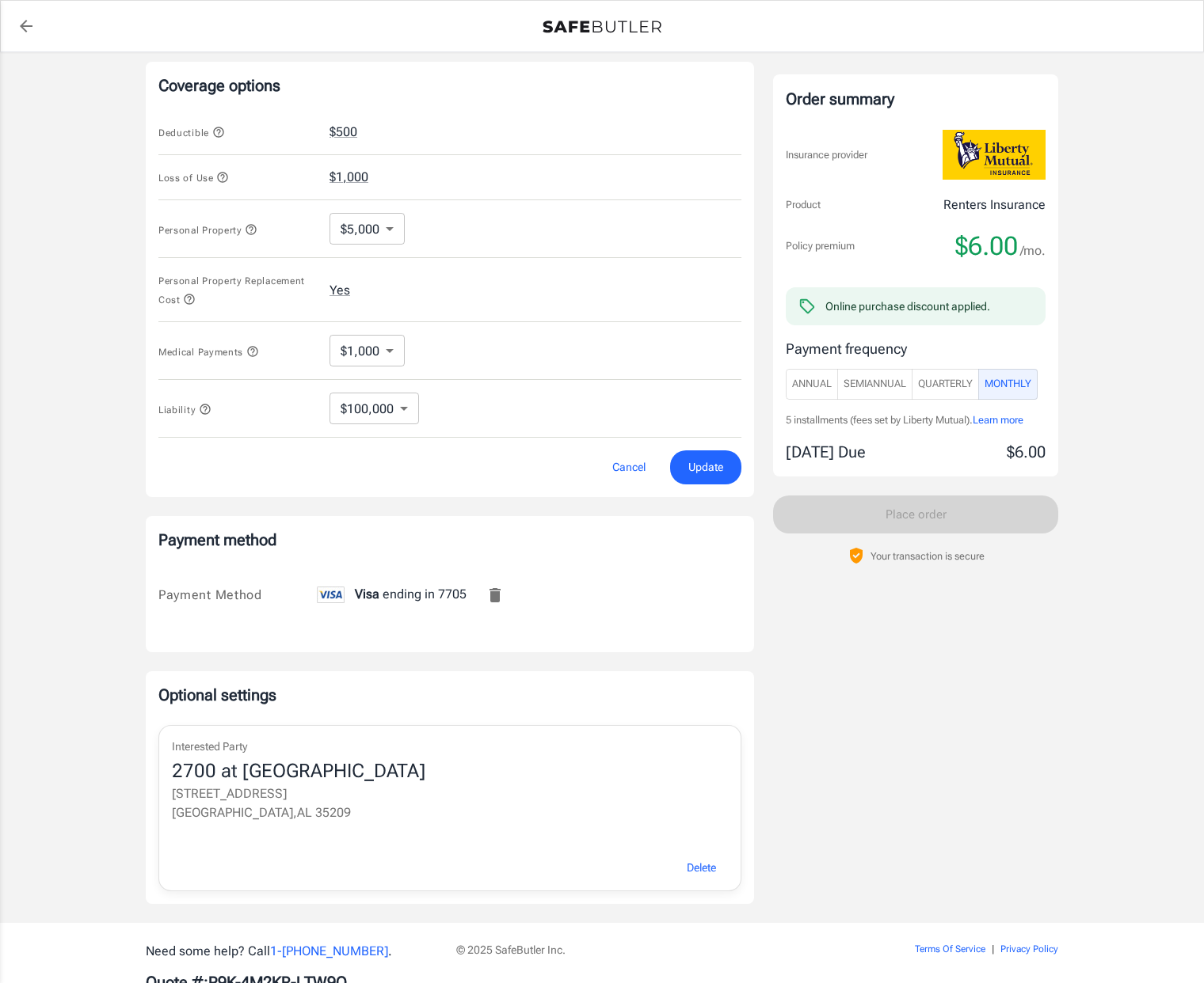
scroll to position [655, 0]
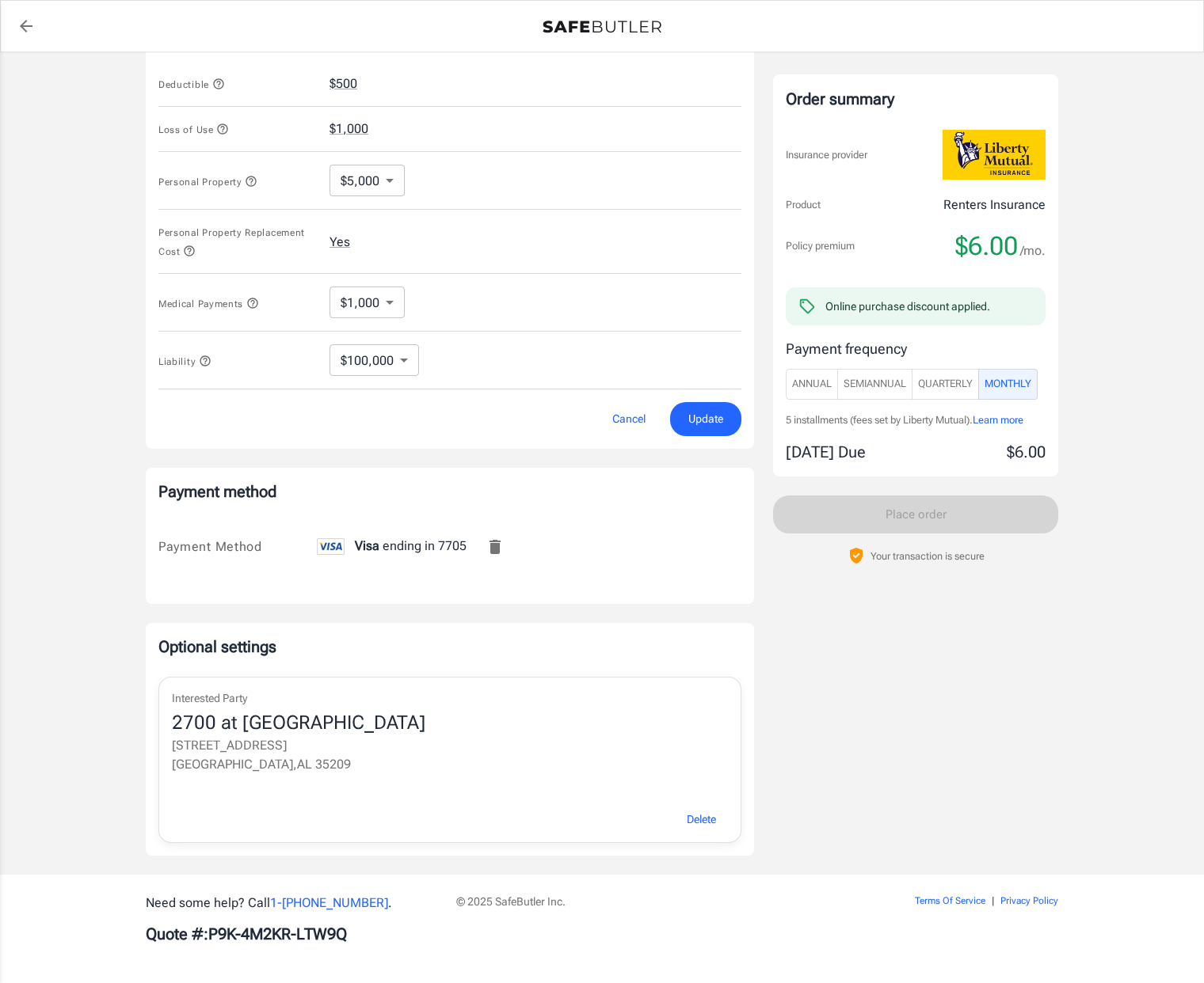
click at [953, 516] on div "Order summary Insurance provider Product Renters Insurance Policy premium $6.00…" at bounding box center [915, 320] width 285 height 491
click at [717, 421] on span "Update" at bounding box center [706, 419] width 35 height 19
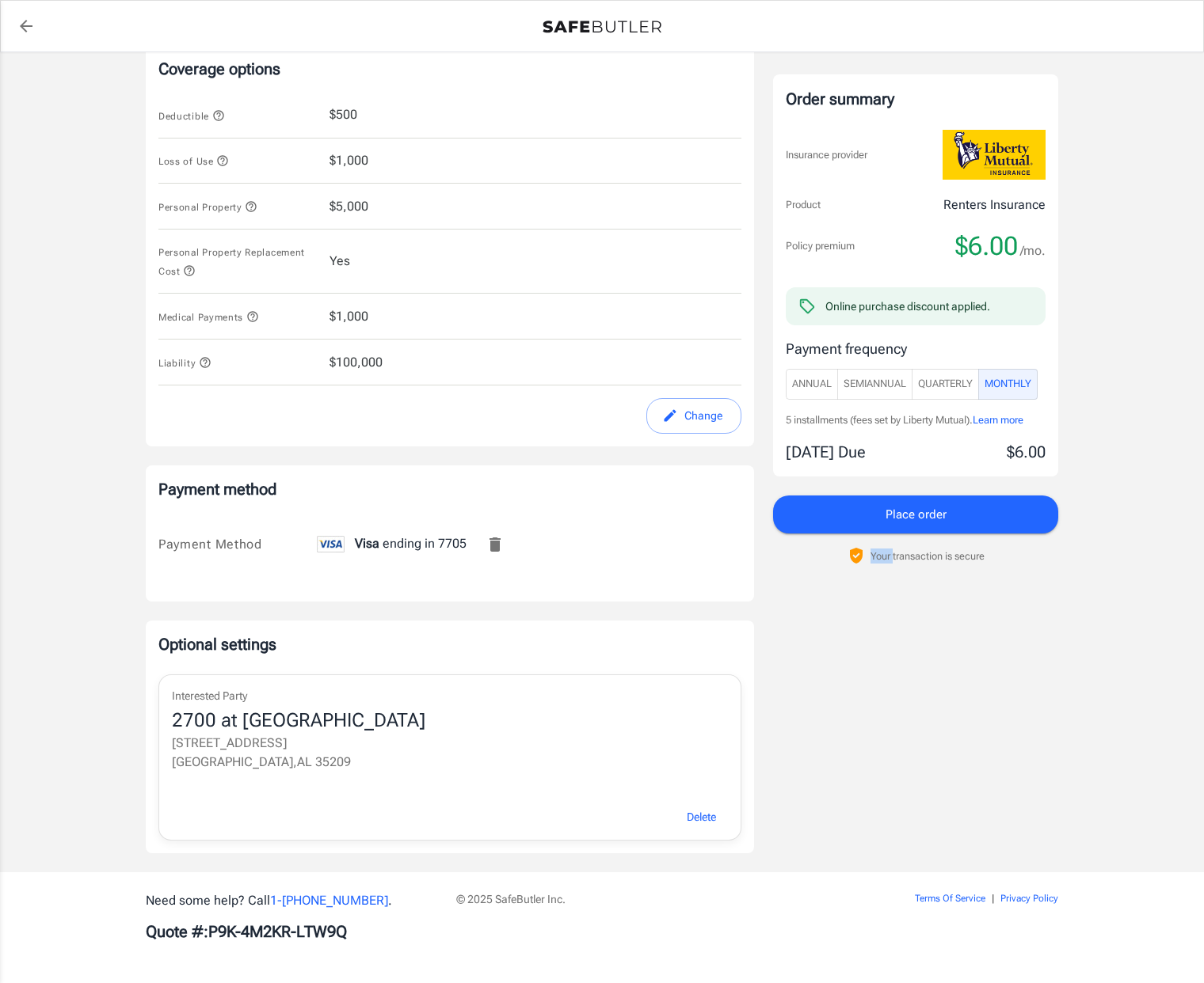
scroll to position [622, 0]
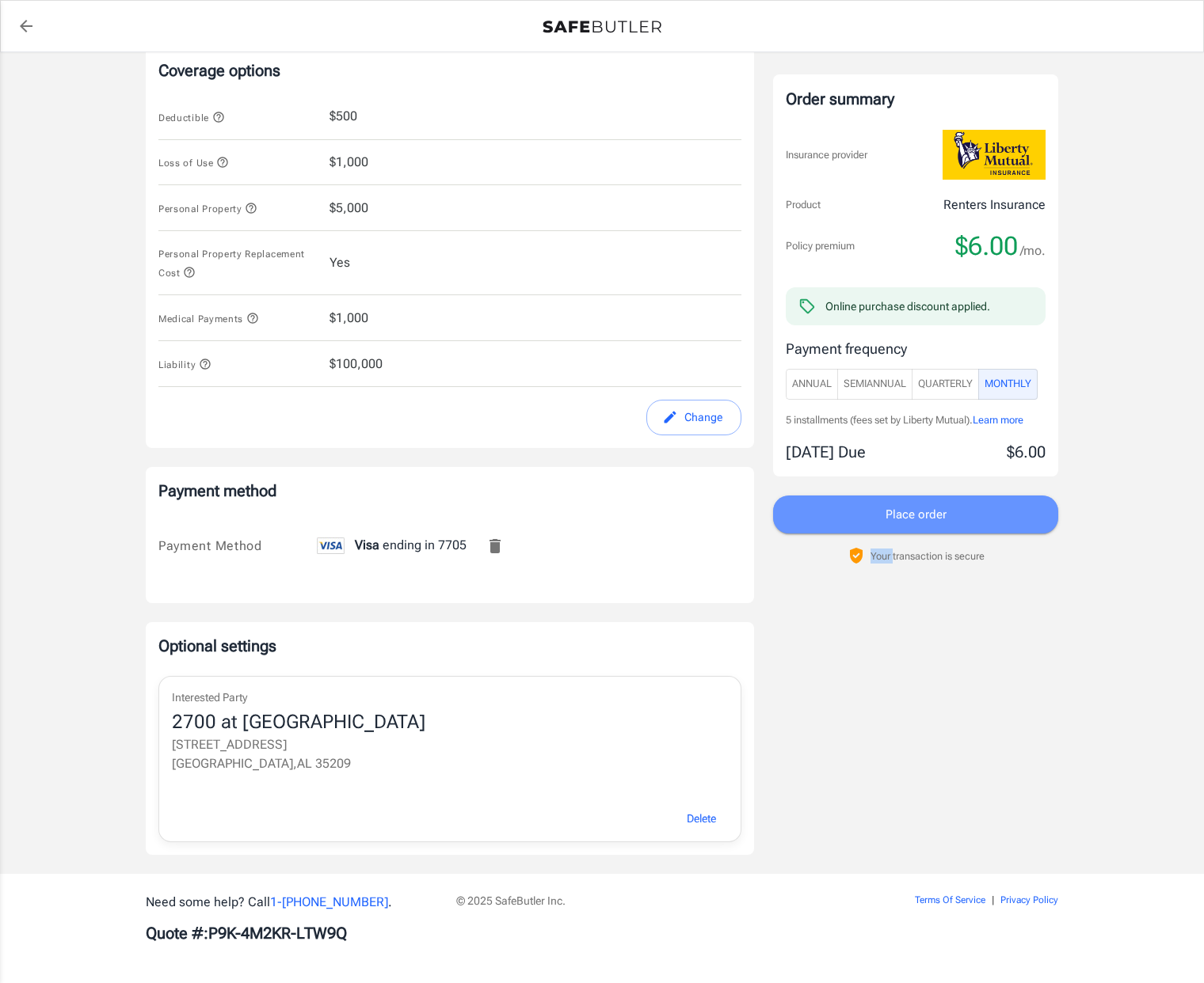
click at [960, 525] on button "Place order" at bounding box center [915, 514] width 285 height 38
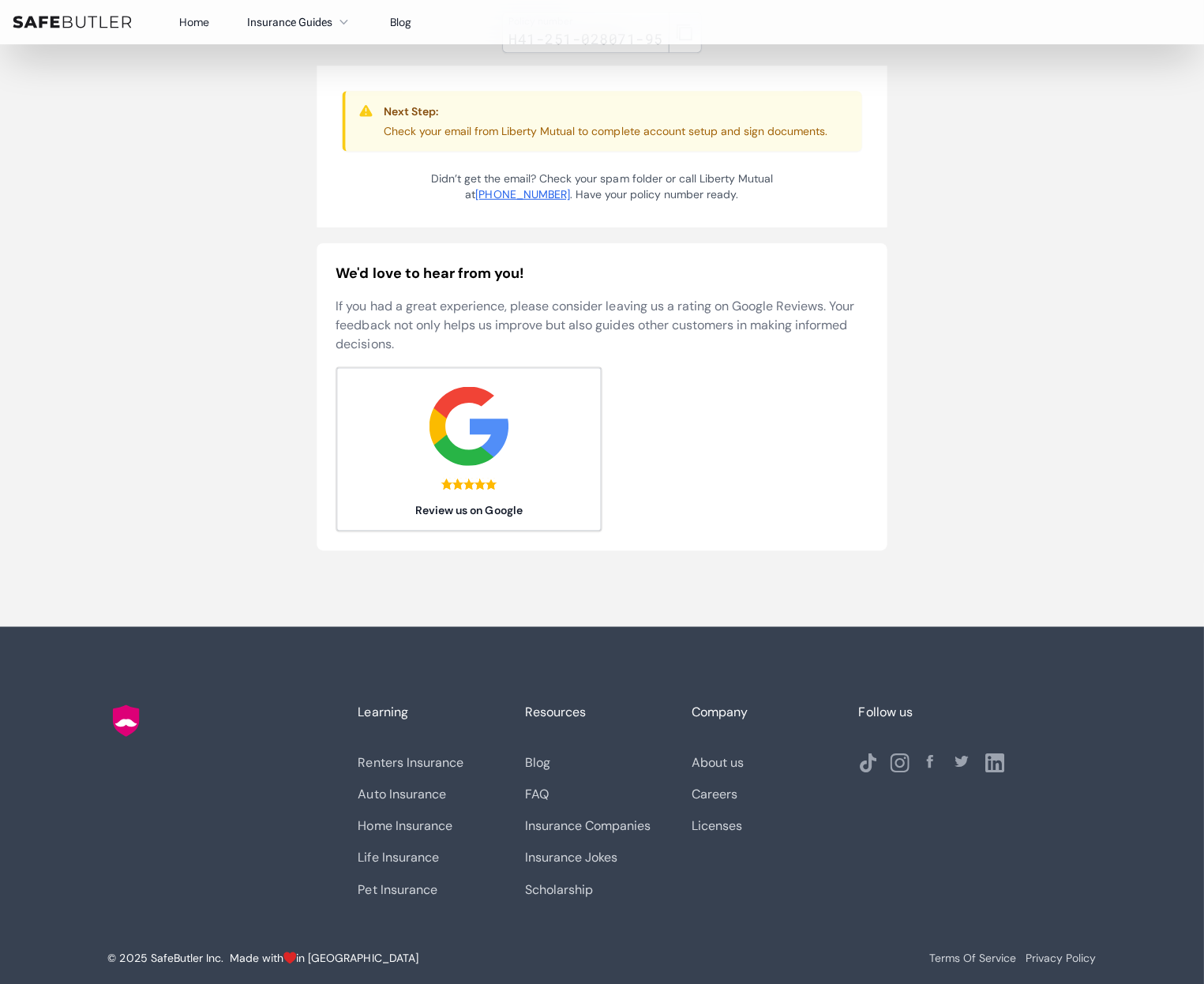
scroll to position [237, 0]
